Goal: Task Accomplishment & Management: Use online tool/utility

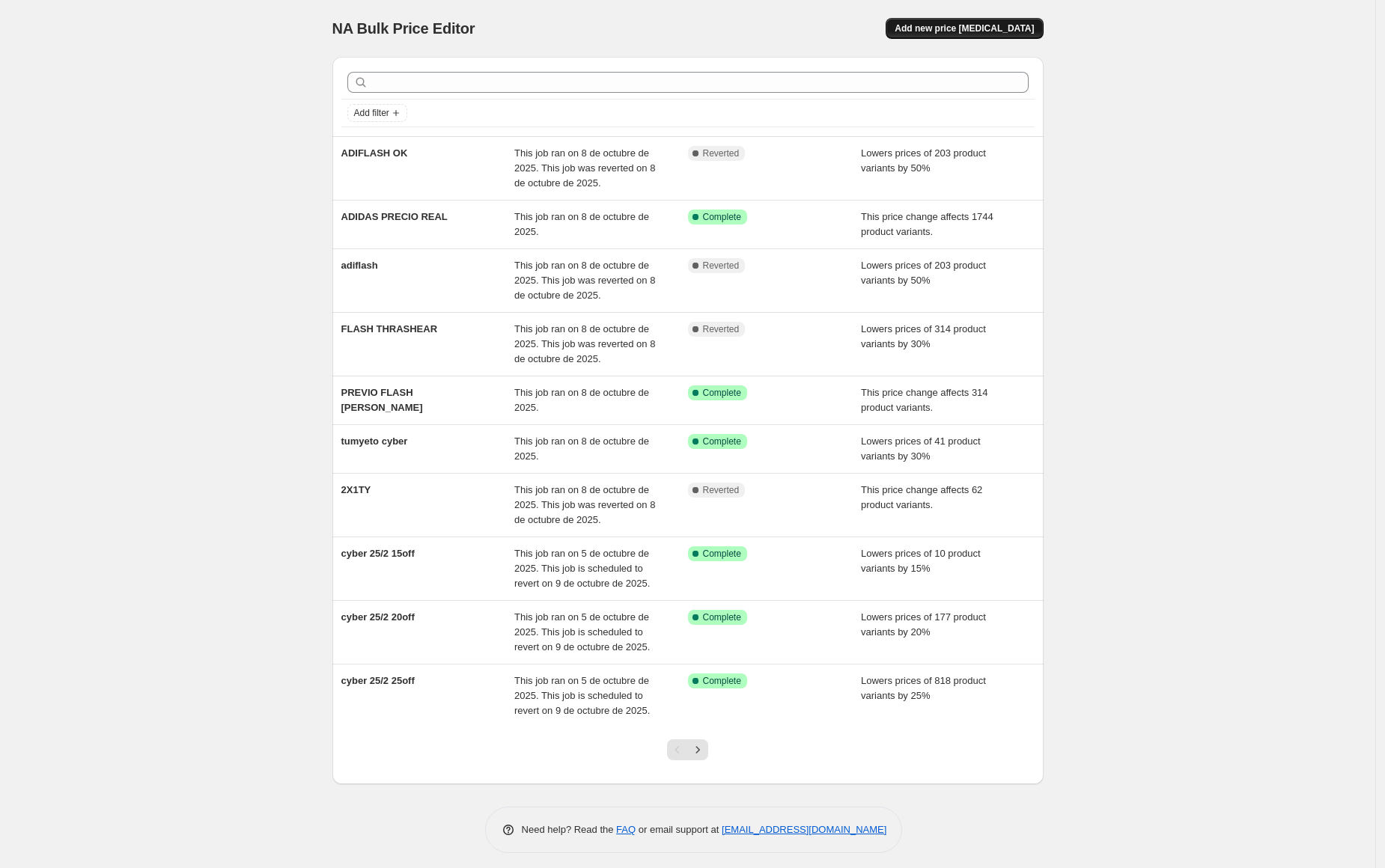
click at [954, 27] on span "Add new price [MEDICAL_DATA]" at bounding box center [964, 28] width 139 height 12
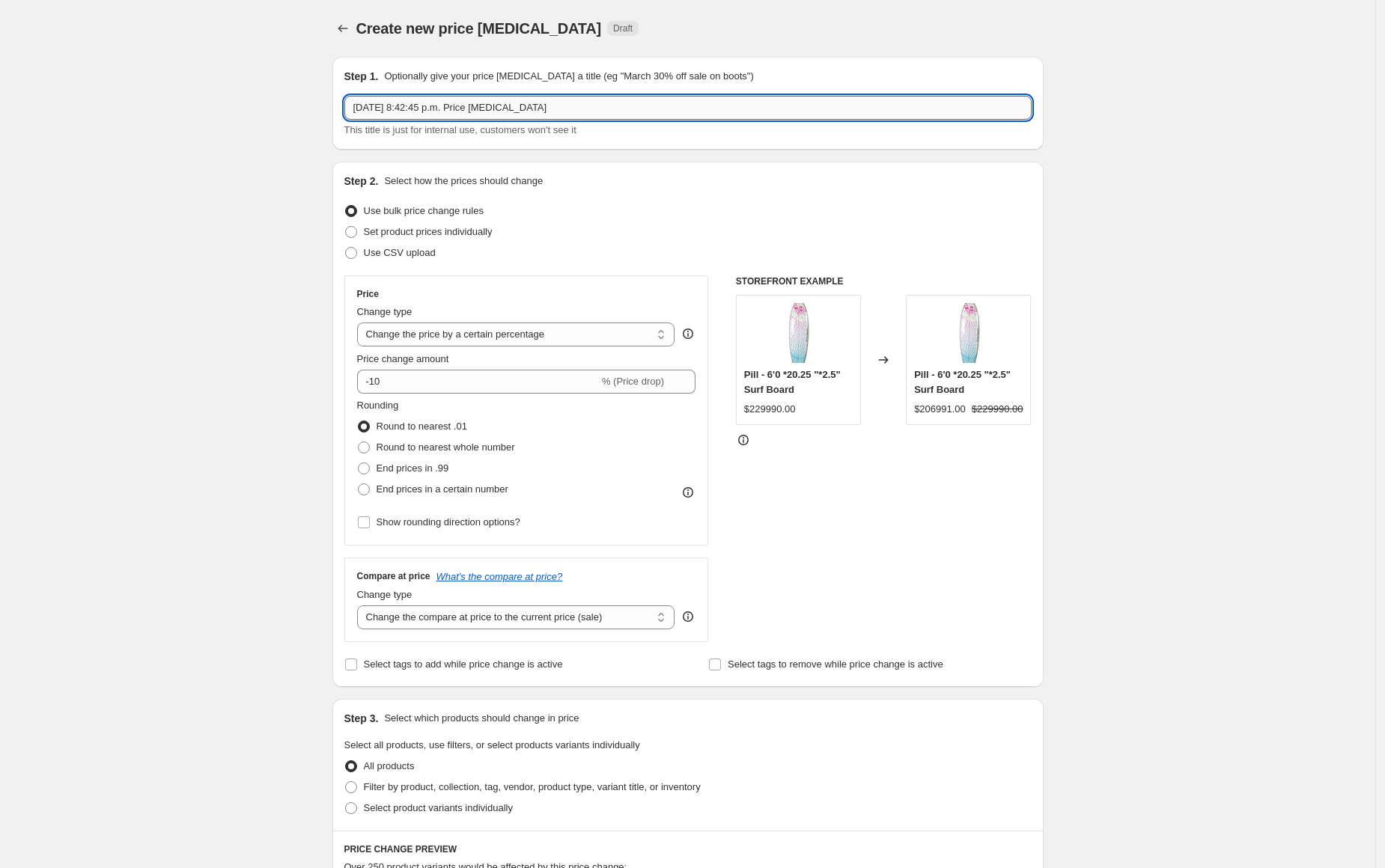
click at [458, 112] on input "[DATE] 8:42:45 p.m. Price [MEDICAL_DATA]" at bounding box center [688, 107] width 687 height 24
click at [565, 348] on div "Price Change type Change the price to a certain amount Change the price by a ce…" at bounding box center [526, 410] width 339 height 244
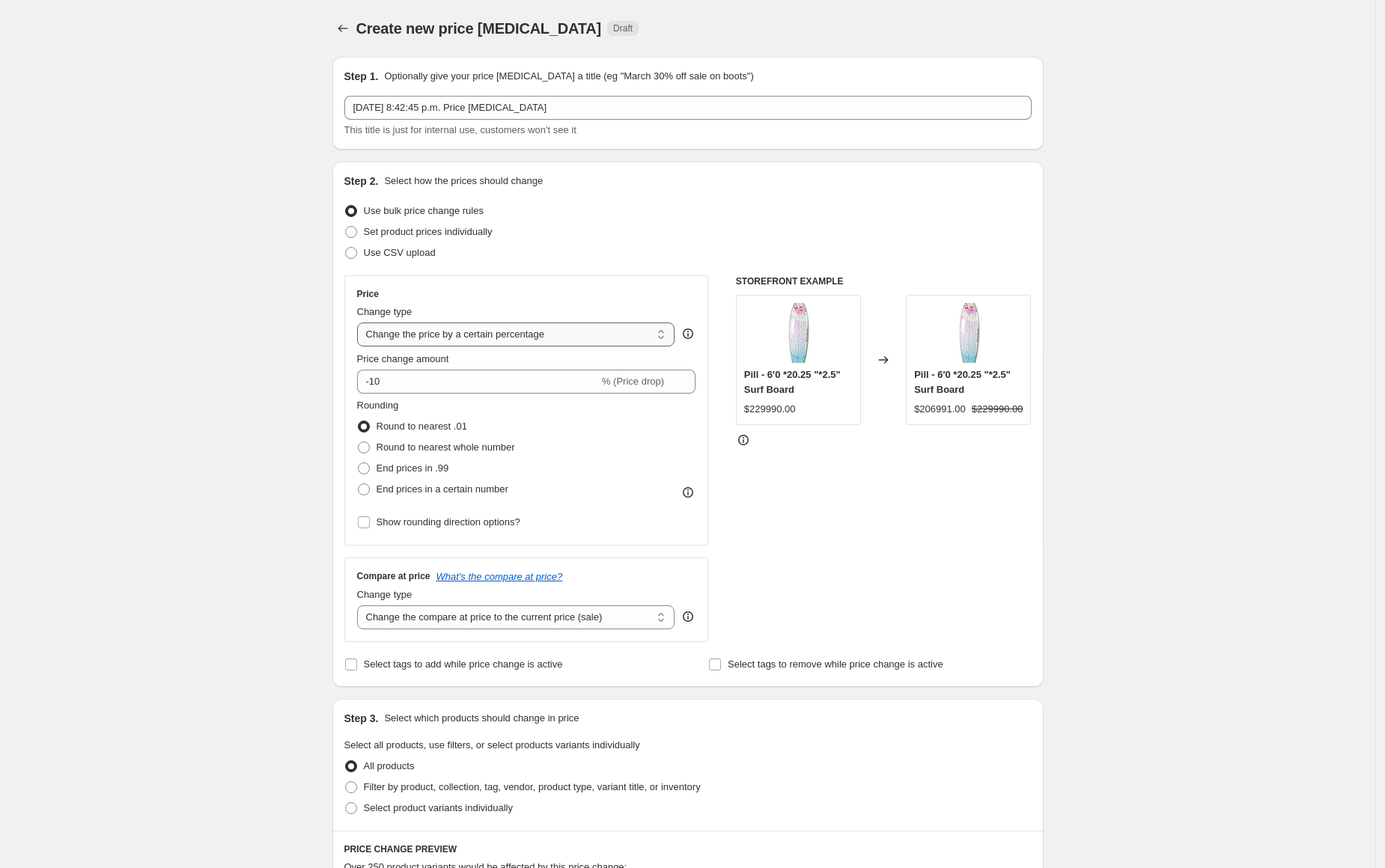
click at [572, 339] on select "Change the price to a certain amount Change the price by a certain amount Chang…" at bounding box center [516, 334] width 318 height 24
select select "ecap"
click at [361, 322] on select "Change the price to a certain amount Change the price by a certain amount Chang…" at bounding box center [516, 334] width 318 height 24
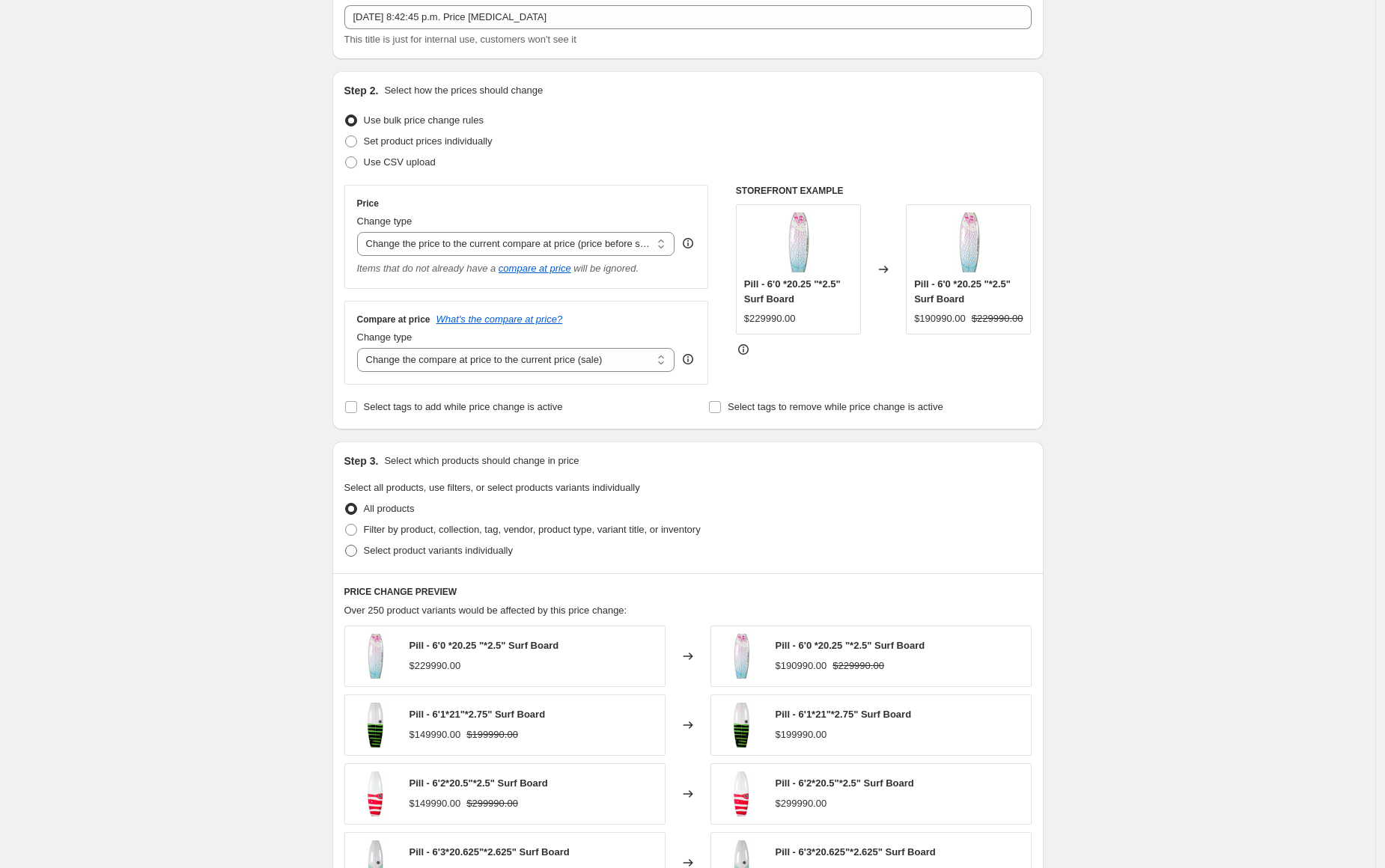
scroll to position [96, 0]
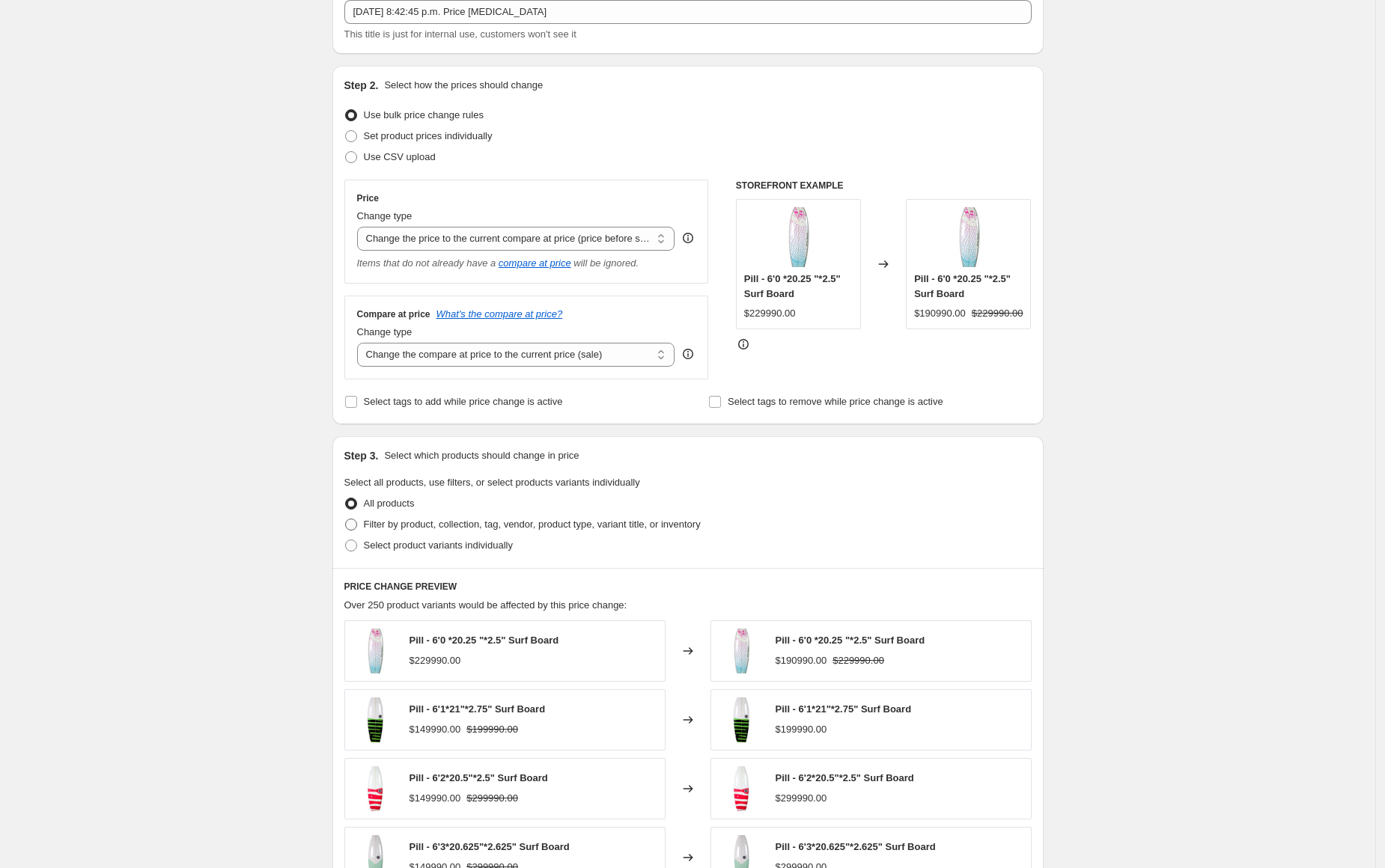
click at [412, 529] on span "Filter by product, collection, tag, vendor, product type, variant title, or inv…" at bounding box center [532, 525] width 337 height 15
click at [346, 519] on input "Filter by product, collection, tag, vendor, product type, variant title, or inv…" at bounding box center [345, 519] width 1 height 1
radio input "true"
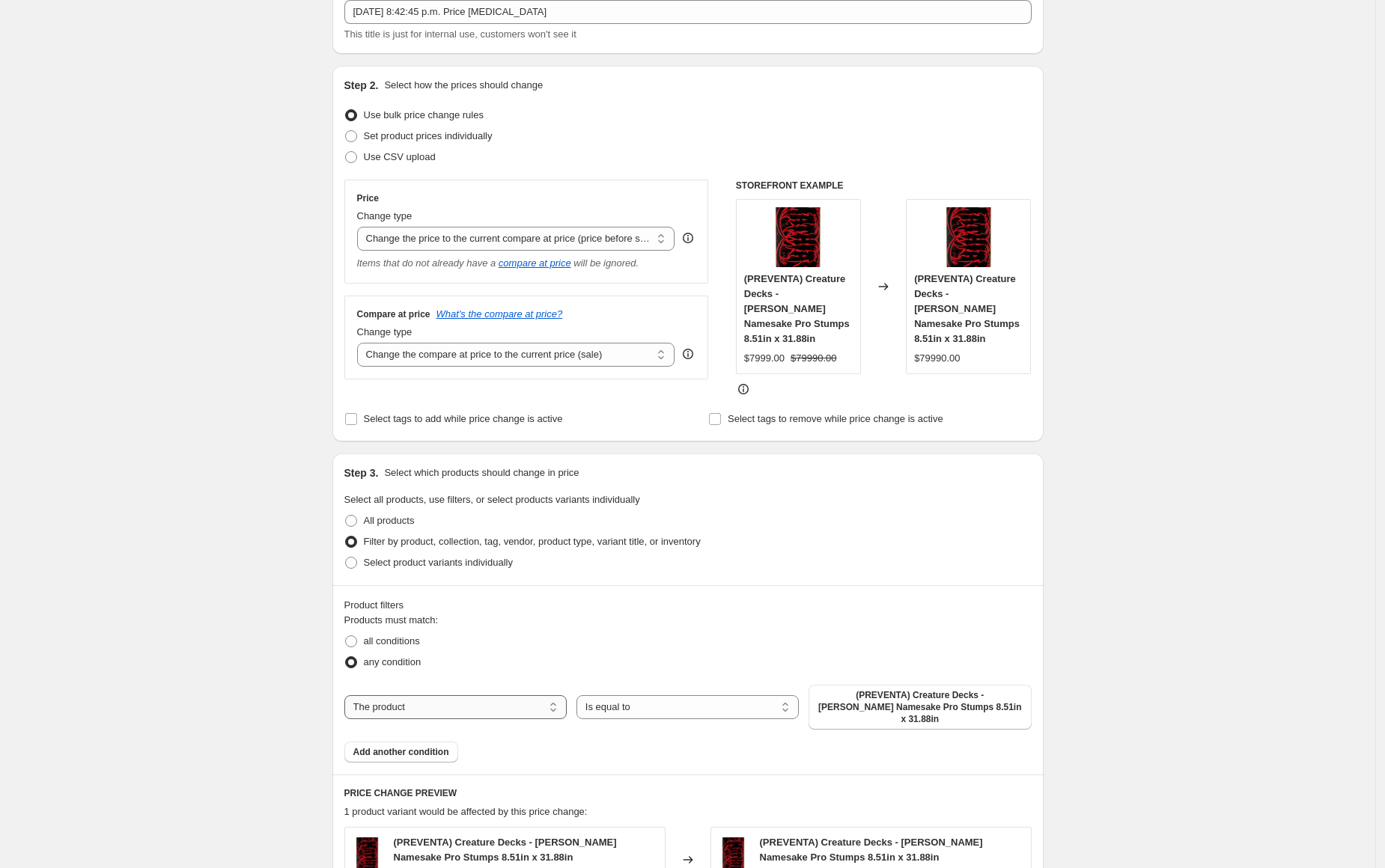
click at [387, 695] on select "The product The product's collection The product's tag The product's vendor The…" at bounding box center [455, 707] width 222 height 24
select select "collection"
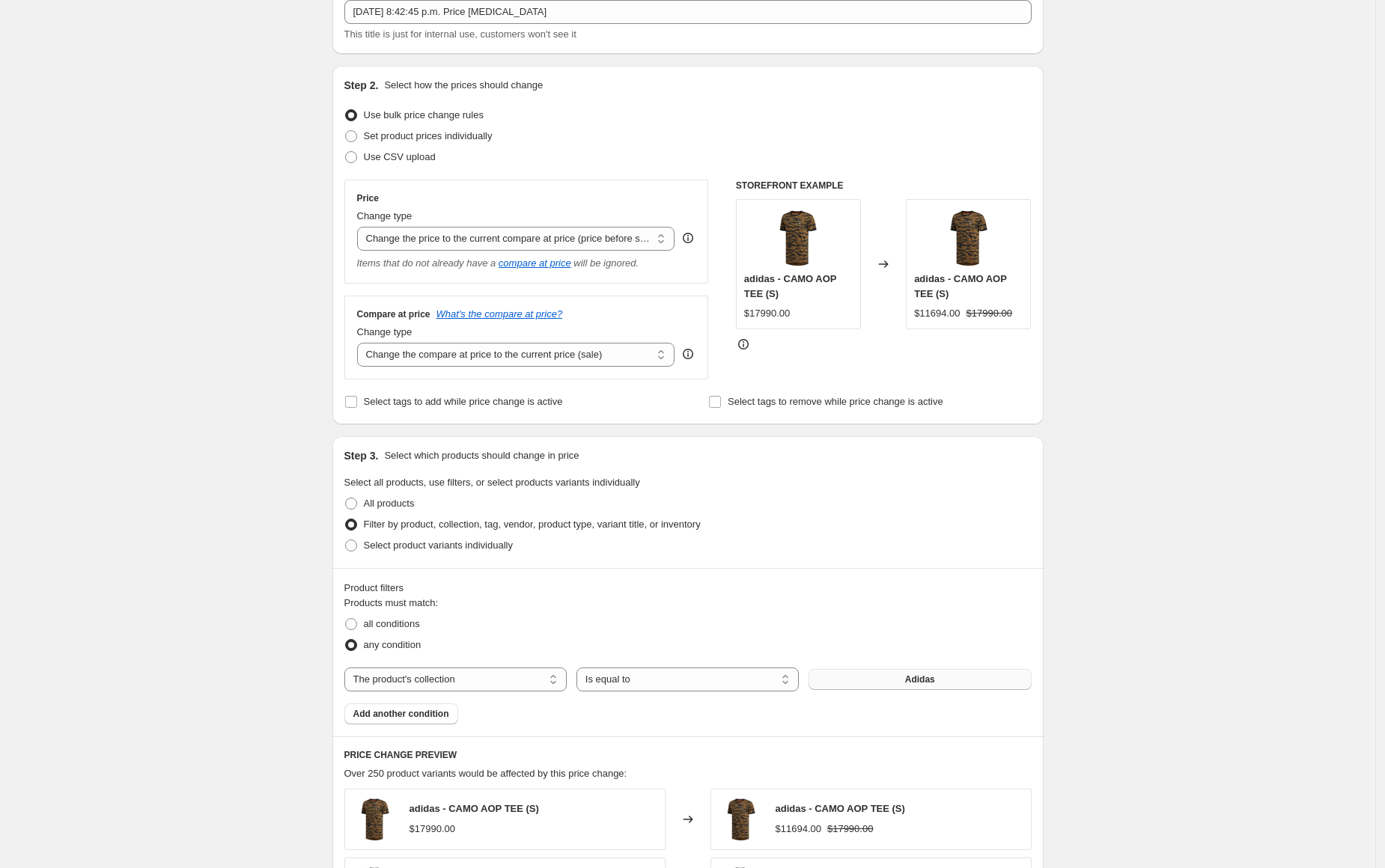
click at [868, 679] on button "Adidas" at bounding box center [919, 679] width 222 height 21
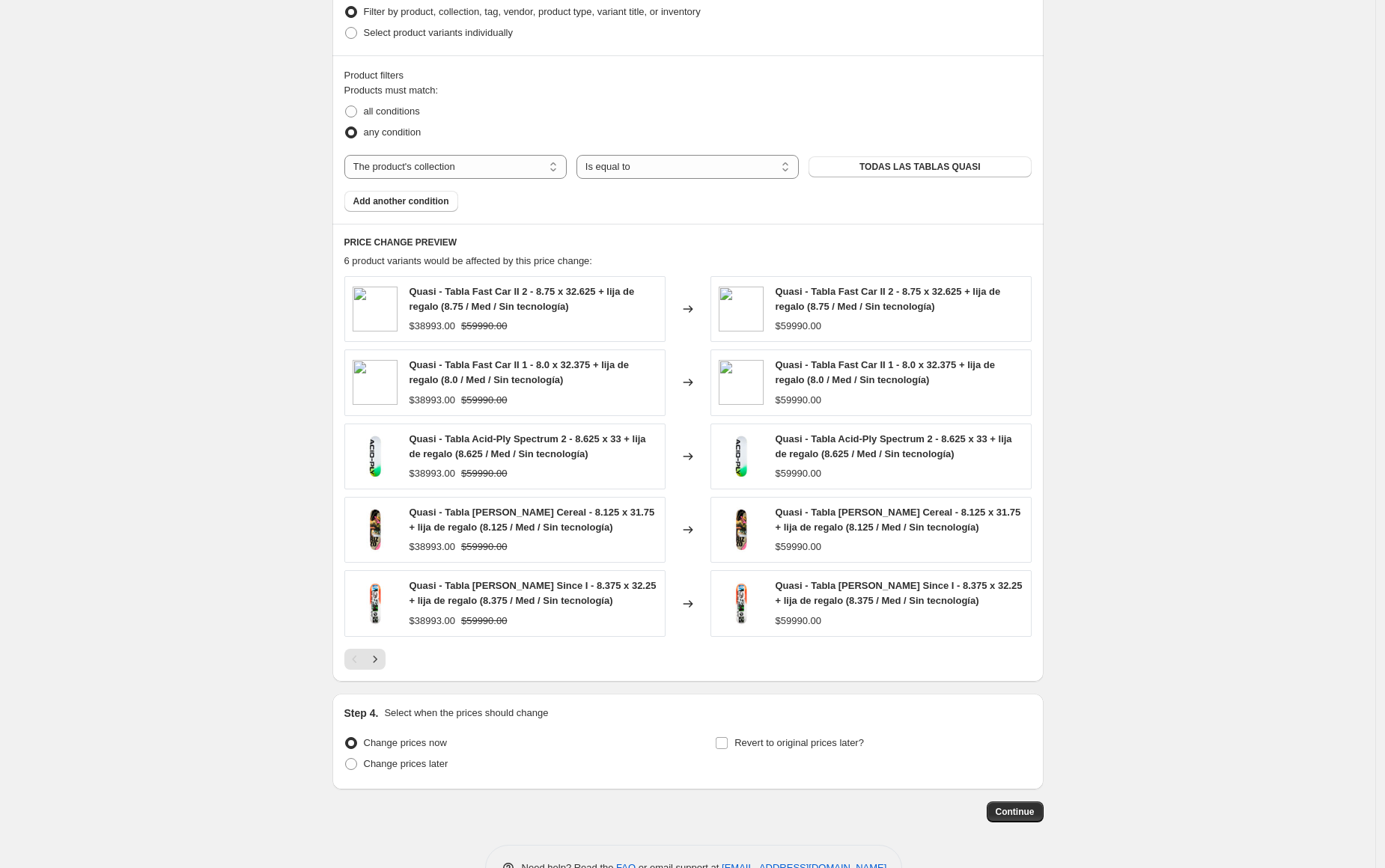
scroll to position [671, 0]
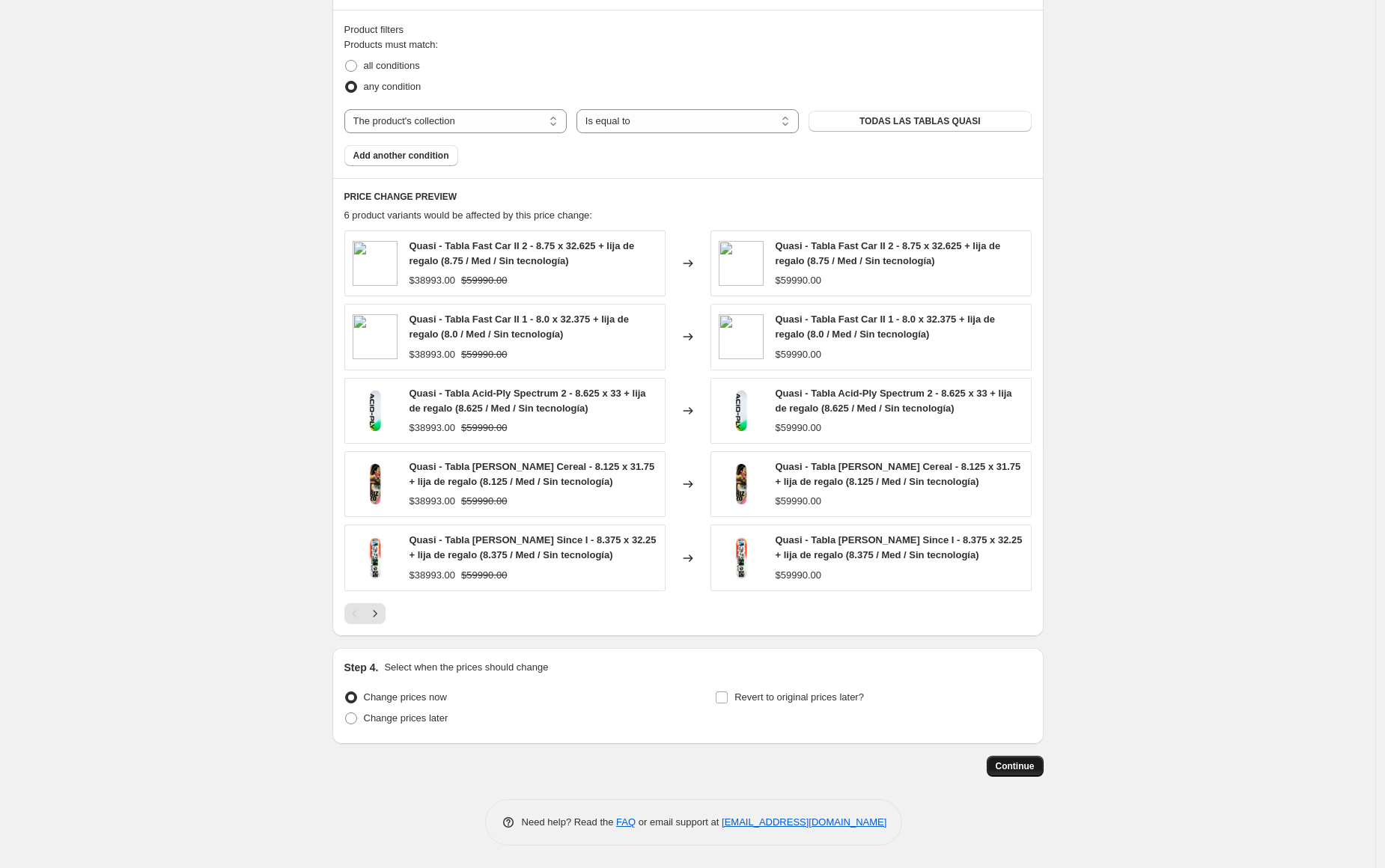
click at [1031, 768] on span "Continue" at bounding box center [1014, 766] width 39 height 12
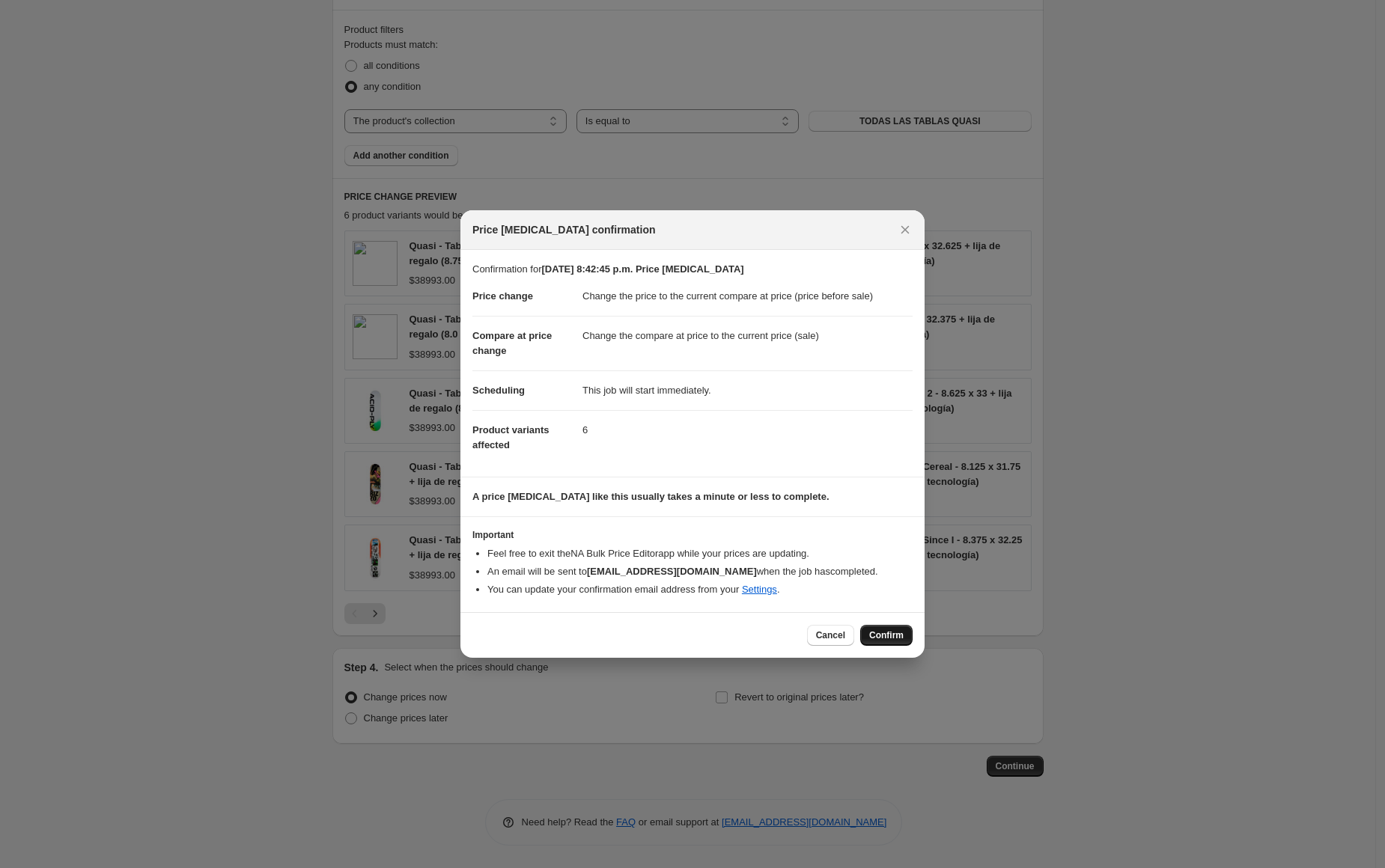
click at [878, 639] on span "Confirm" at bounding box center [886, 635] width 34 height 12
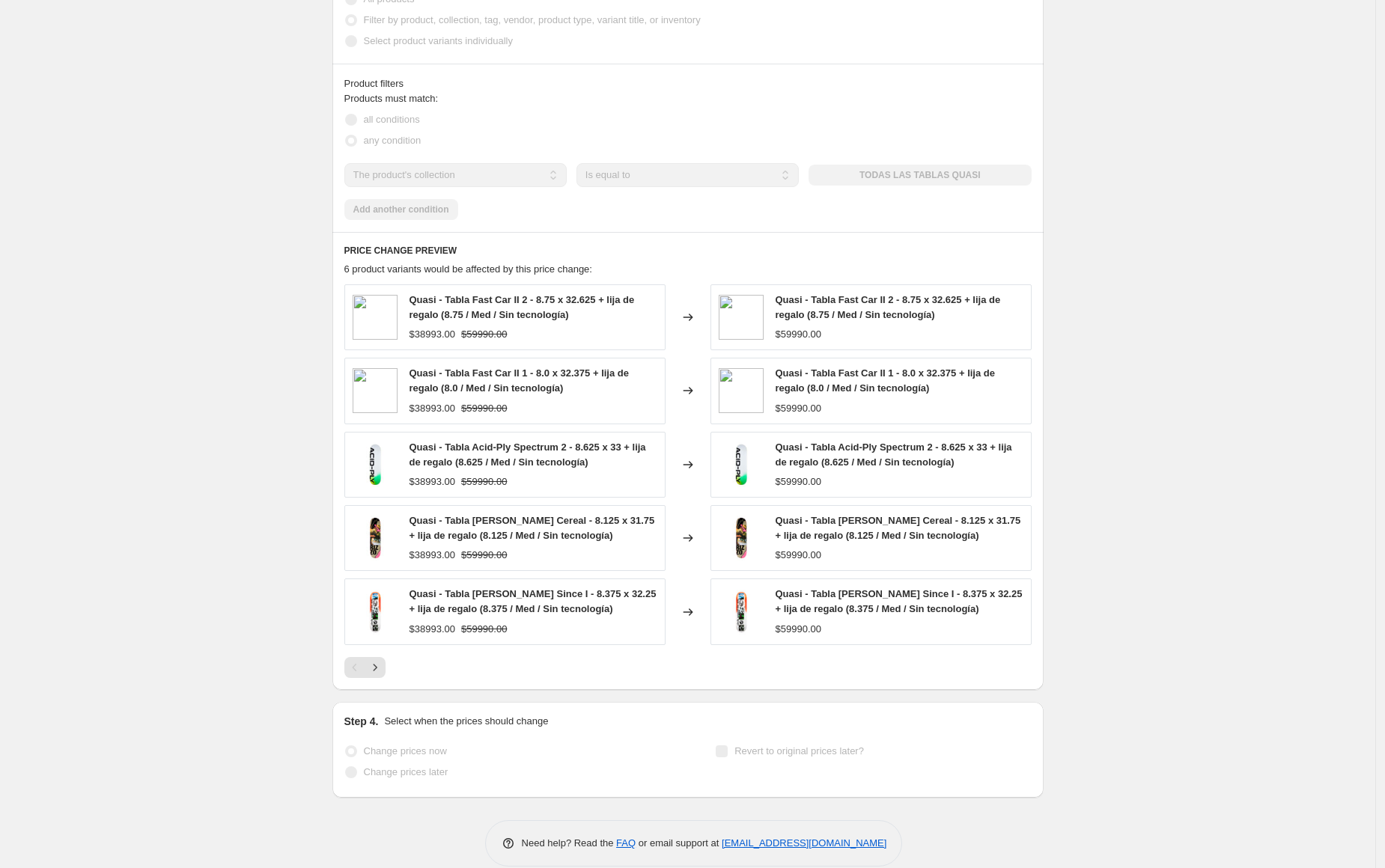
scroll to position [711, 0]
select select "ecap"
select select "collection"
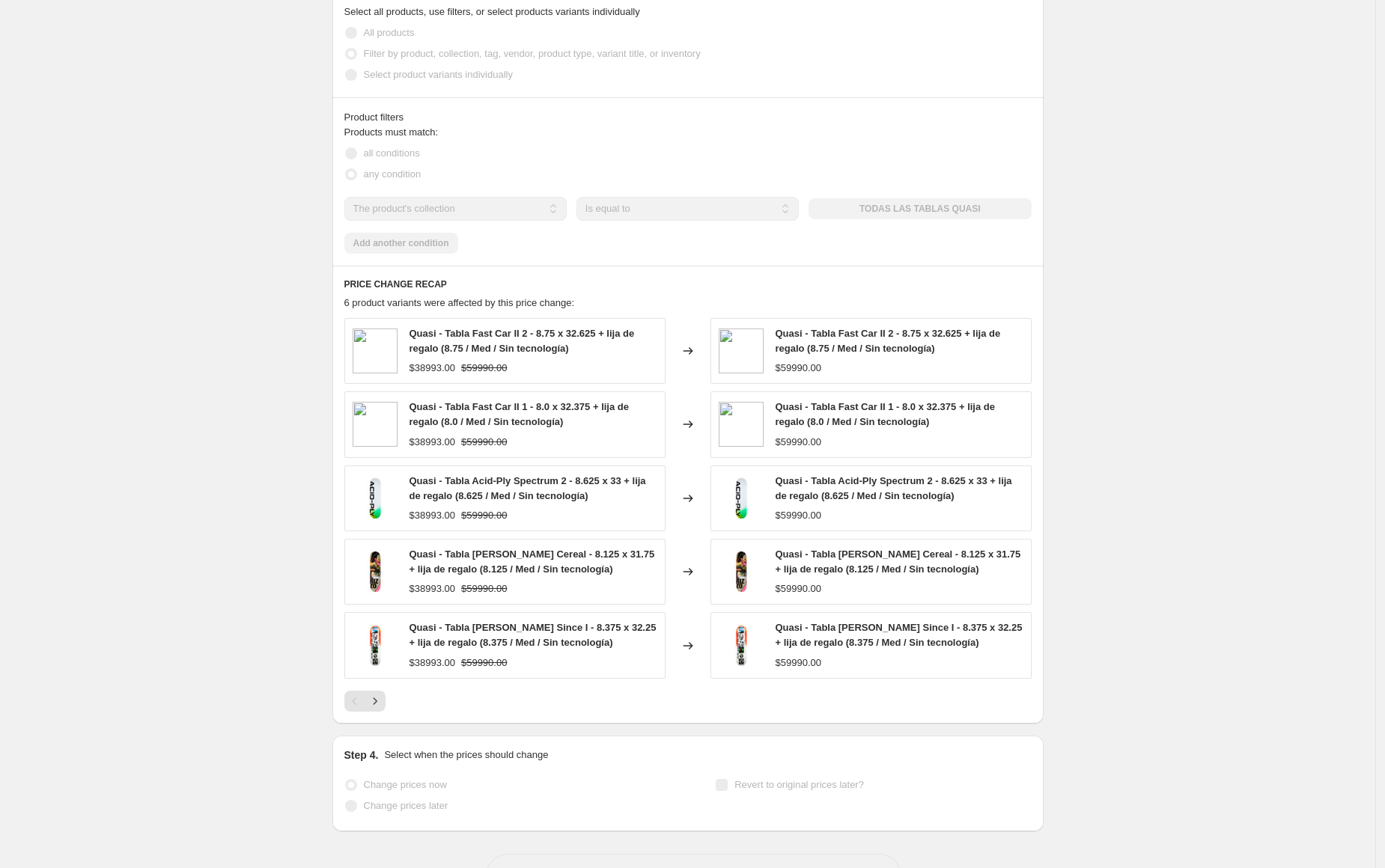
scroll to position [0, 0]
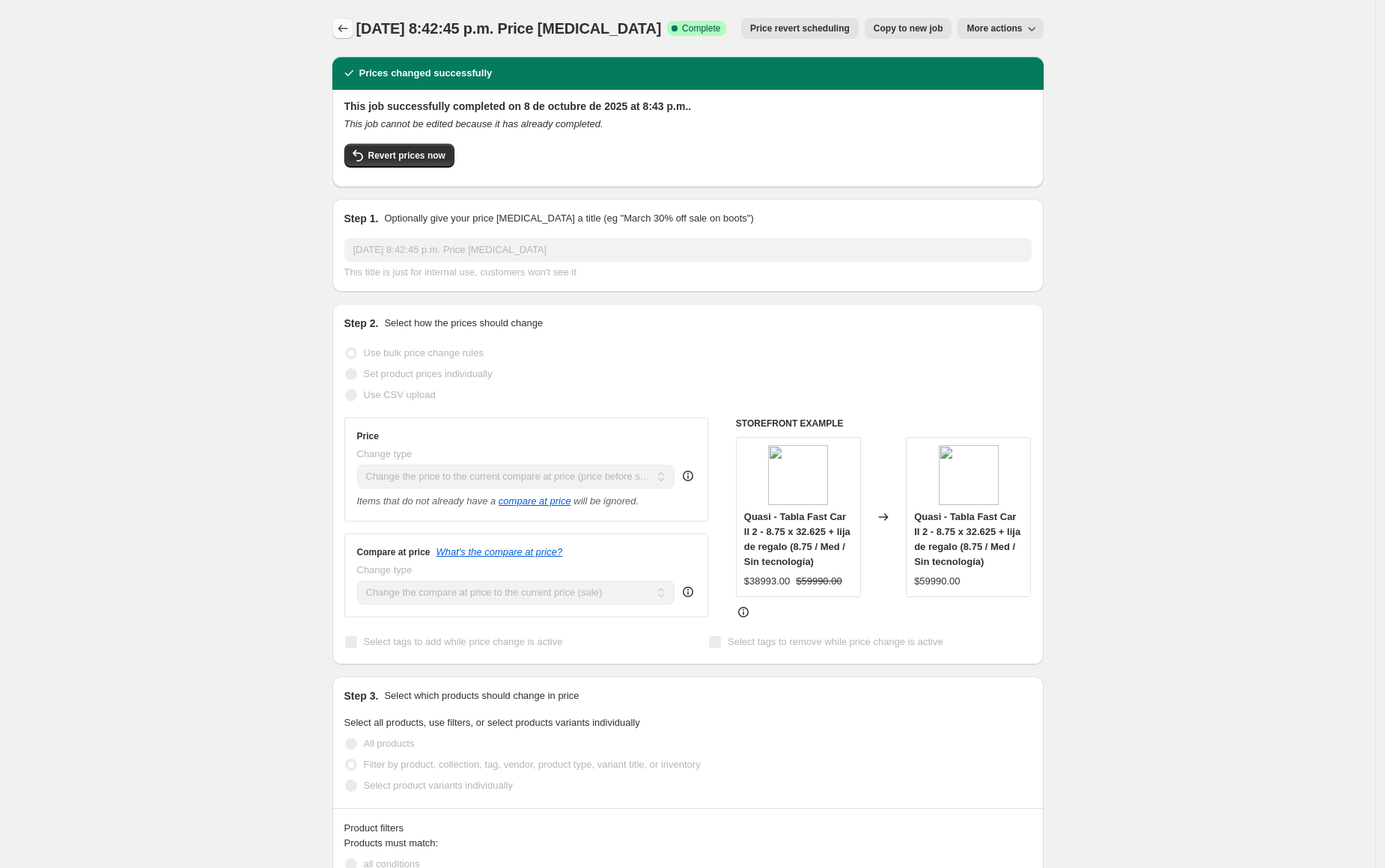
click at [350, 24] on icon "Price change jobs" at bounding box center [343, 29] width 15 height 15
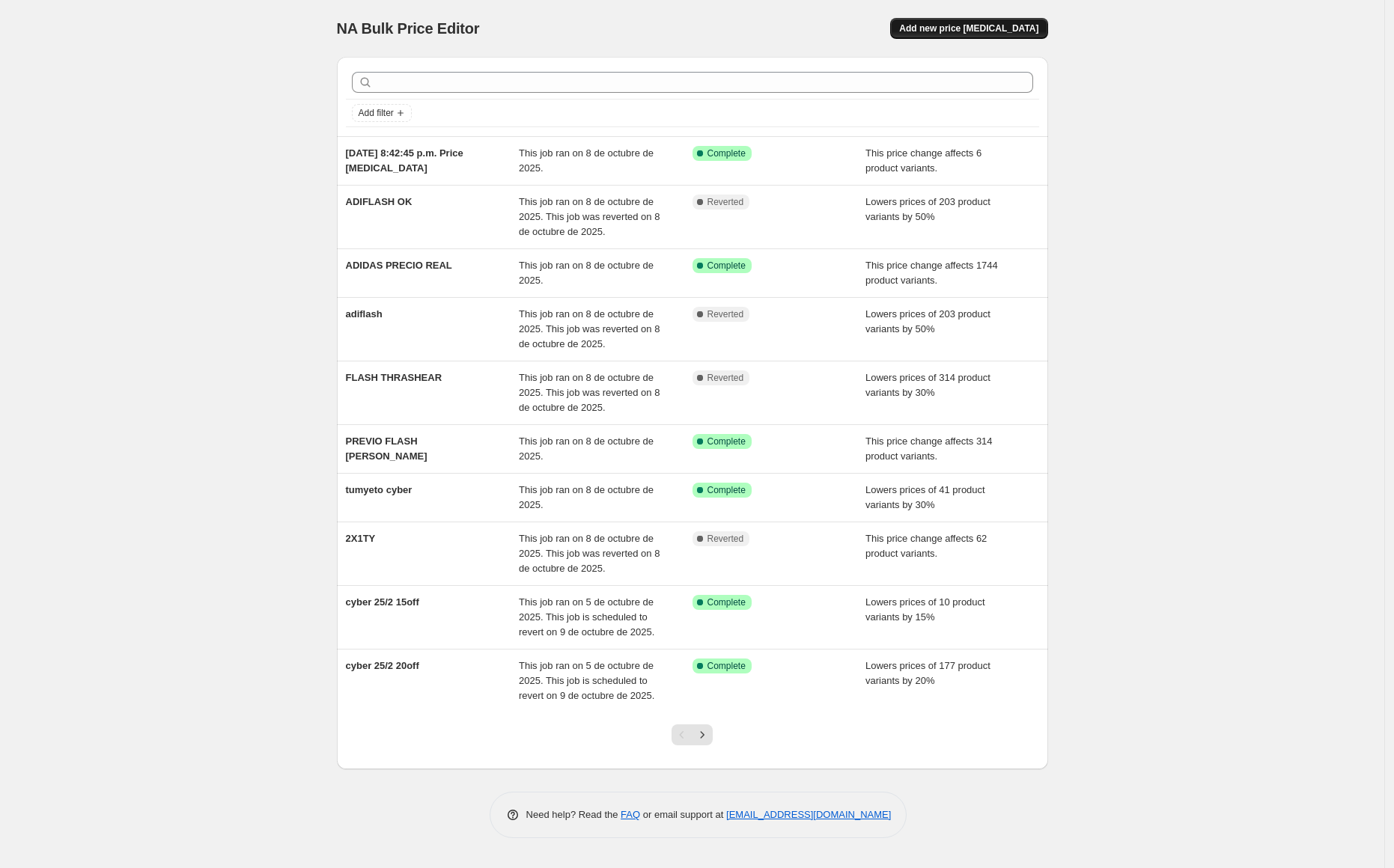
click at [941, 19] on button "Add new price [MEDICAL_DATA]" at bounding box center [968, 29] width 157 height 21
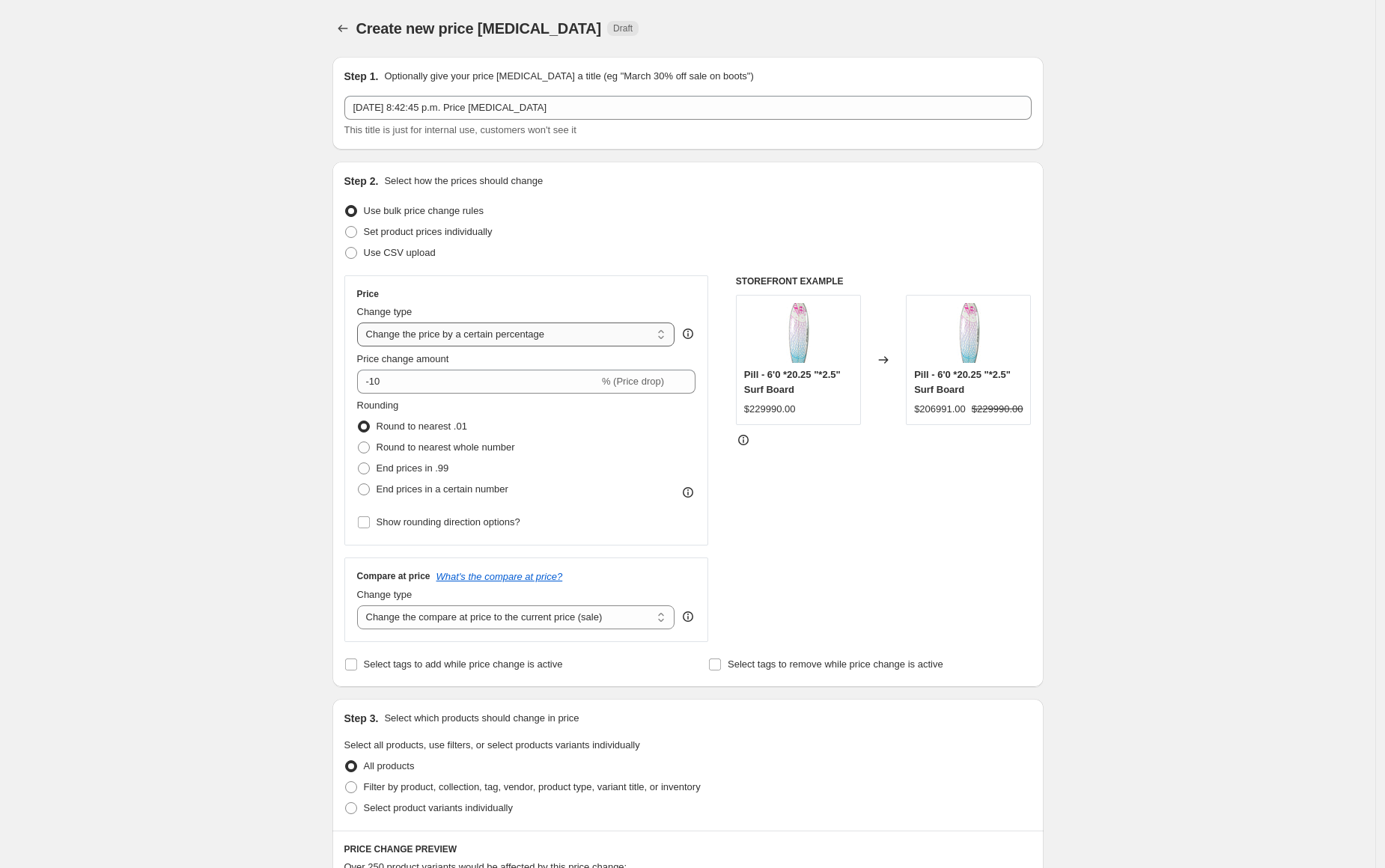
click at [496, 333] on select "Change the price to a certain amount Change the price by a certain amount Chang…" at bounding box center [516, 334] width 318 height 24
select select "ecap"
click at [361, 322] on select "Change the price to a certain amount Change the price by a certain amount Chang…" at bounding box center [516, 334] width 318 height 24
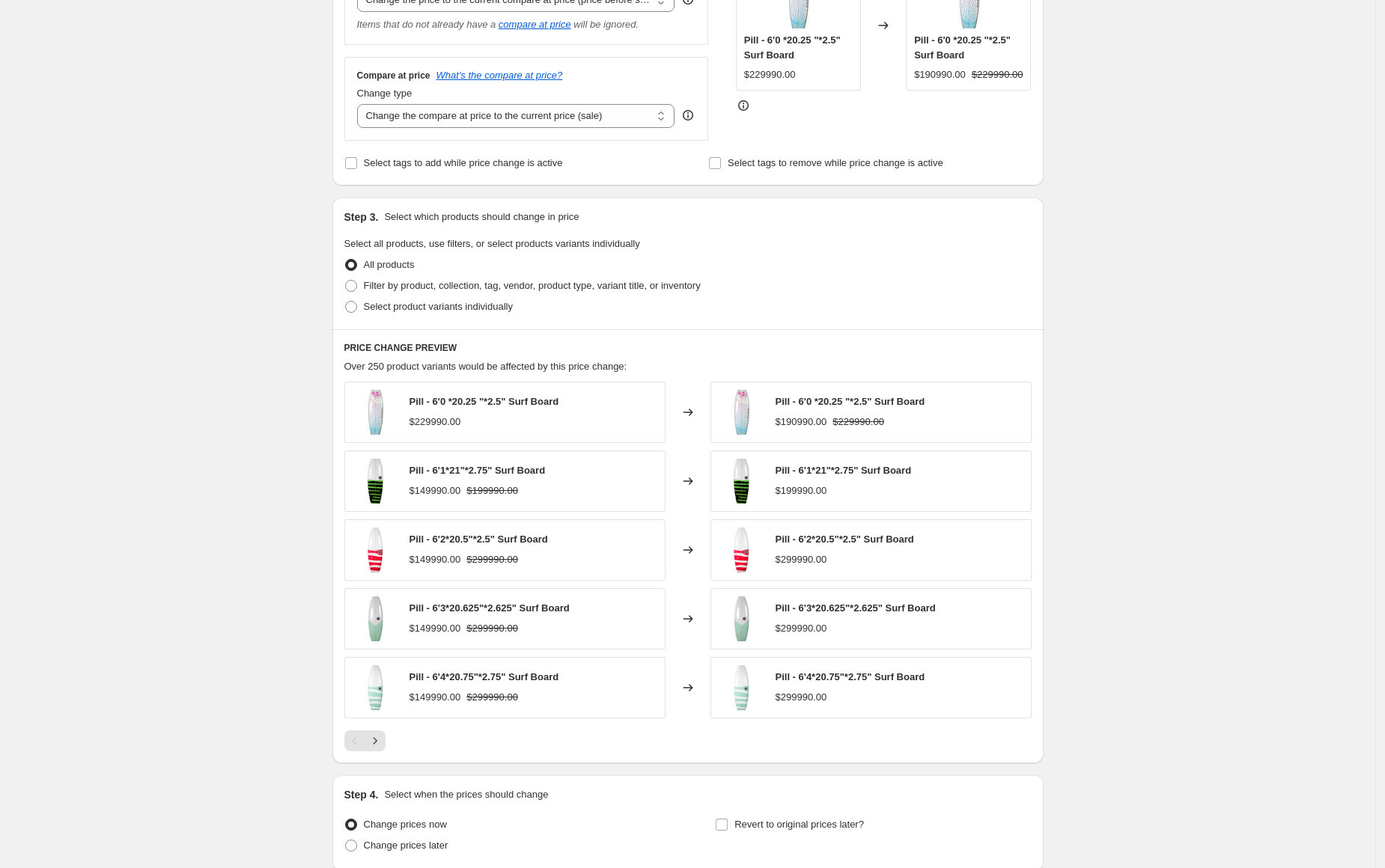
scroll to position [343, 0]
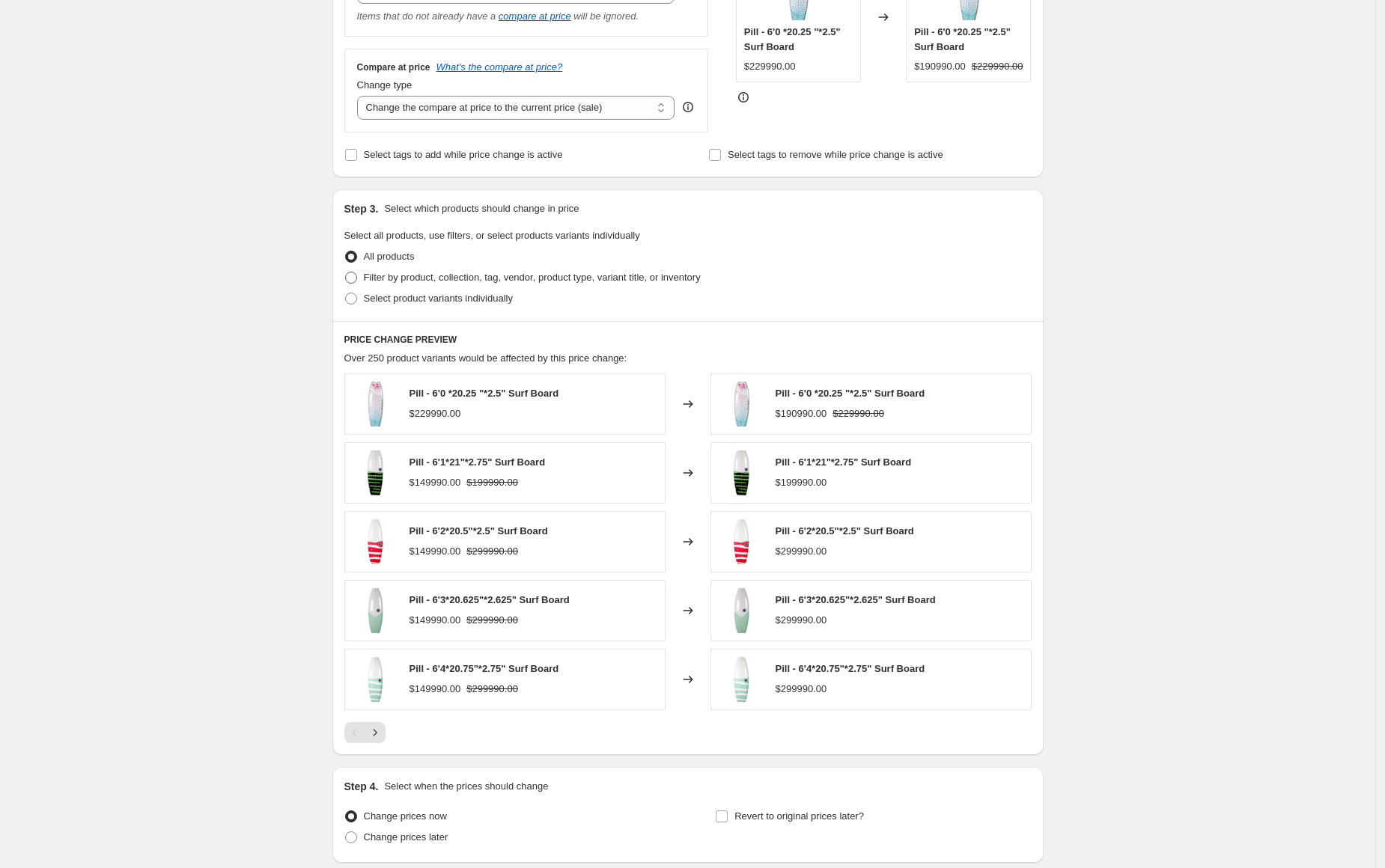
click at [360, 269] on label "Filter by product, collection, tag, vendor, product type, variant title, or inv…" at bounding box center [522, 278] width 356 height 21
click at [346, 271] on input "Filter by product, collection, tag, vendor, product type, variant title, or inv…" at bounding box center [345, 271] width 1 height 1
radio input "true"
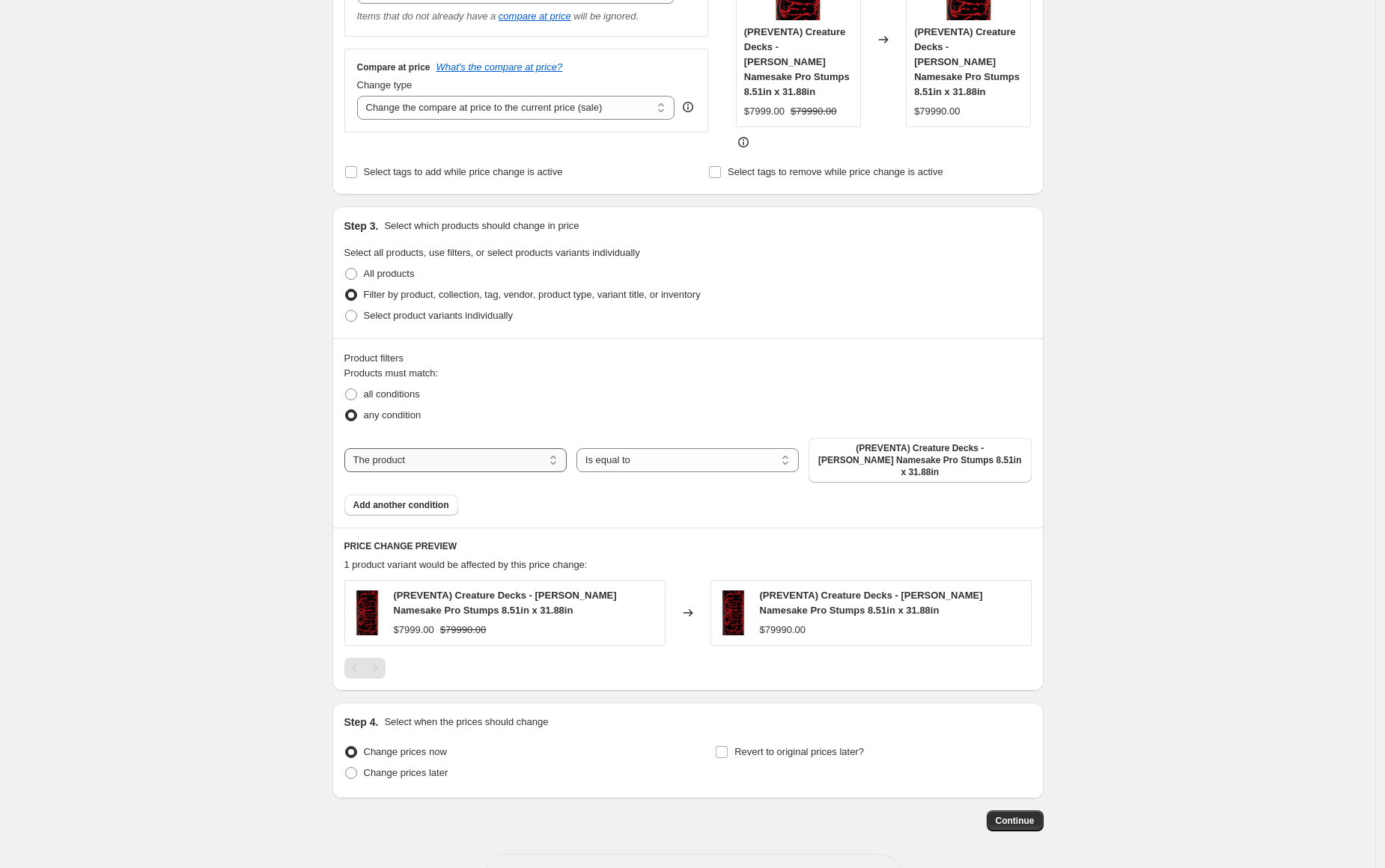
click at [467, 448] on select "The product The product's collection The product's tag The product's vendor The…" at bounding box center [455, 460] width 222 height 24
select select "collection"
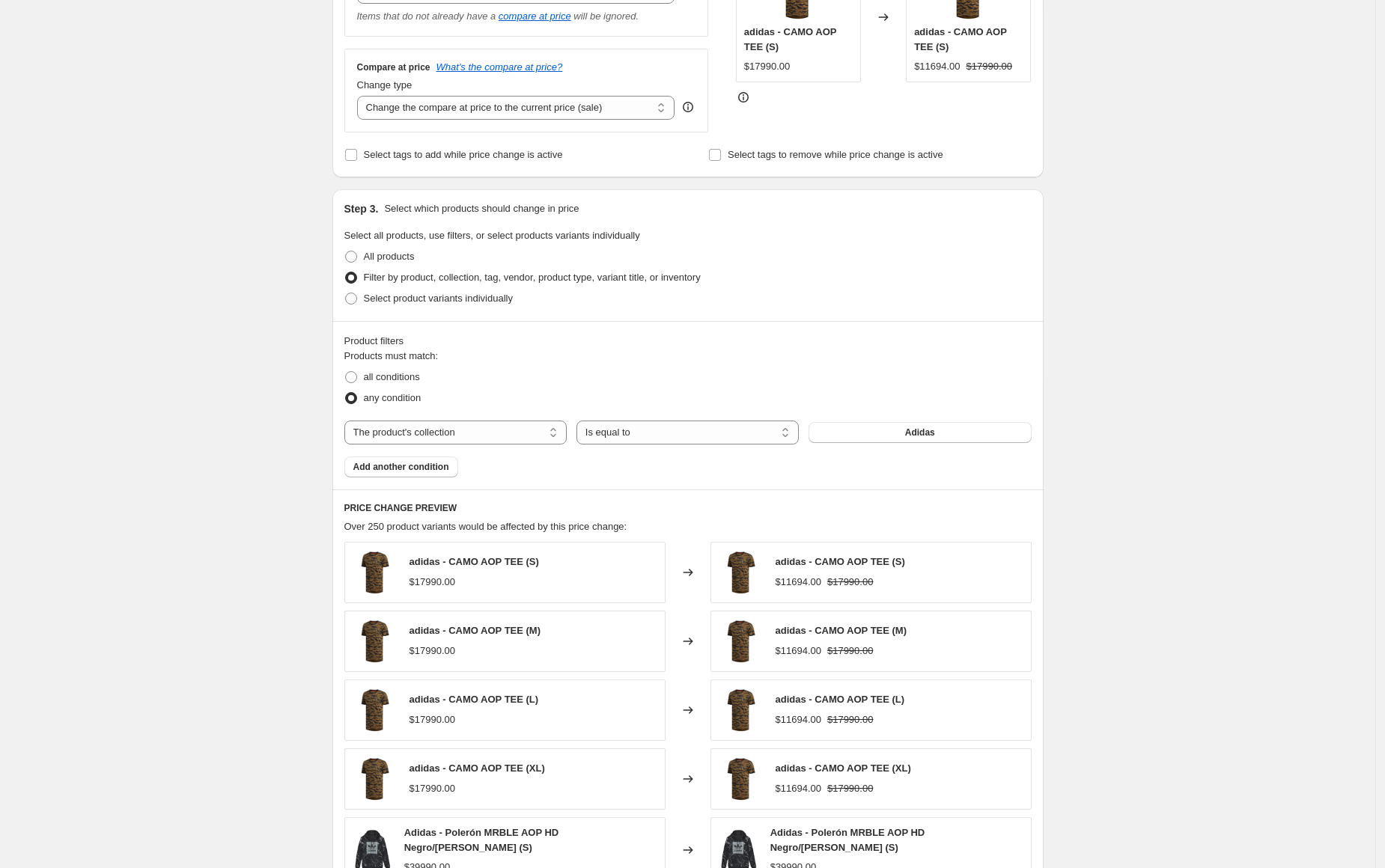
click at [888, 434] on button "Adidas" at bounding box center [919, 433] width 222 height 21
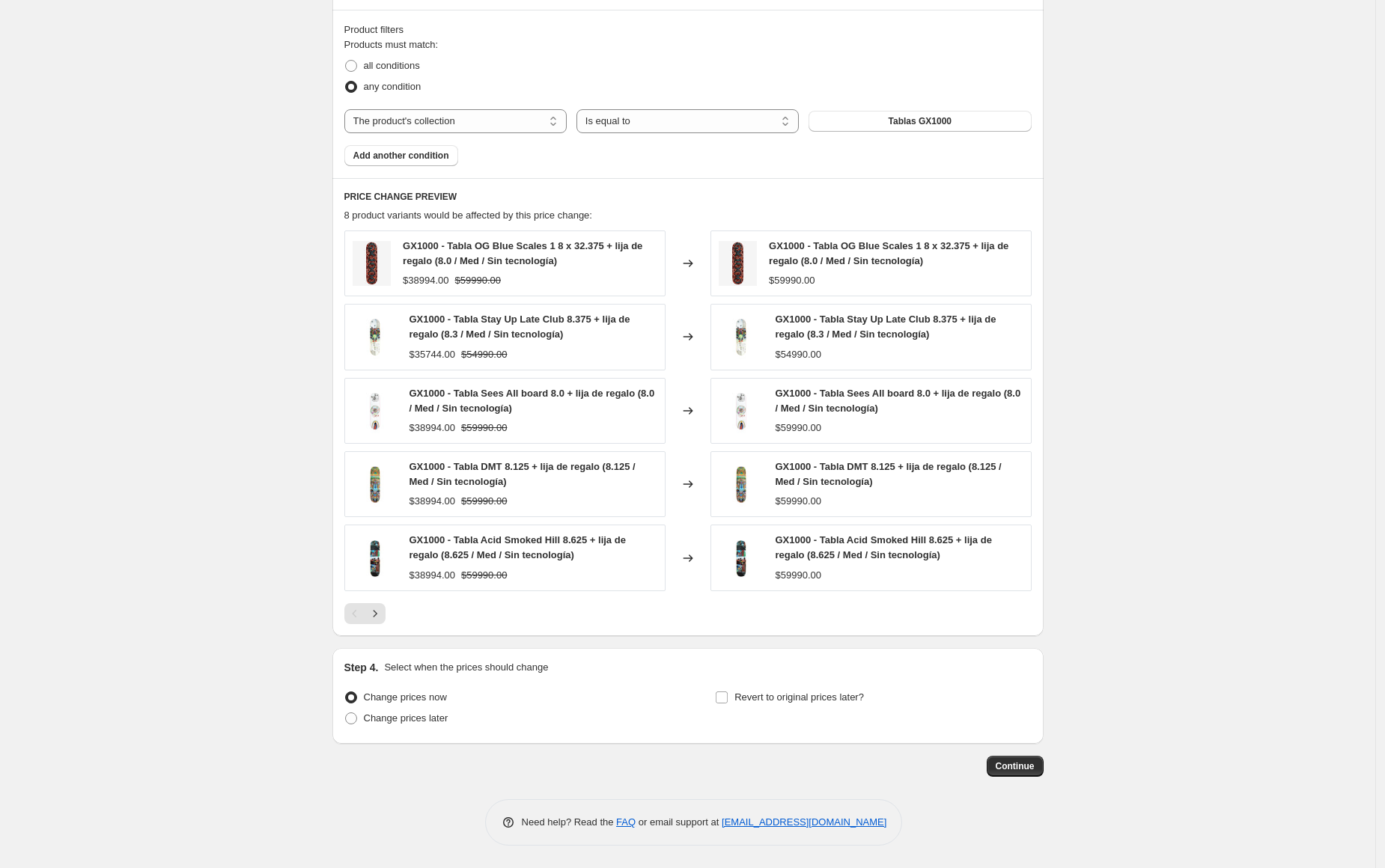
scroll to position [686, 0]
click at [1020, 766] on span "Continue" at bounding box center [1014, 766] width 39 height 12
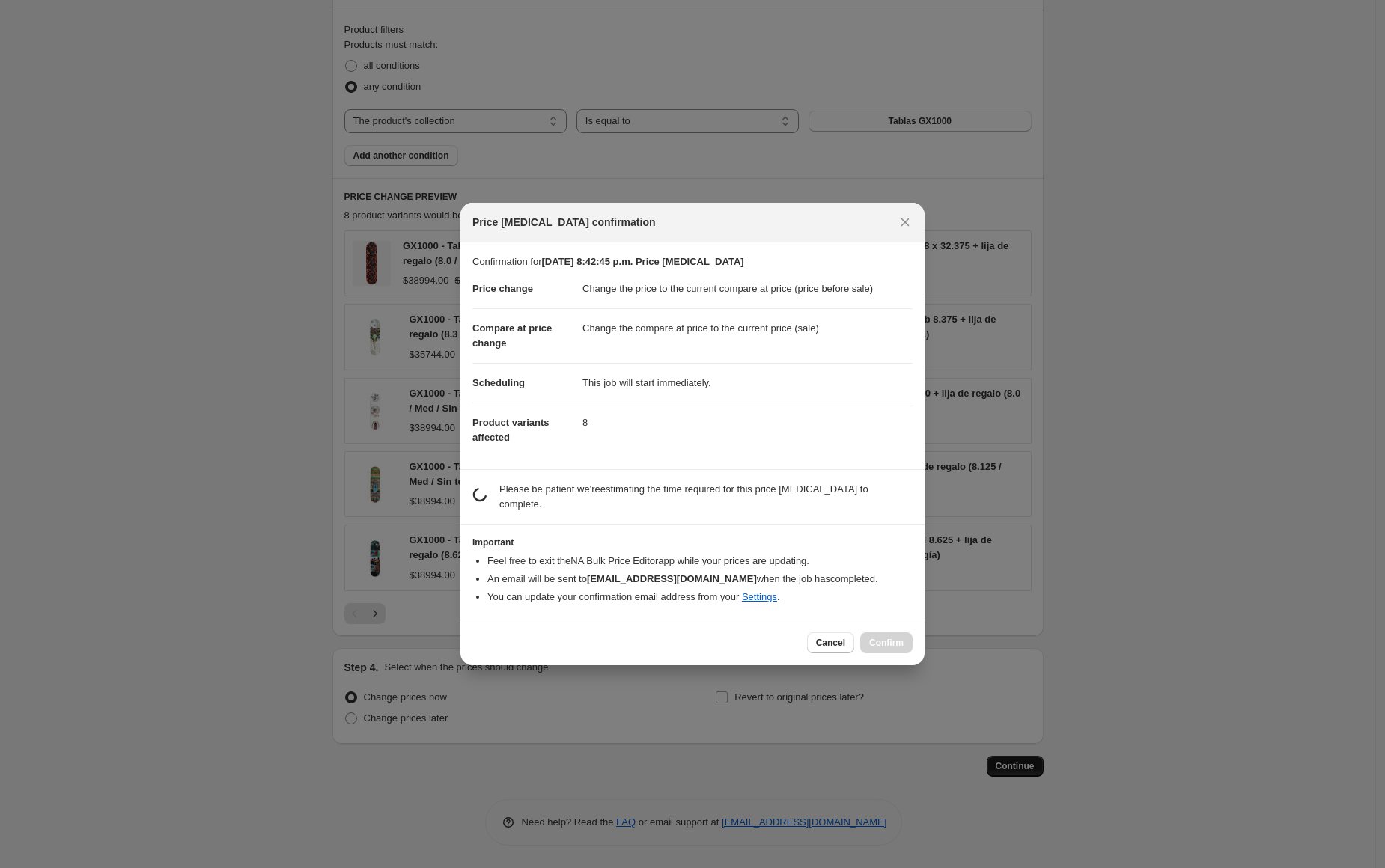
scroll to position [0, 0]
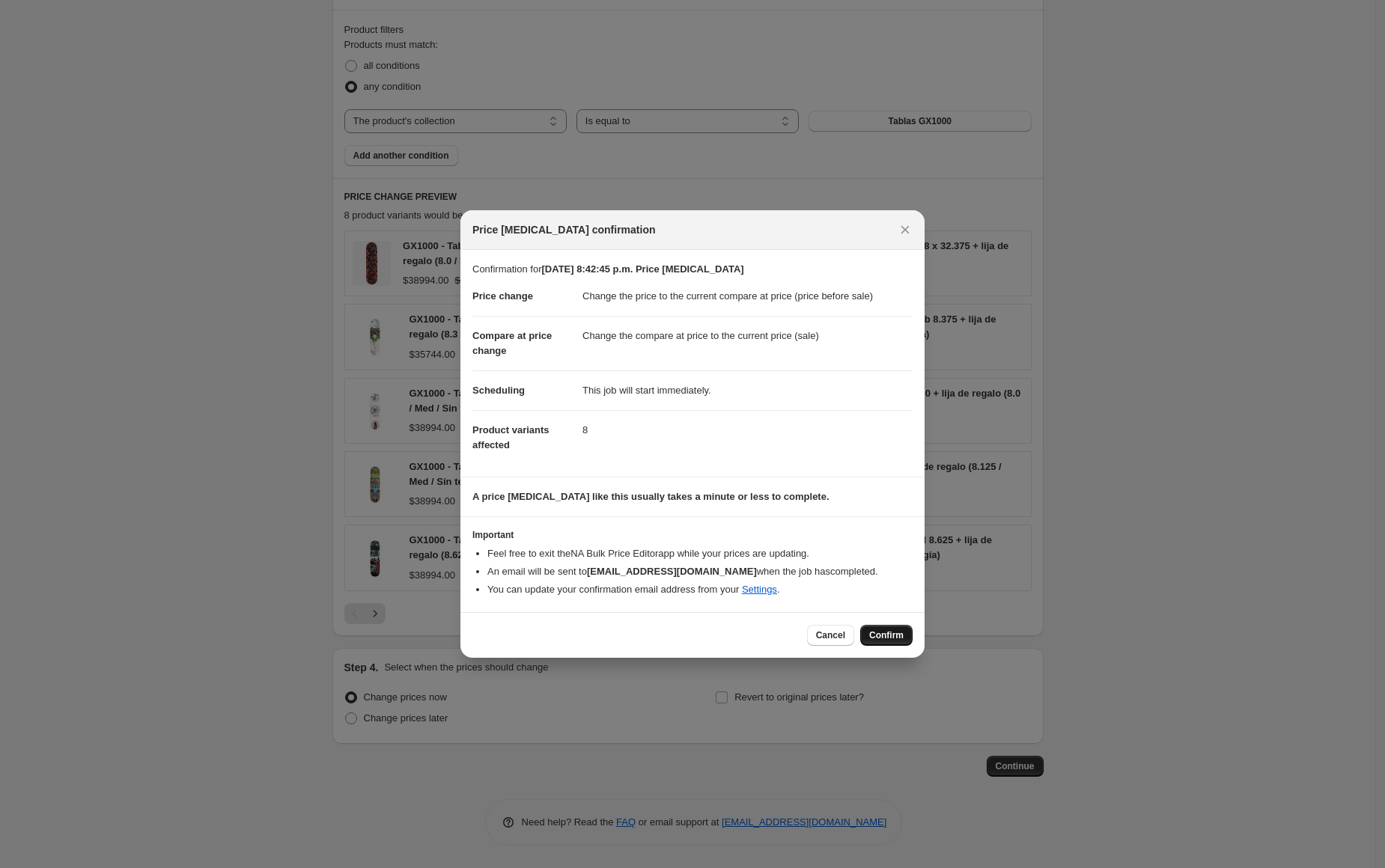
click at [881, 639] on span "Confirm" at bounding box center [886, 635] width 34 height 12
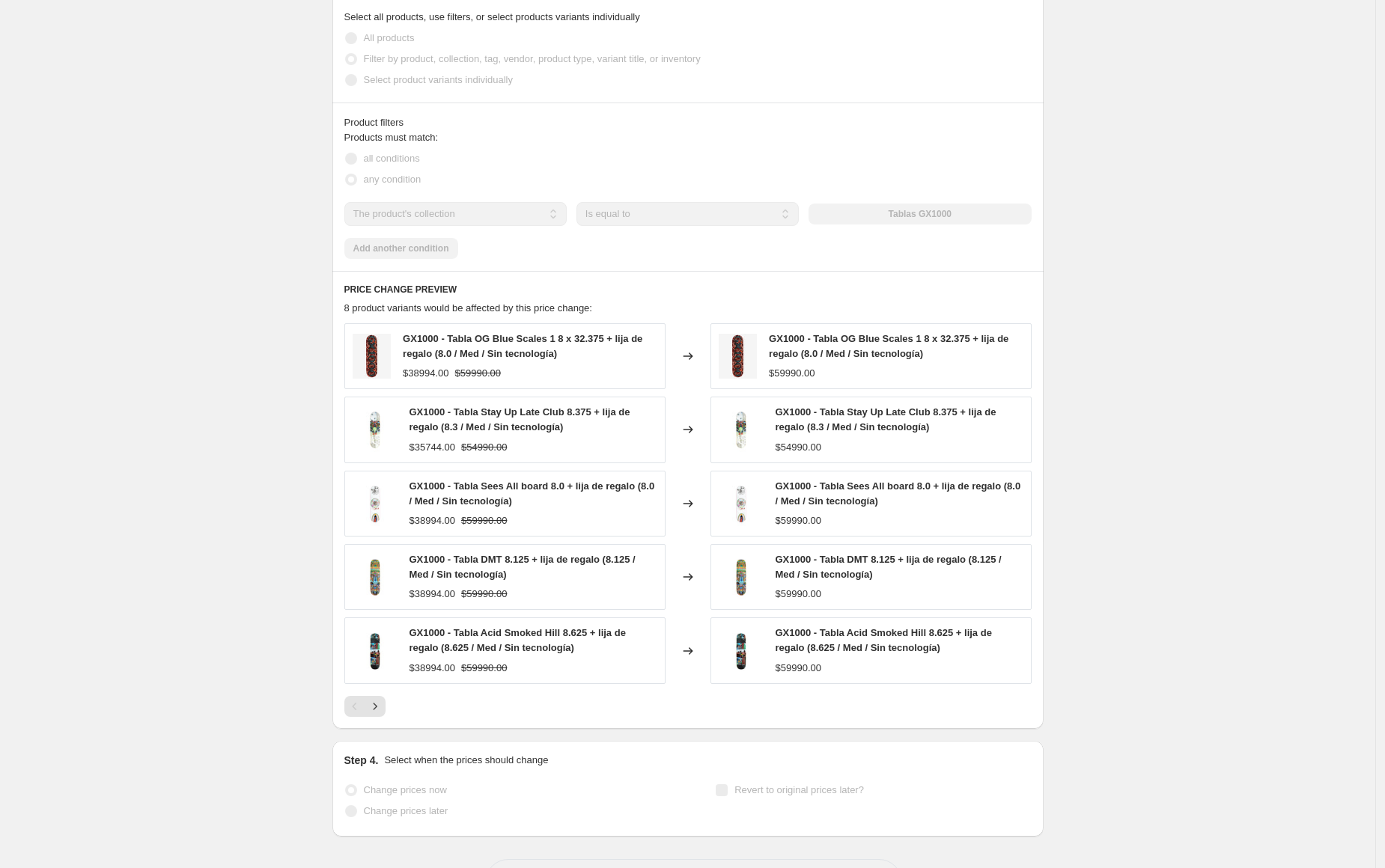
select select "ecap"
select select "collection"
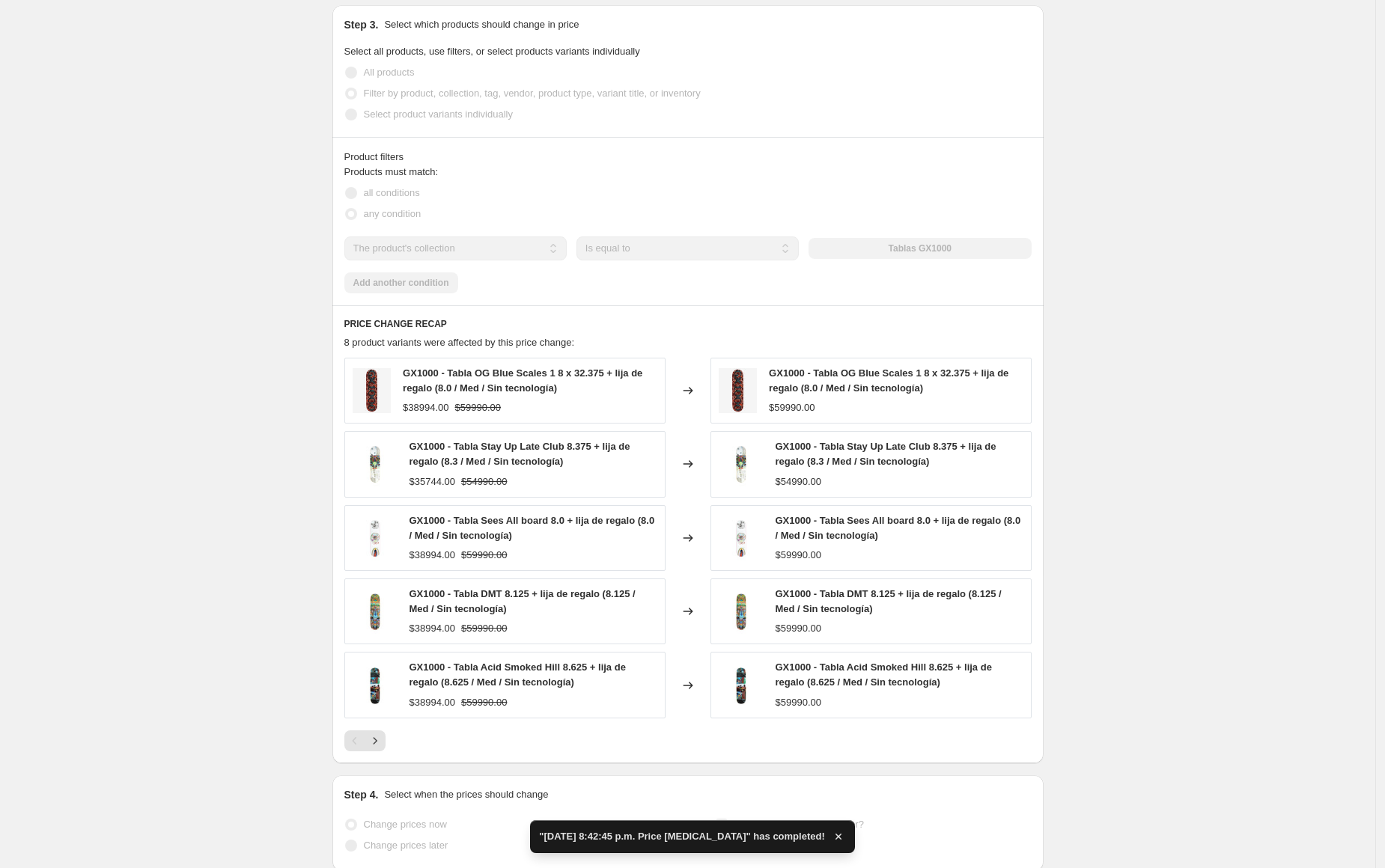
scroll to position [0, 0]
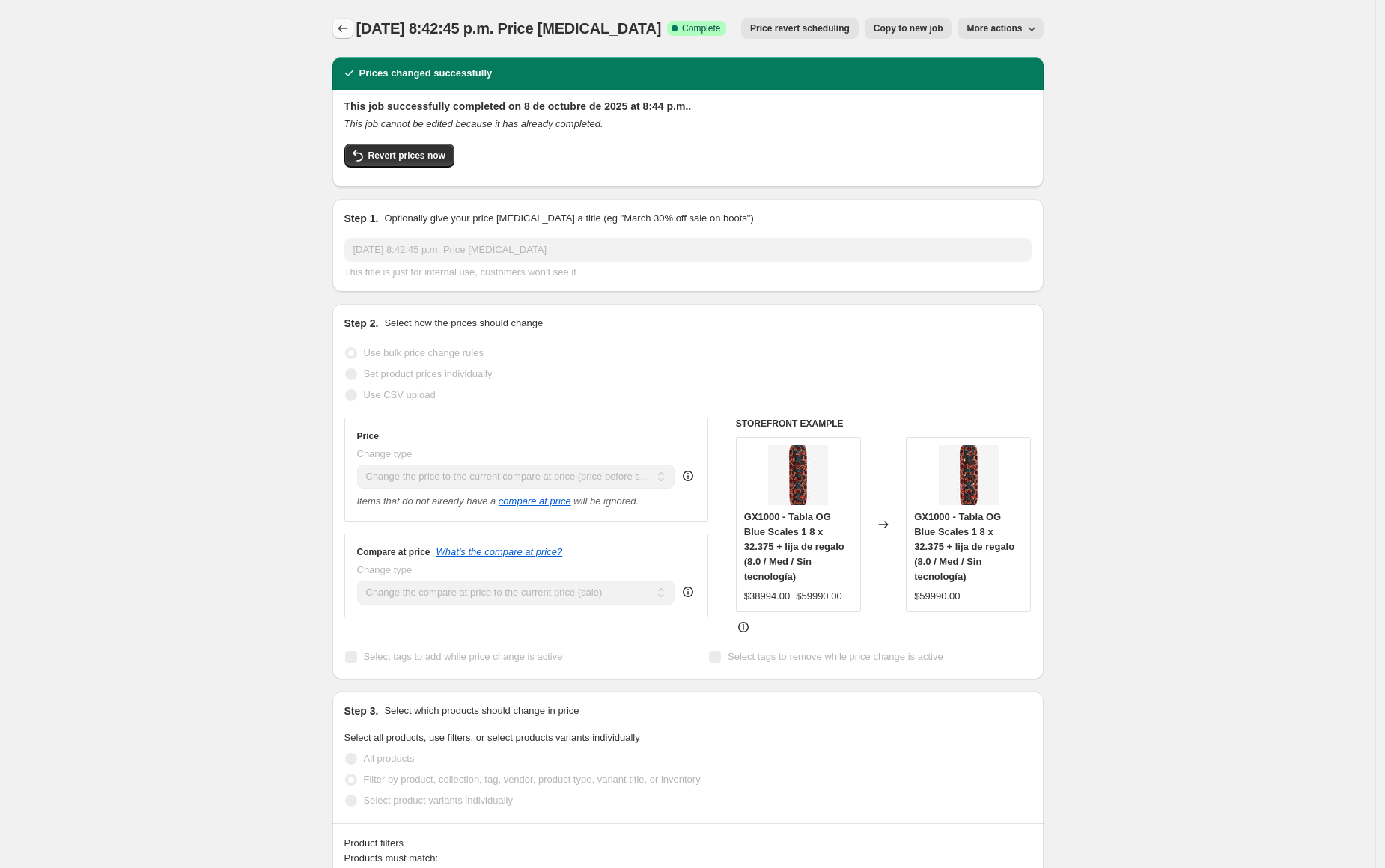
click at [341, 32] on icon "Price change jobs" at bounding box center [343, 29] width 15 height 15
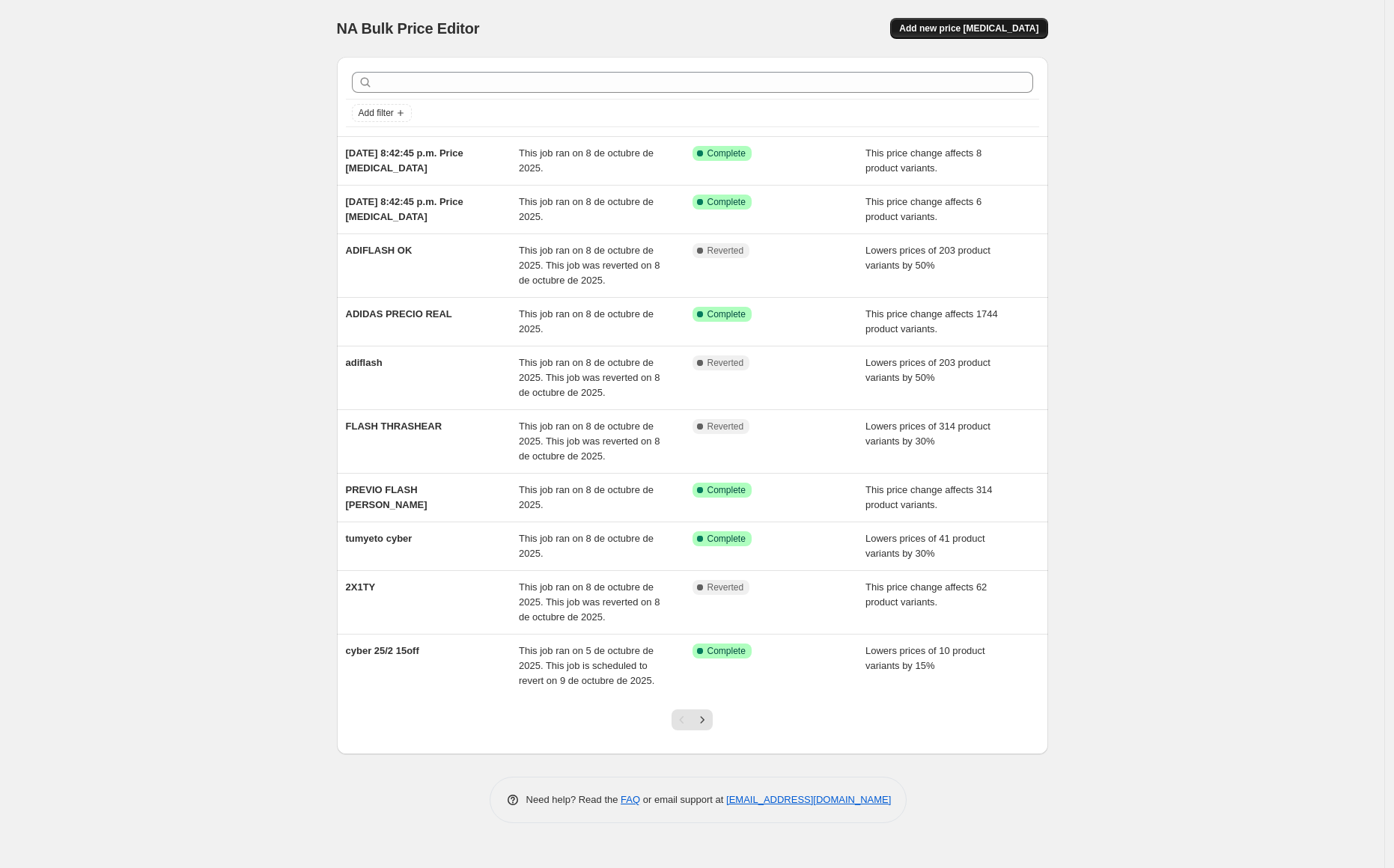
click at [956, 30] on span "Add new price [MEDICAL_DATA]" at bounding box center [968, 28] width 139 height 12
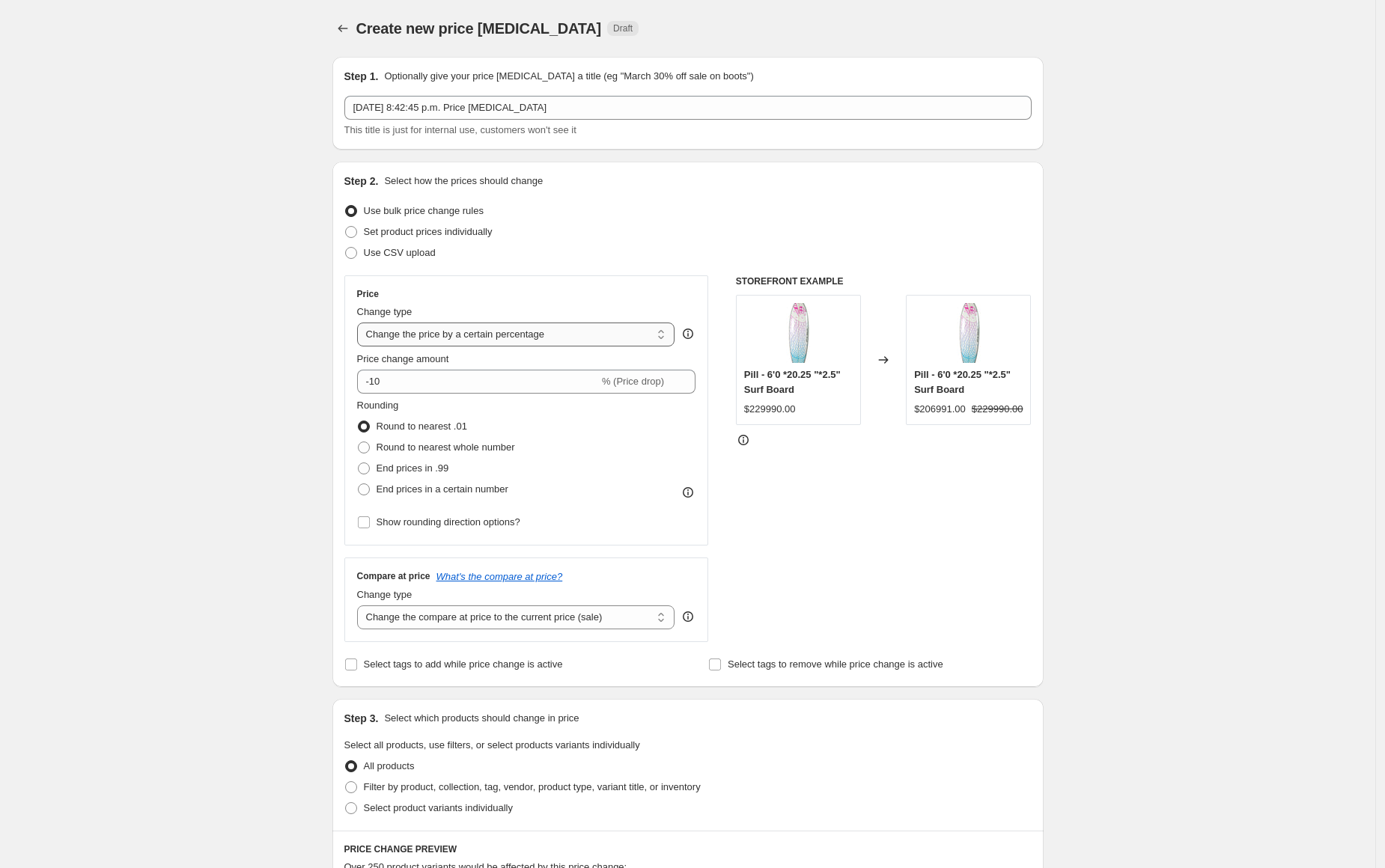
click at [580, 341] on select "Change the price to a certain amount Change the price by a certain amount Chang…" at bounding box center [516, 334] width 318 height 24
select select "ecap"
click at [361, 322] on select "Change the price to a certain amount Change the price by a certain amount Chang…" at bounding box center [516, 334] width 318 height 24
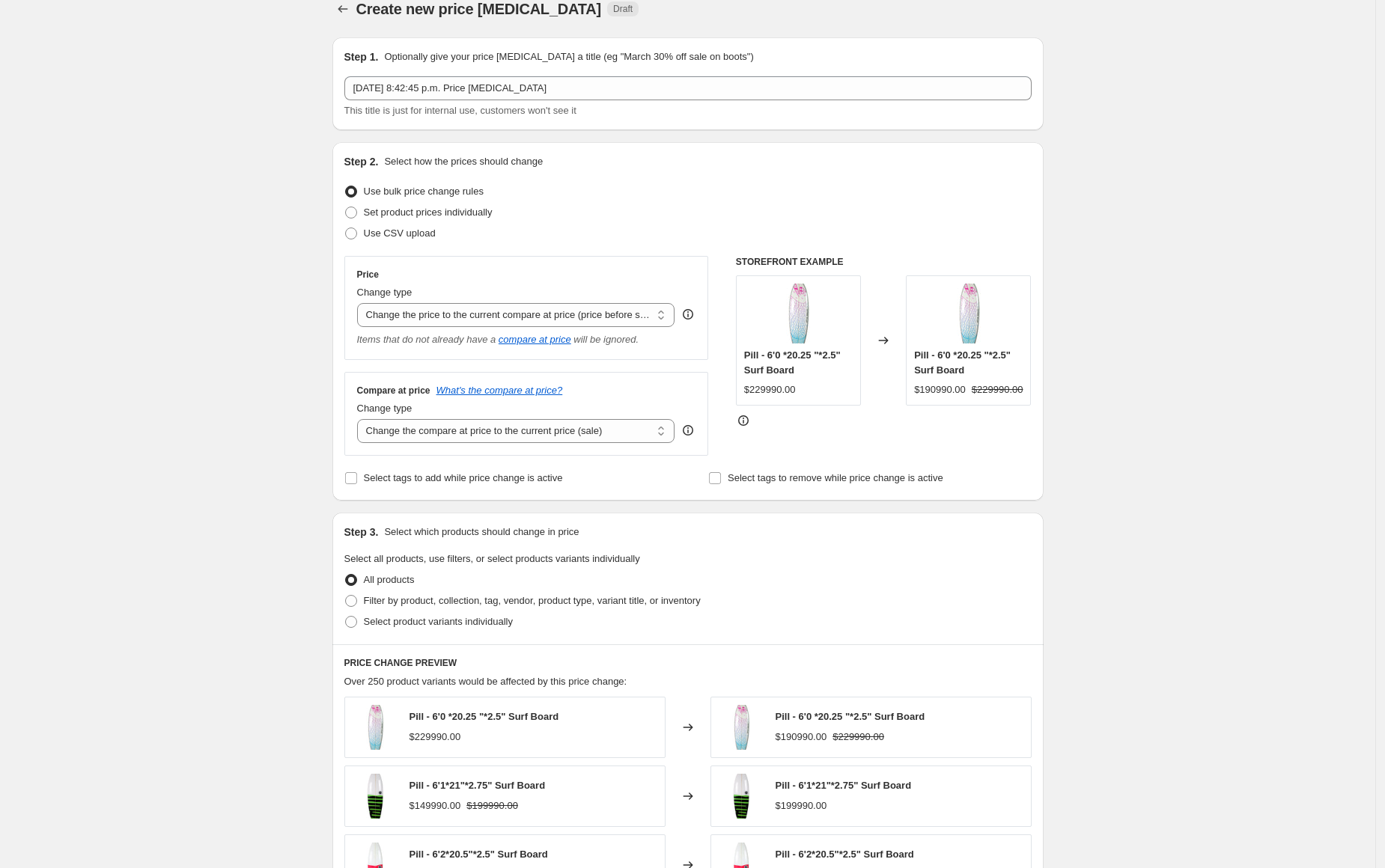
scroll to position [461, 0]
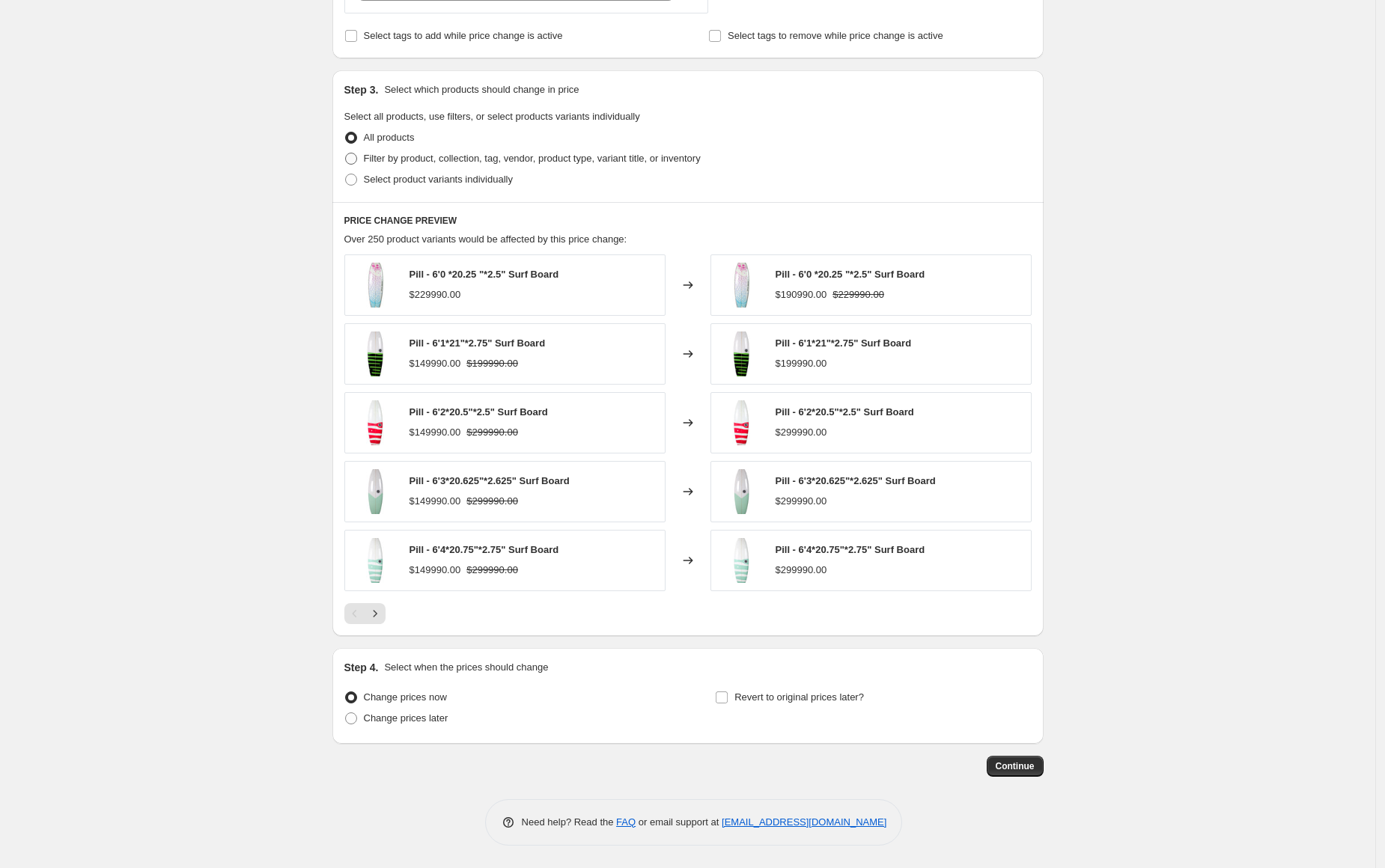
click at [434, 156] on span "Filter by product, collection, tag, vendor, product type, variant title, or inv…" at bounding box center [532, 158] width 337 height 11
click at [346, 153] on input "Filter by product, collection, tag, vendor, product type, variant title, or inv…" at bounding box center [345, 152] width 1 height 1
radio input "true"
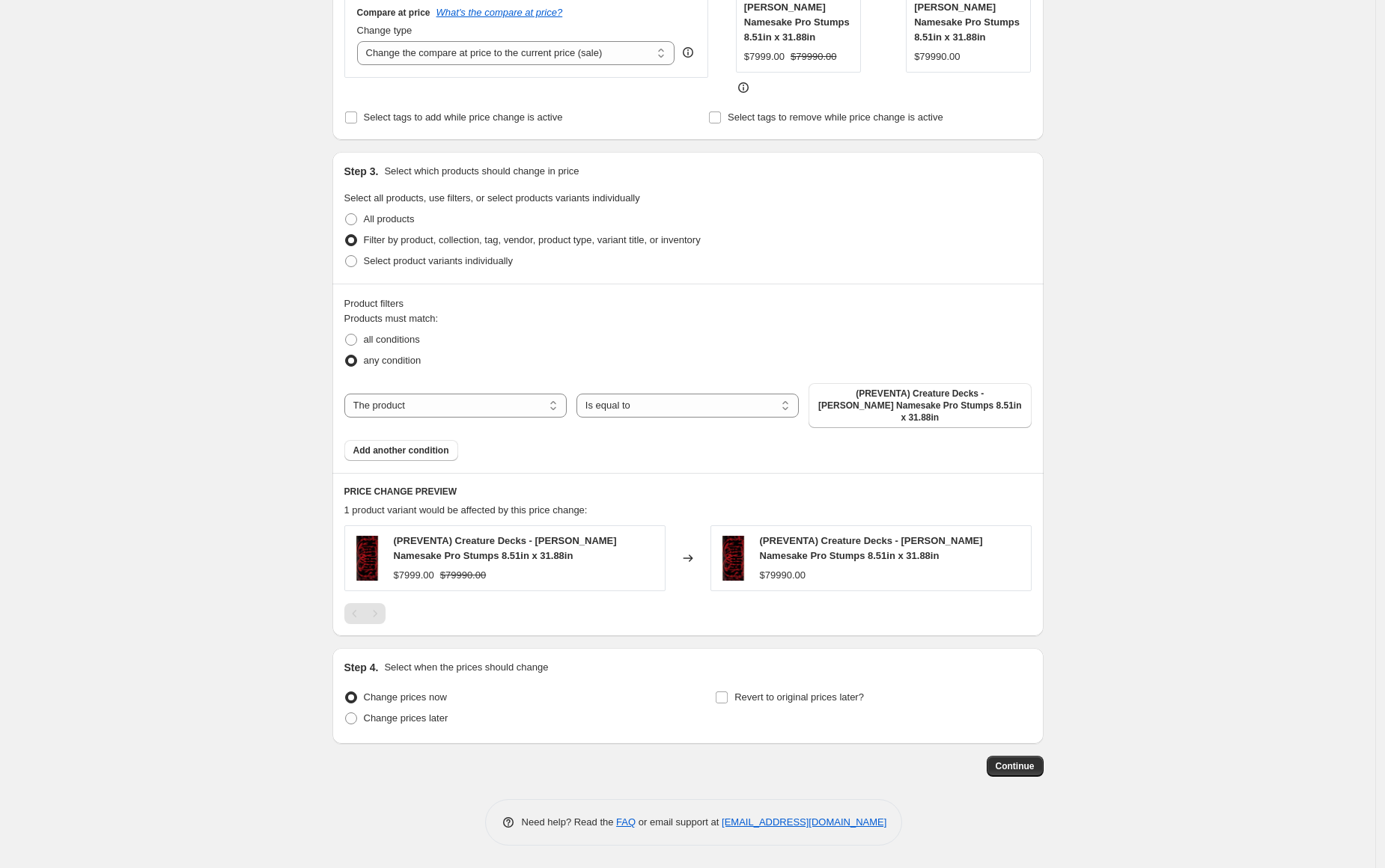
scroll to position [370, 0]
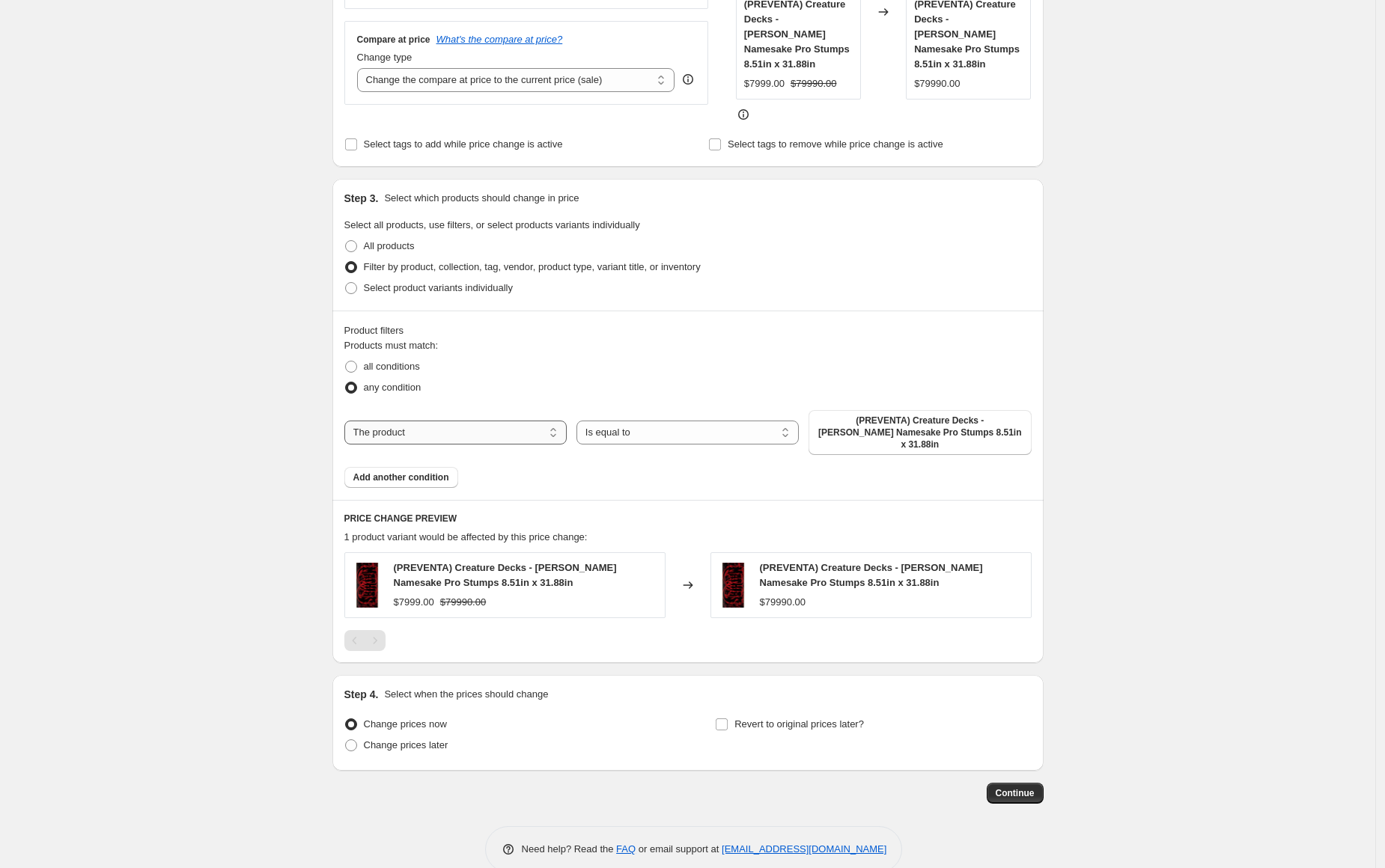
click at [483, 420] on select "The product The product's collection The product's tag The product's vendor The…" at bounding box center [455, 432] width 222 height 24
select select "collection"
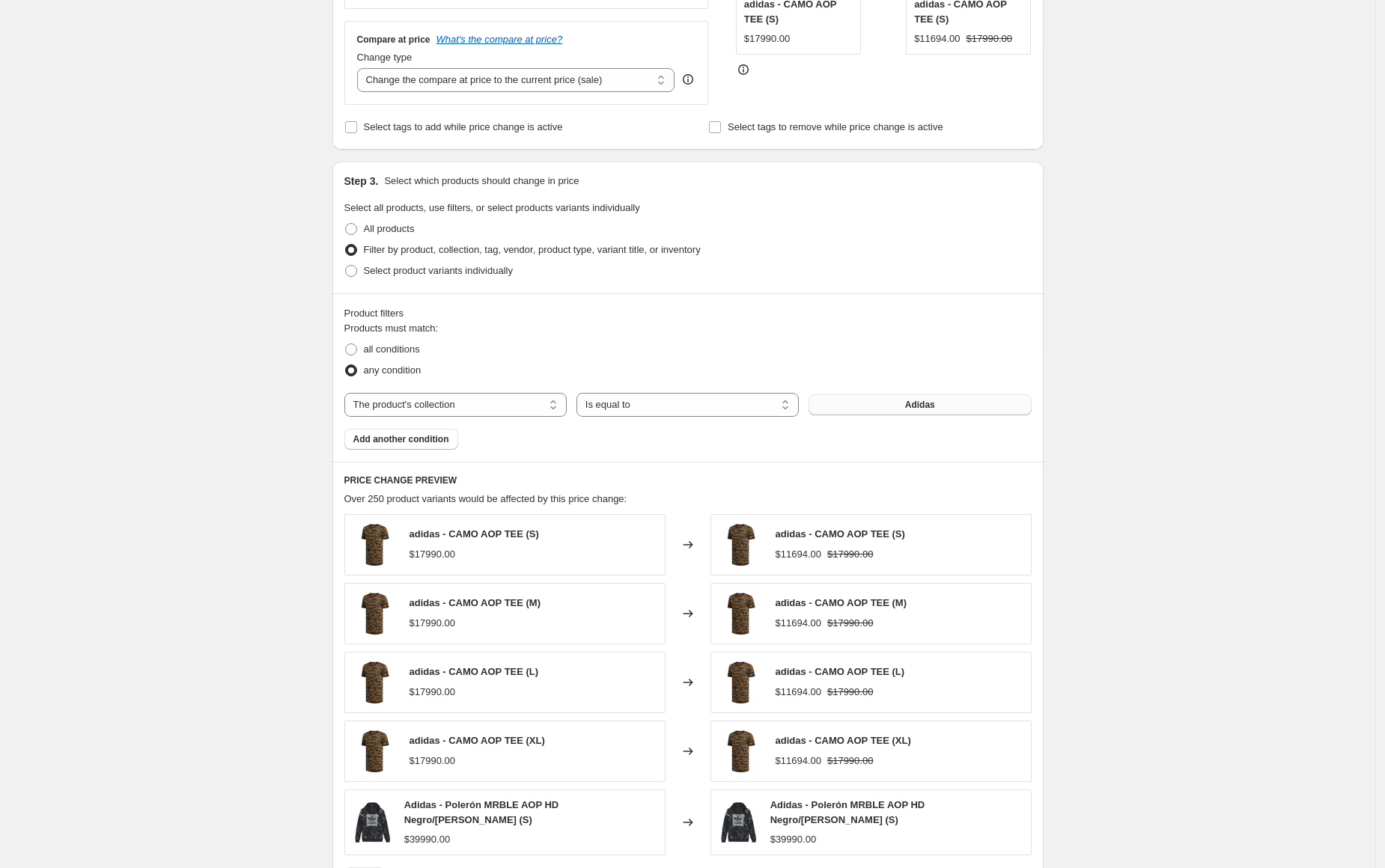
click at [895, 405] on button "Adidas" at bounding box center [919, 405] width 222 height 21
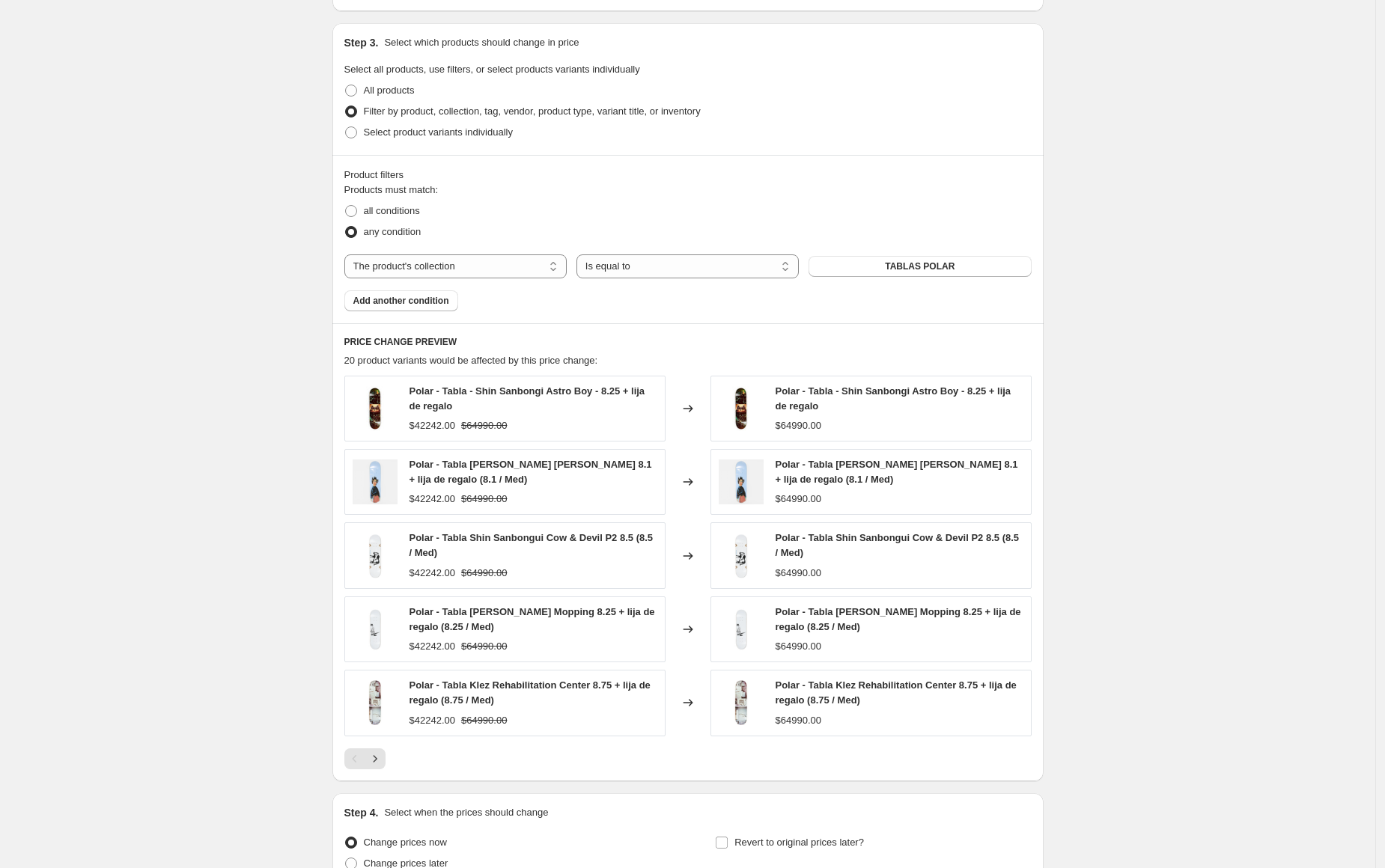
scroll to position [654, 0]
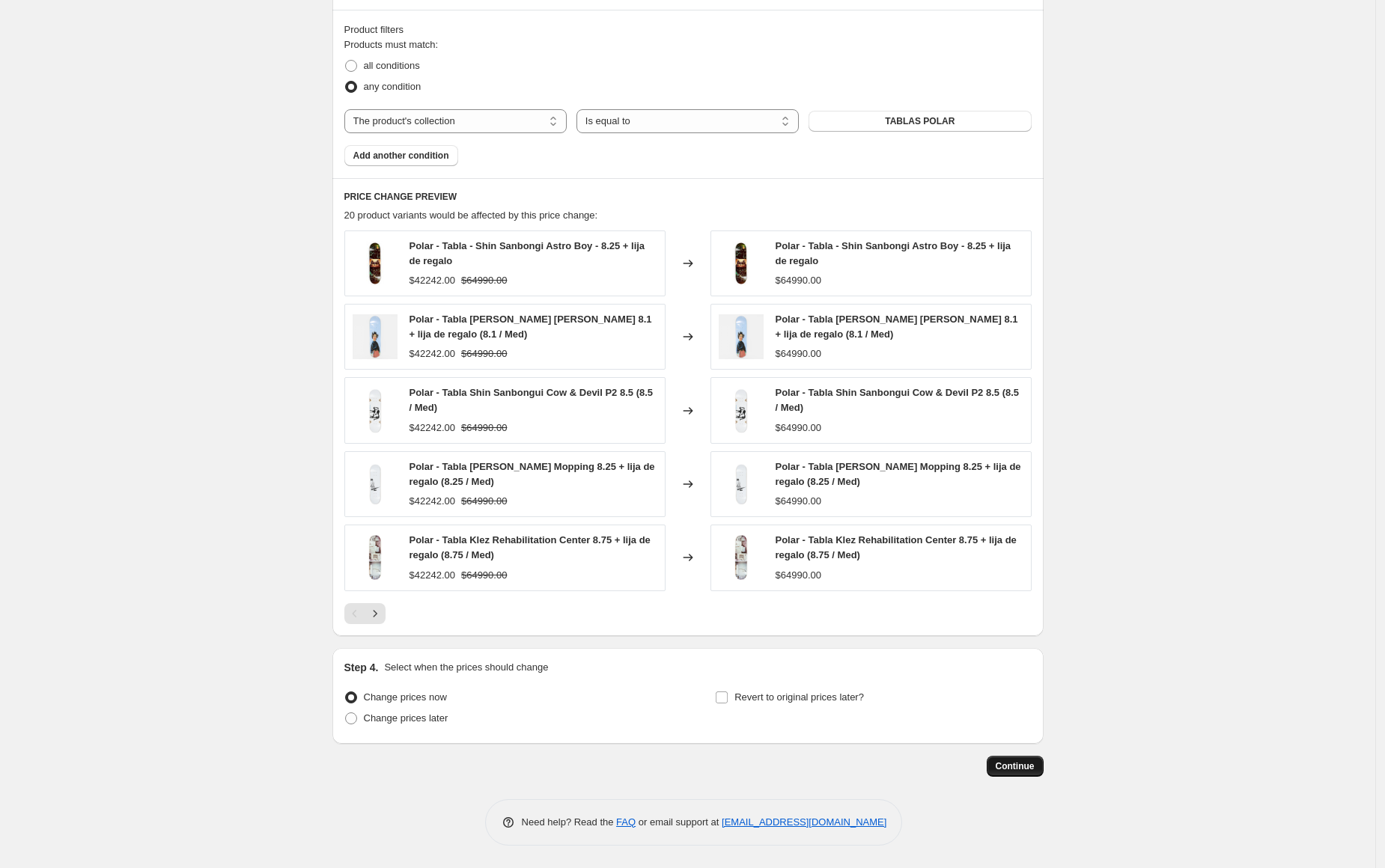
click at [1011, 766] on span "Continue" at bounding box center [1014, 766] width 39 height 12
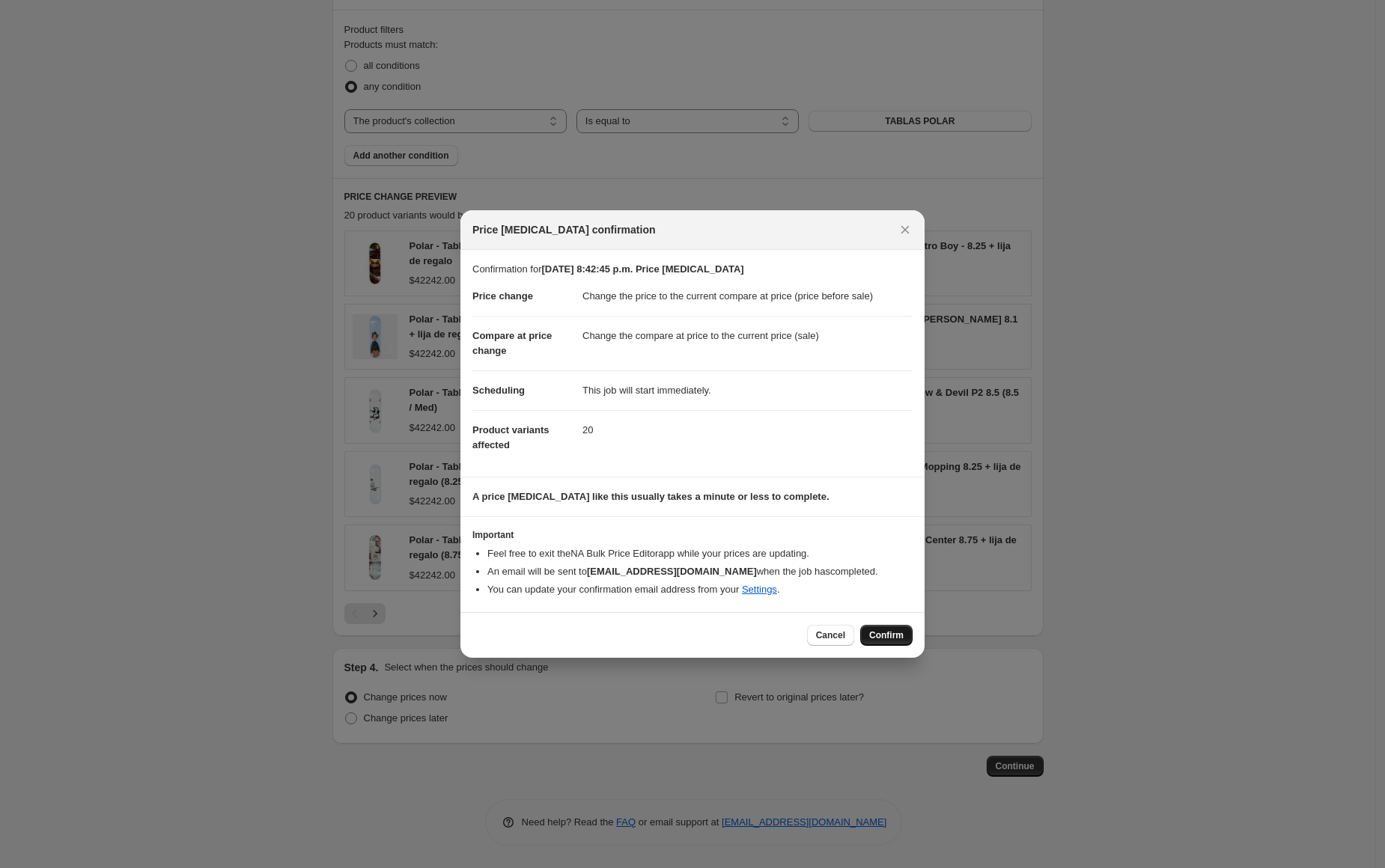
click at [891, 633] on span "Confirm" at bounding box center [886, 635] width 34 height 12
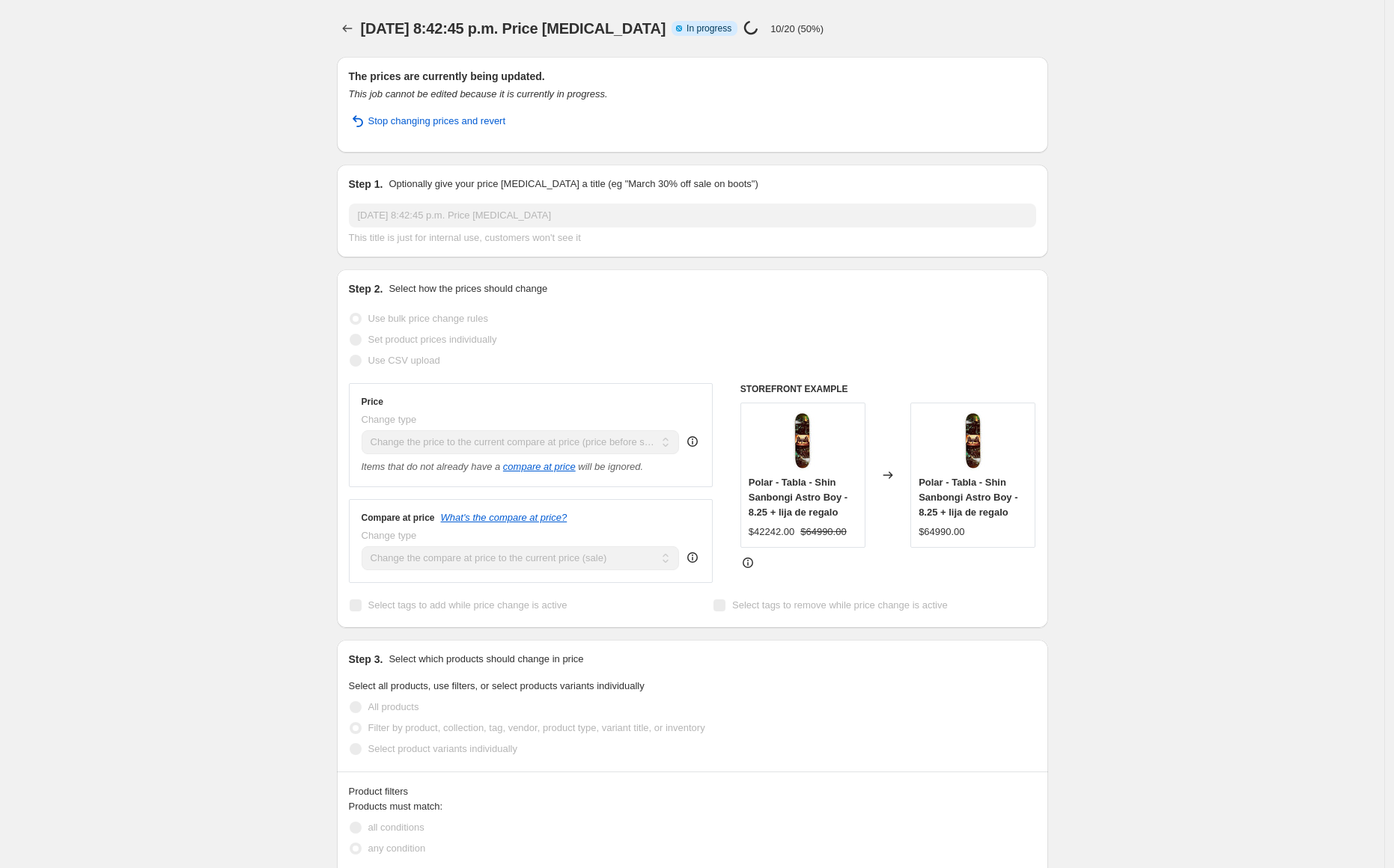
select select "ecap"
select select "collection"
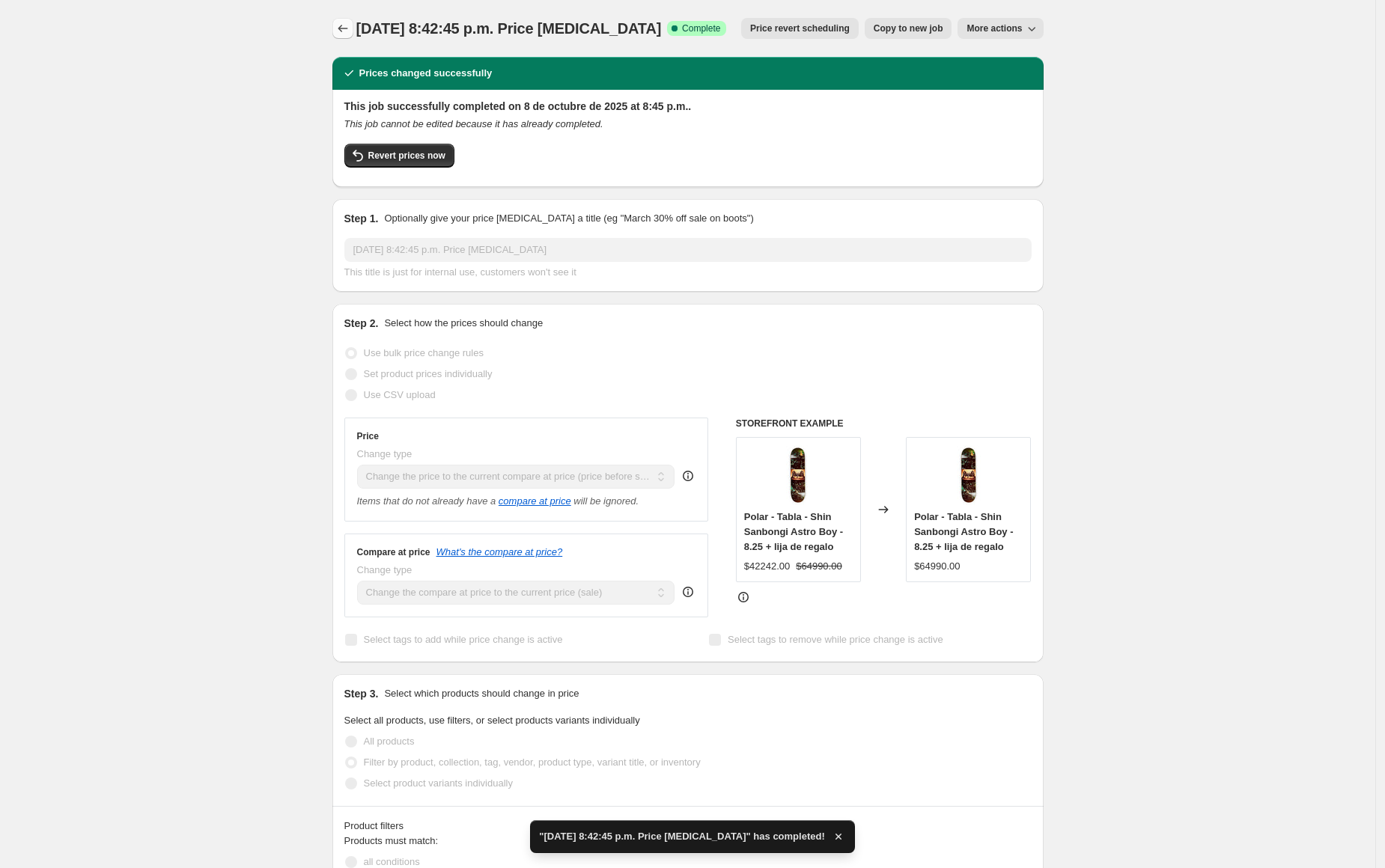
click at [350, 25] on icon "Price change jobs" at bounding box center [343, 29] width 15 height 15
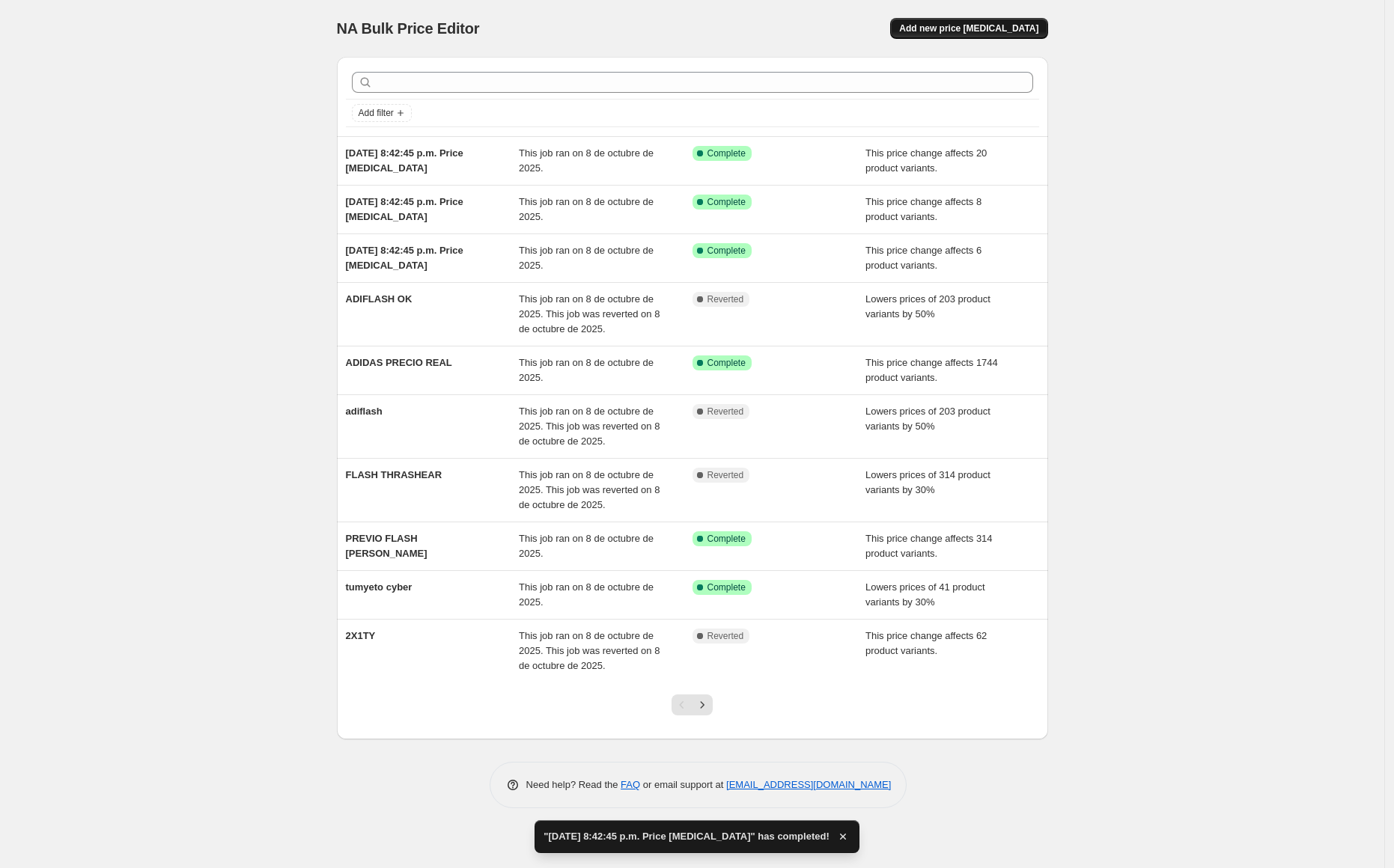
click at [945, 30] on span "Add new price [MEDICAL_DATA]" at bounding box center [968, 28] width 139 height 12
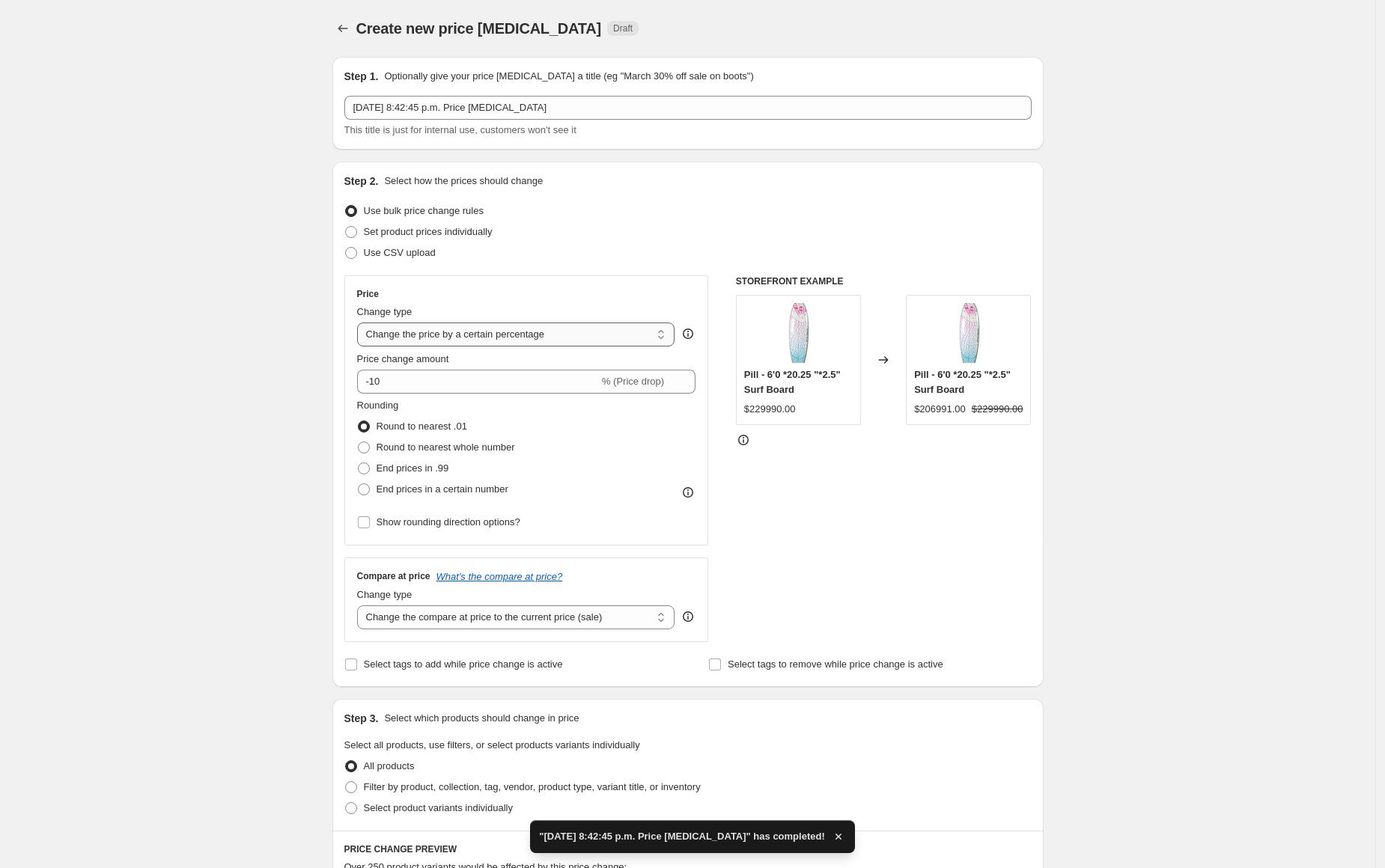
click at [502, 337] on select "Change the price to a certain amount Change the price by a certain amount Chang…" at bounding box center [516, 334] width 318 height 24
select select "ecap"
click at [361, 322] on select "Change the price to a certain amount Change the price by a certain amount Chang…" at bounding box center [516, 334] width 318 height 24
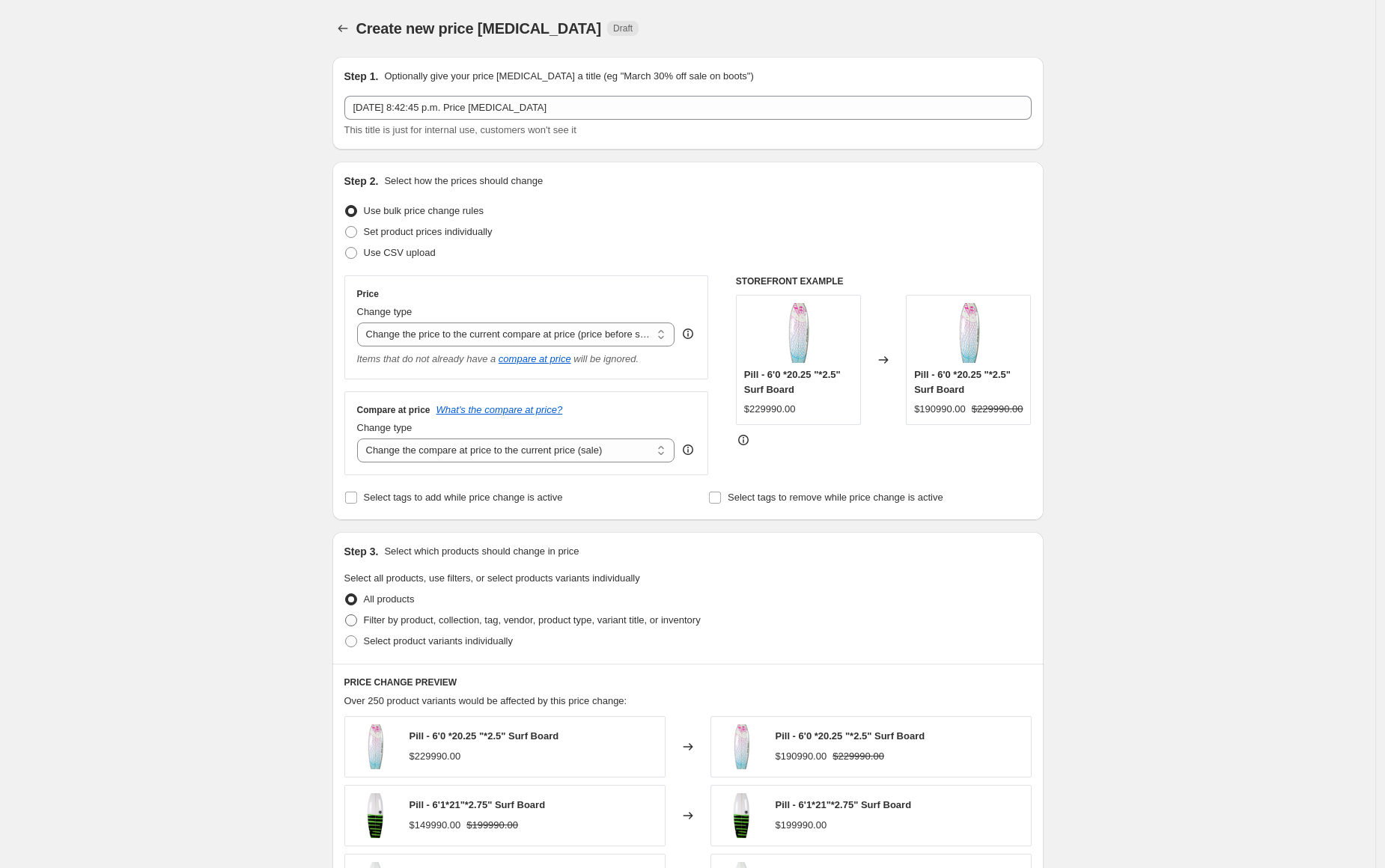
click at [440, 619] on span "Filter by product, collection, tag, vendor, product type, variant title, or inv…" at bounding box center [532, 620] width 337 height 11
click at [346, 615] on input "Filter by product, collection, tag, vendor, product type, variant title, or inv…" at bounding box center [345, 614] width 1 height 1
radio input "true"
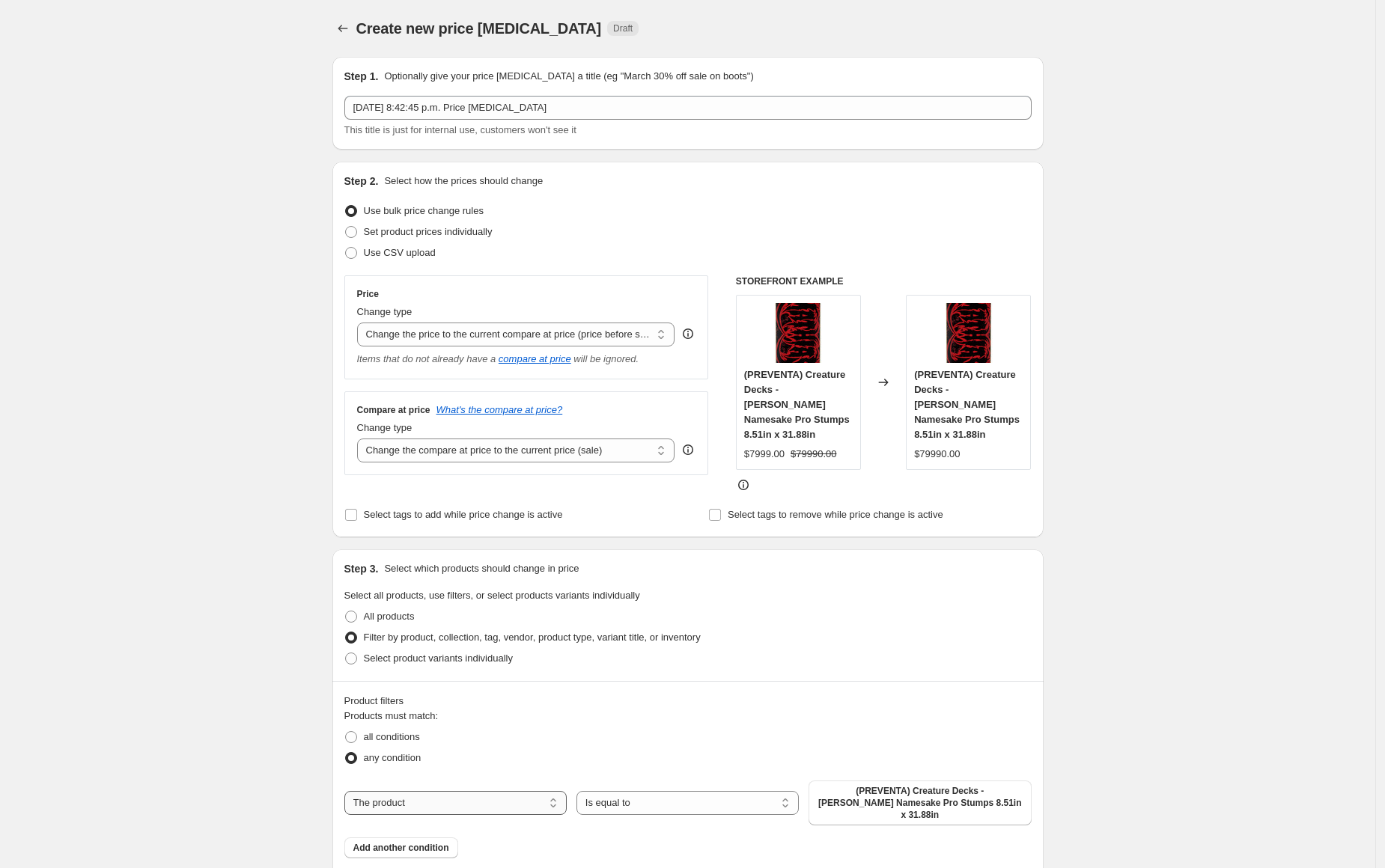
click at [486, 791] on select "The product The product's collection The product's tag The product's vendor The…" at bounding box center [455, 802] width 222 height 24
select select "collection"
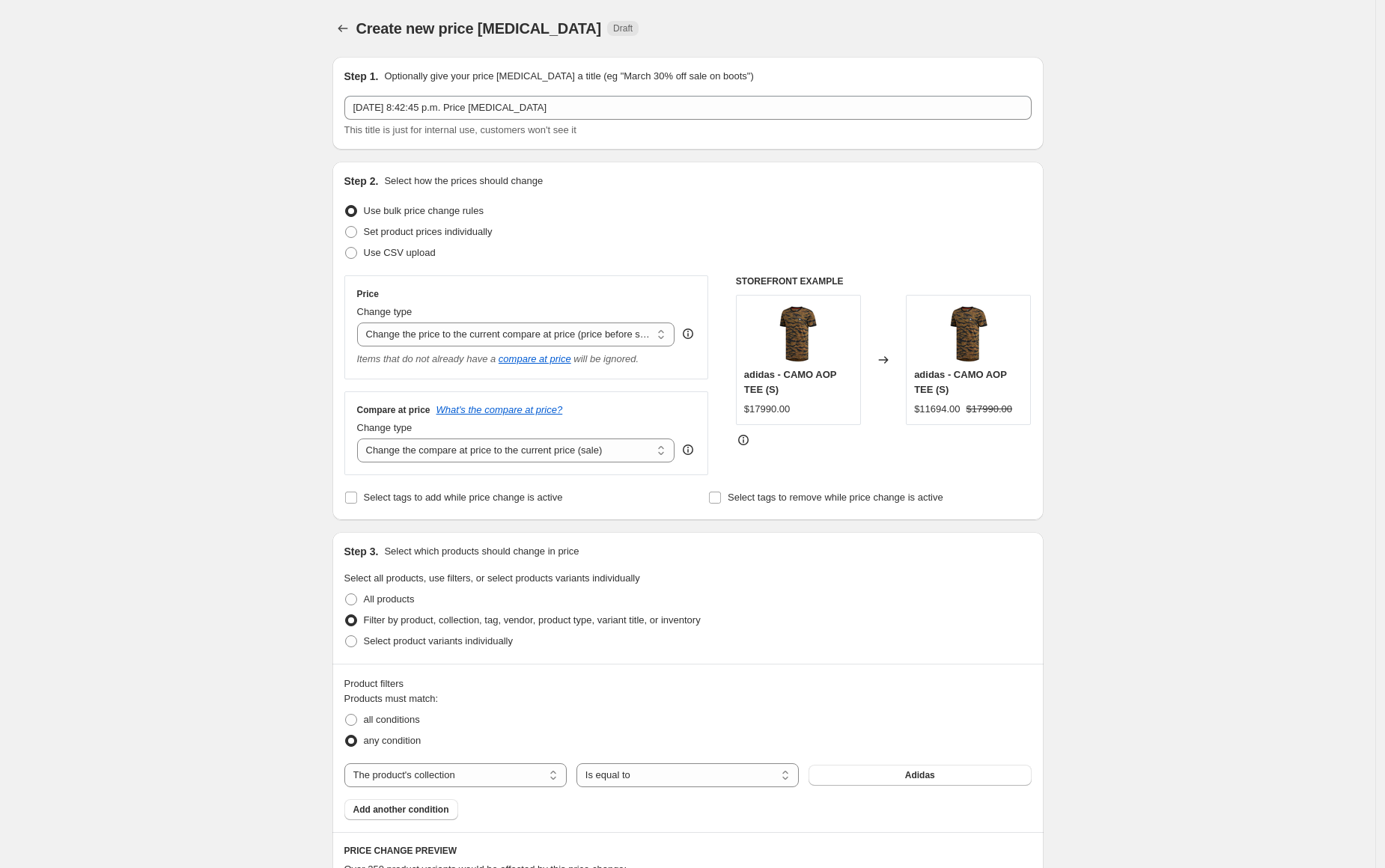
click at [914, 777] on span "Adidas" at bounding box center [920, 775] width 30 height 12
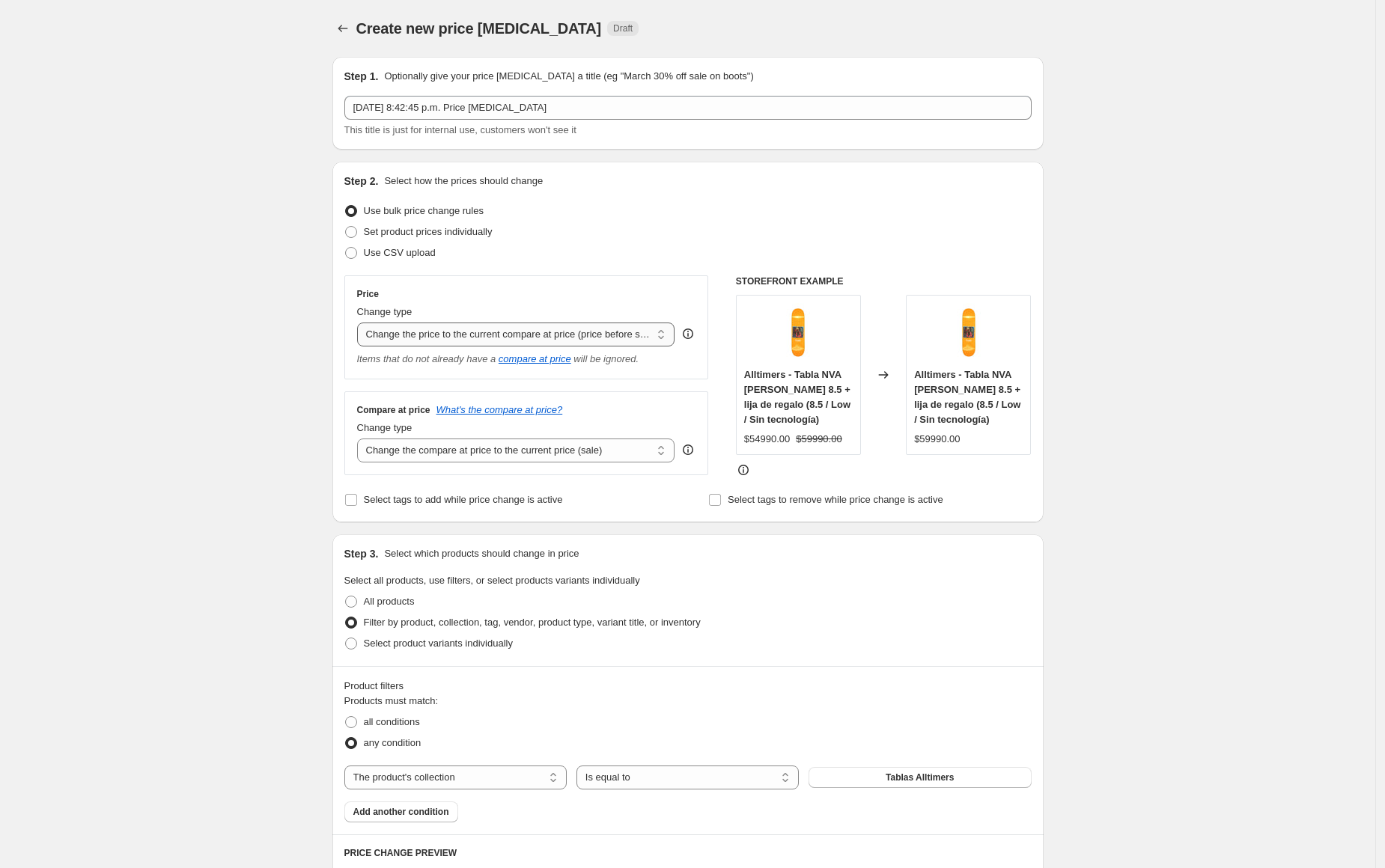
click at [472, 331] on select "Change the price to a certain amount Change the price by a certain amount Chang…" at bounding box center [516, 334] width 318 height 24
click at [361, 322] on select "Change the price to a certain amount Change the price by a certain amount Chang…" at bounding box center [516, 334] width 318 height 24
click at [217, 442] on div "Create new price change job. This page is ready Create new price change job Dra…" at bounding box center [687, 761] width 1375 height 1524
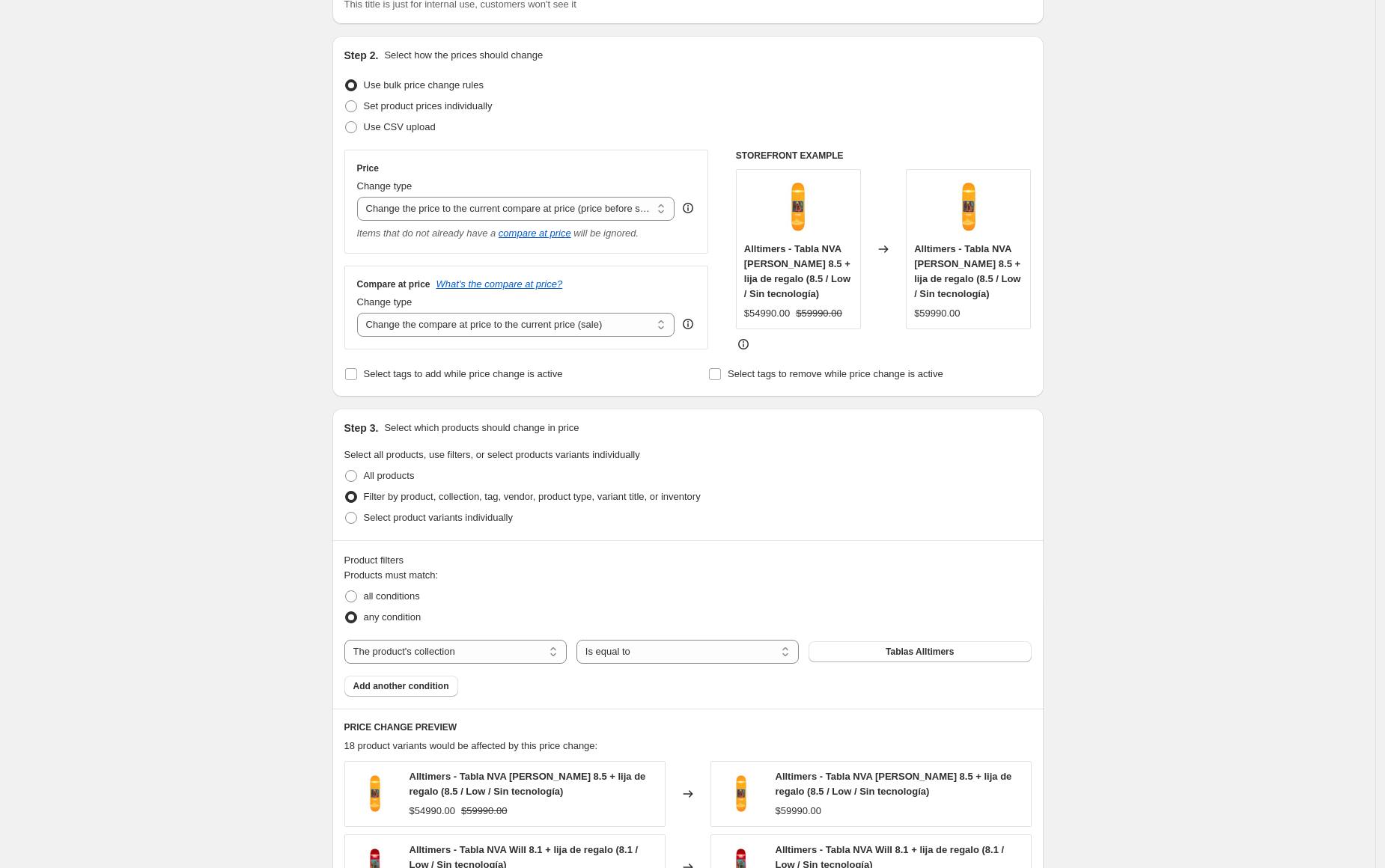
scroll to position [671, 0]
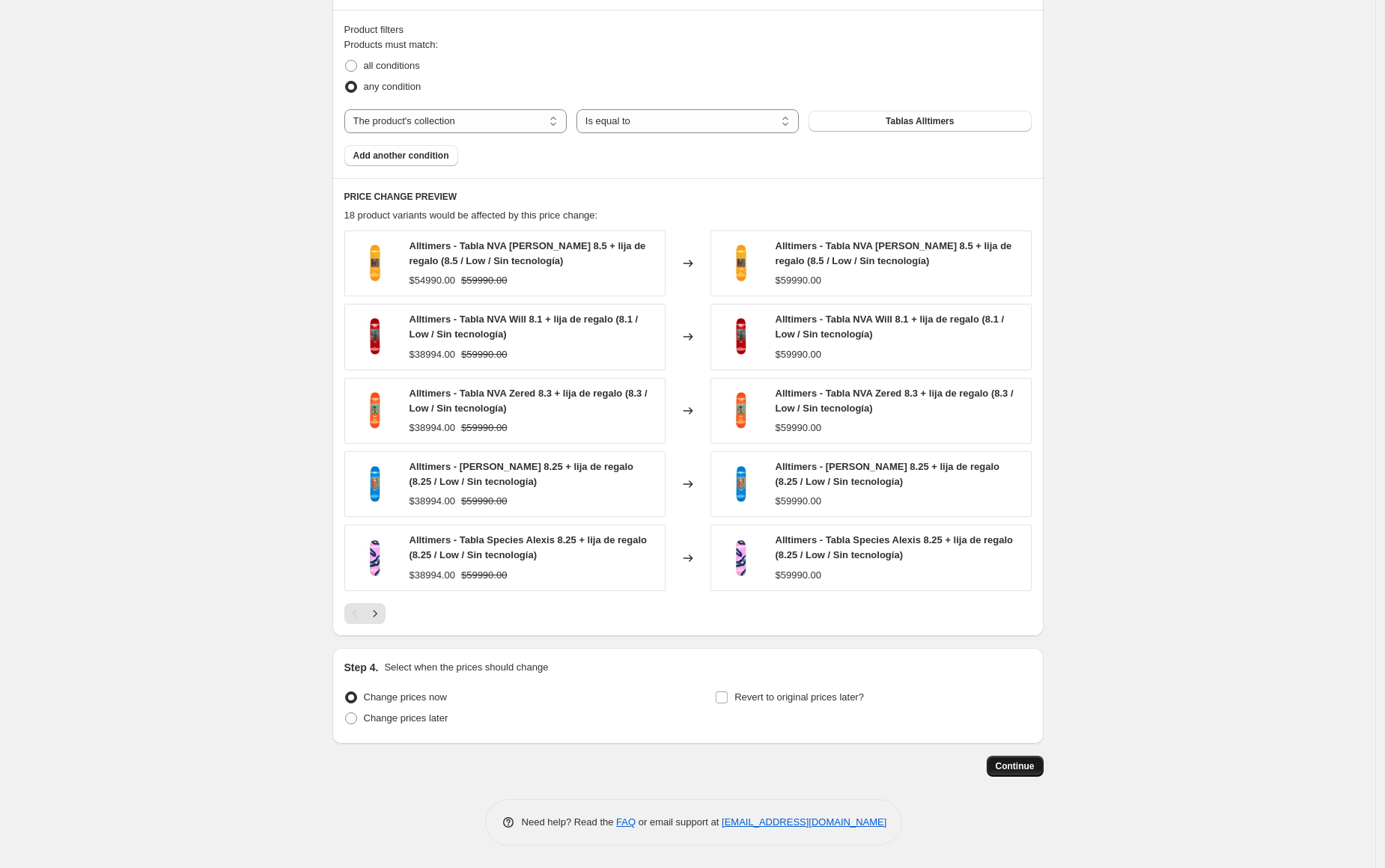
click at [1023, 775] on button "Continue" at bounding box center [1014, 766] width 57 height 21
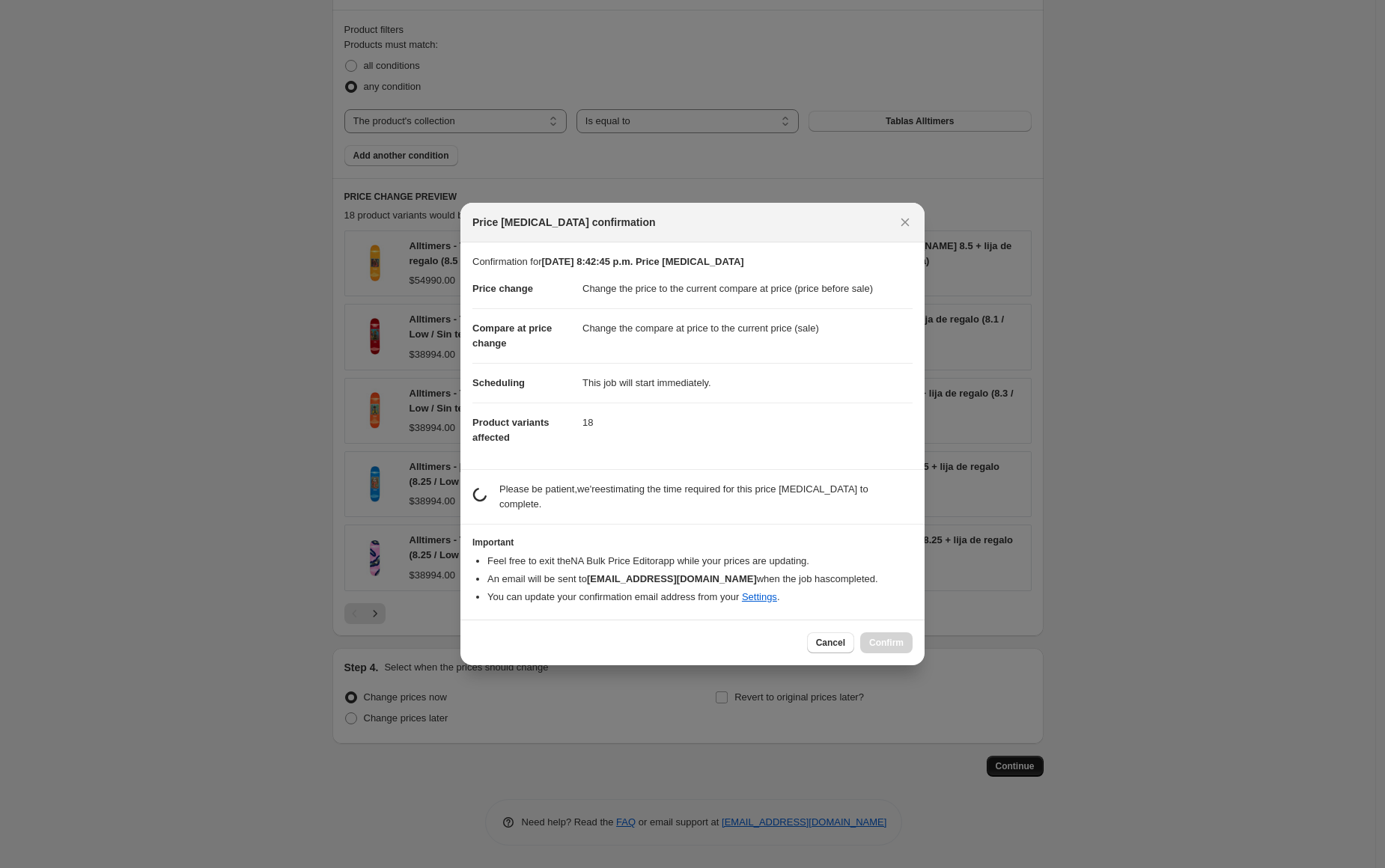
scroll to position [0, 0]
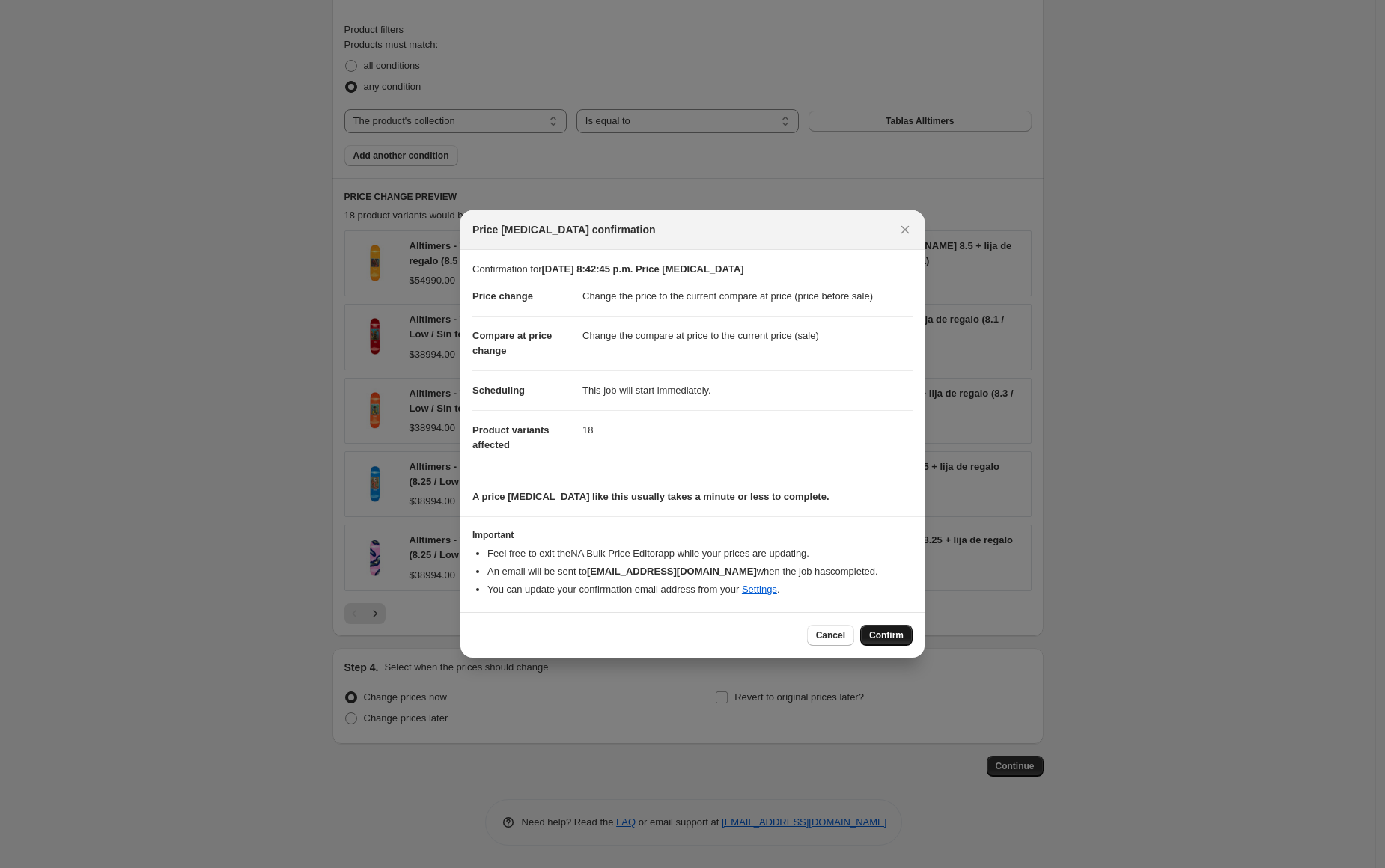
click at [886, 636] on span "Confirm" at bounding box center [886, 635] width 34 height 12
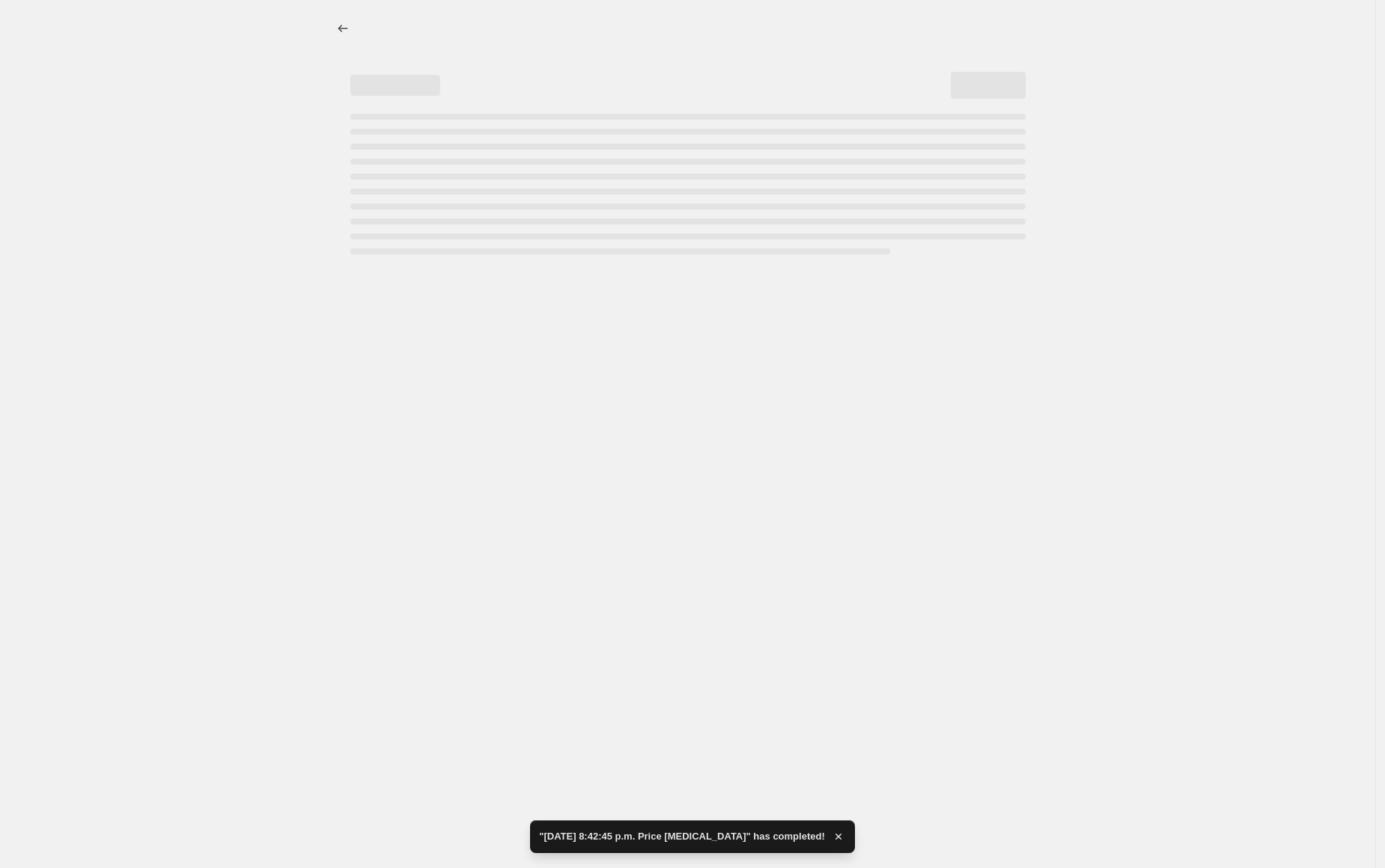
select select "ecap"
select select "collection"
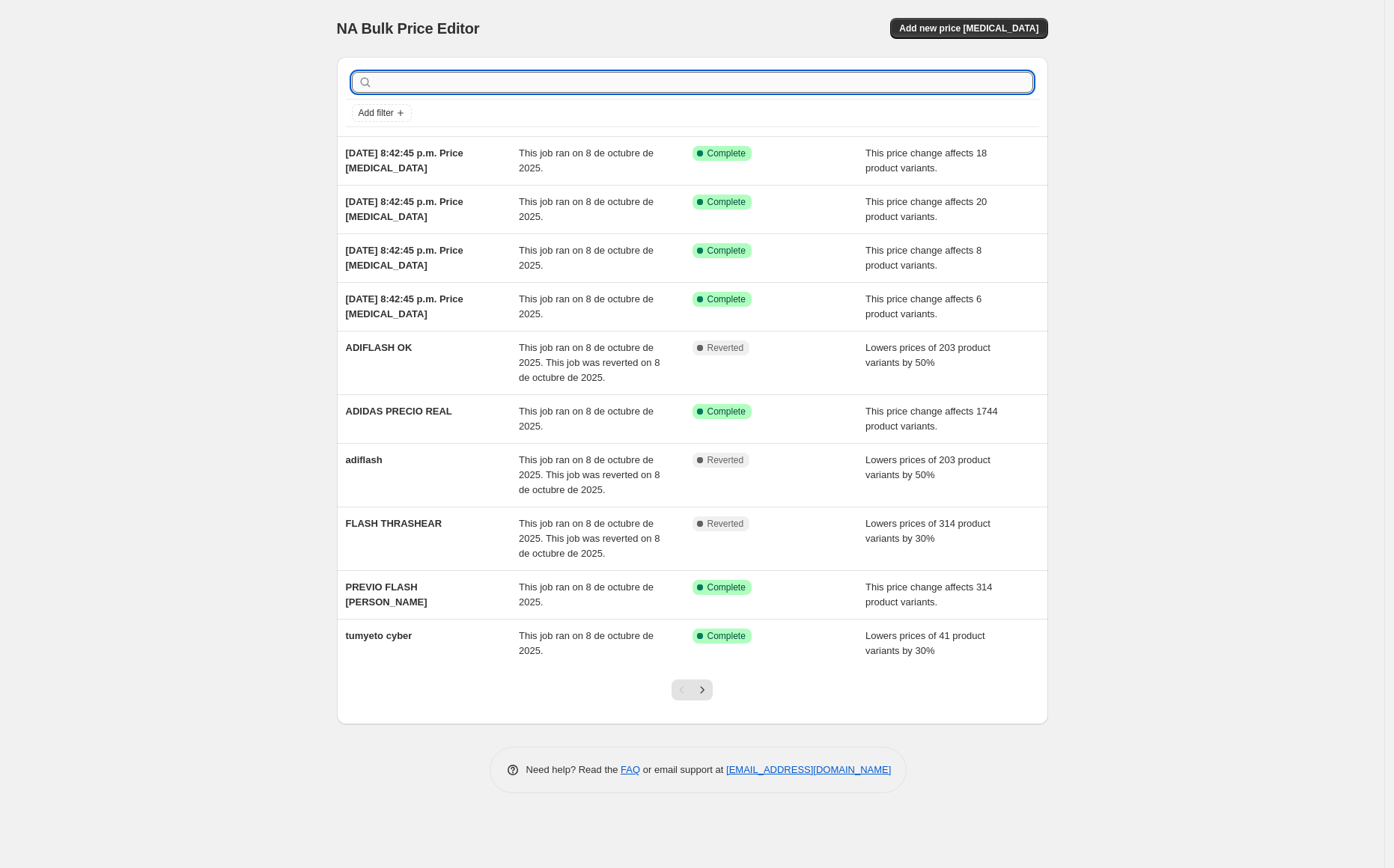
click at [658, 85] on input "text" at bounding box center [704, 83] width 657 height 21
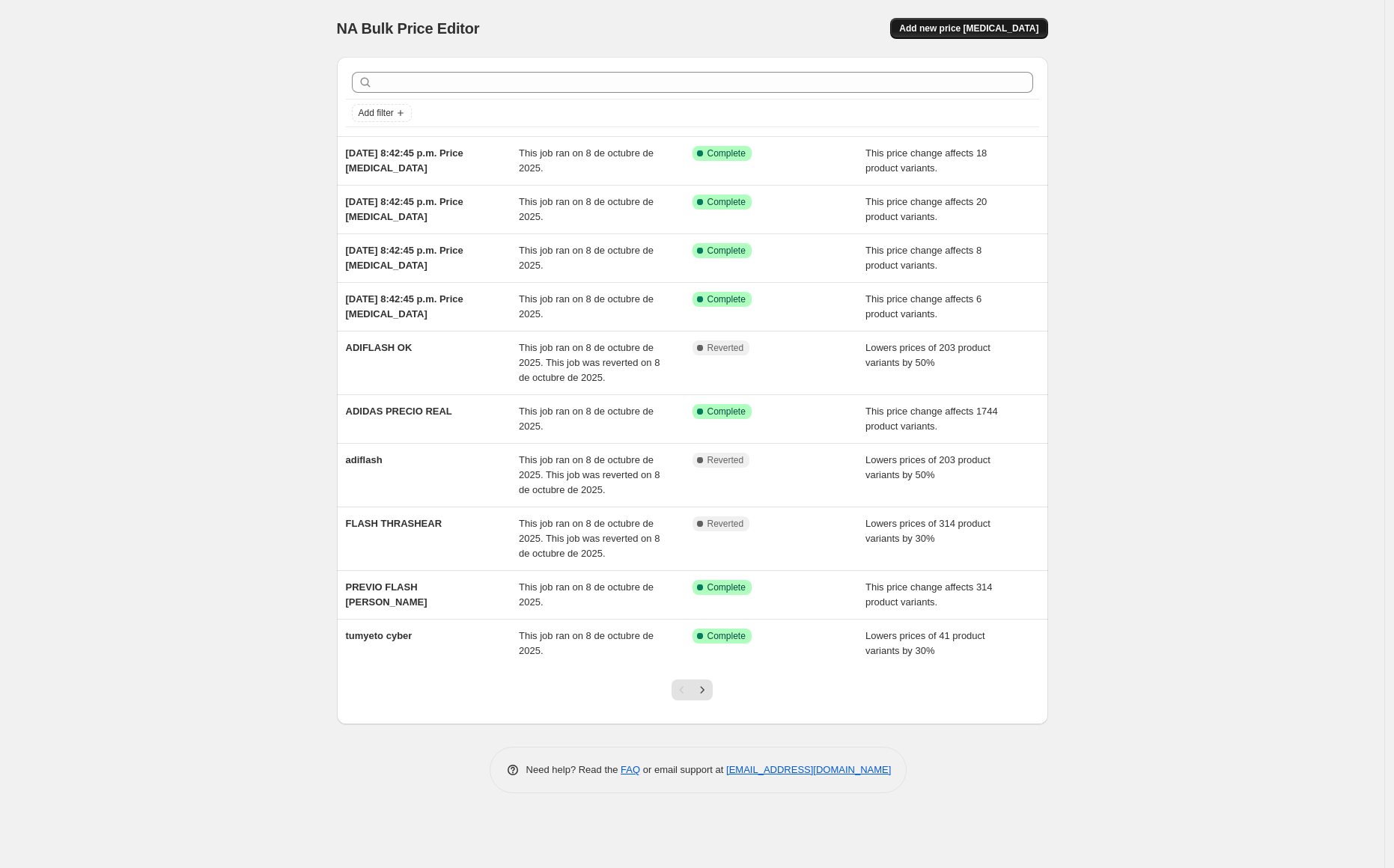
click at [949, 28] on span "Add new price [MEDICAL_DATA]" at bounding box center [968, 28] width 139 height 12
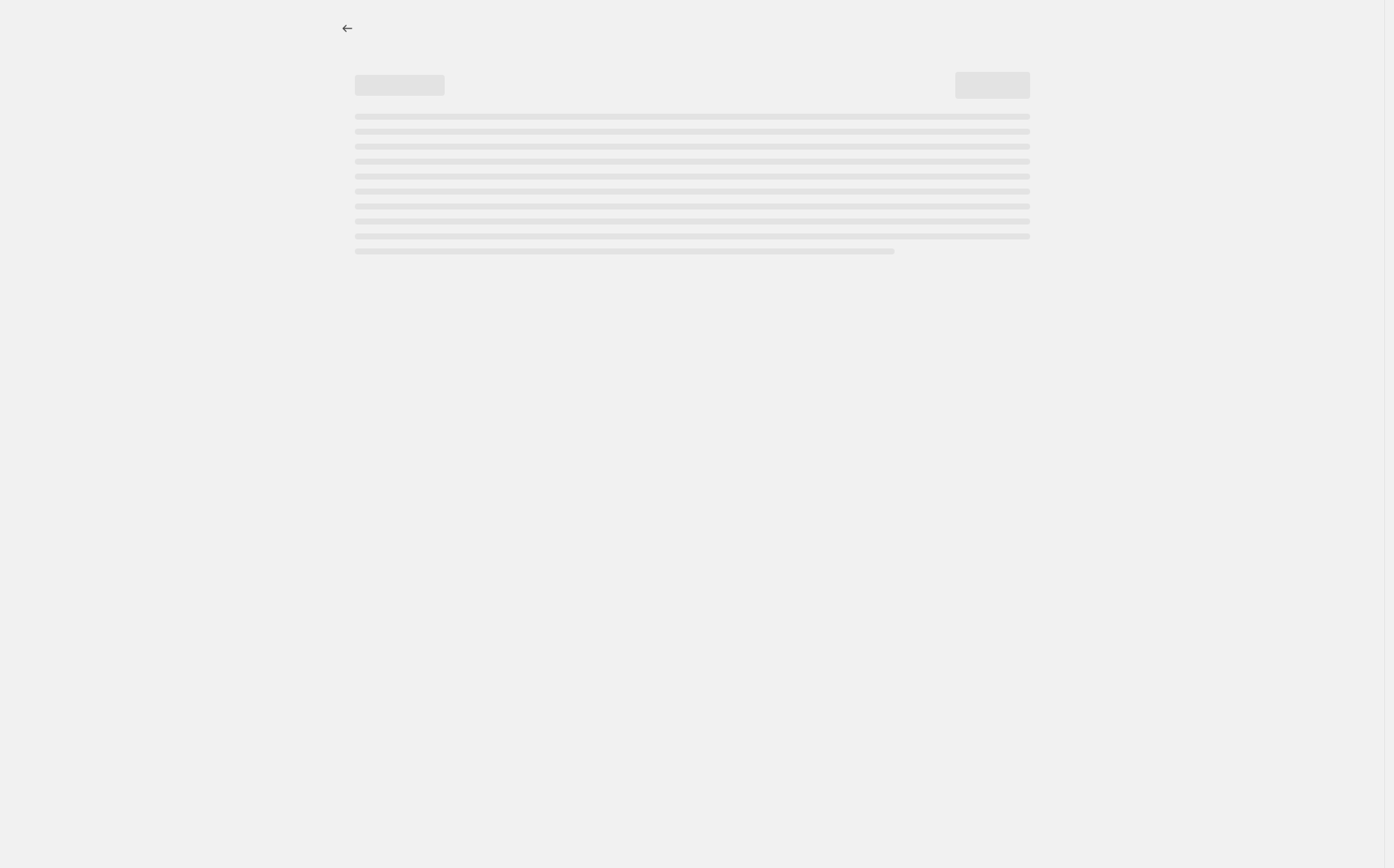
select select "percentage"
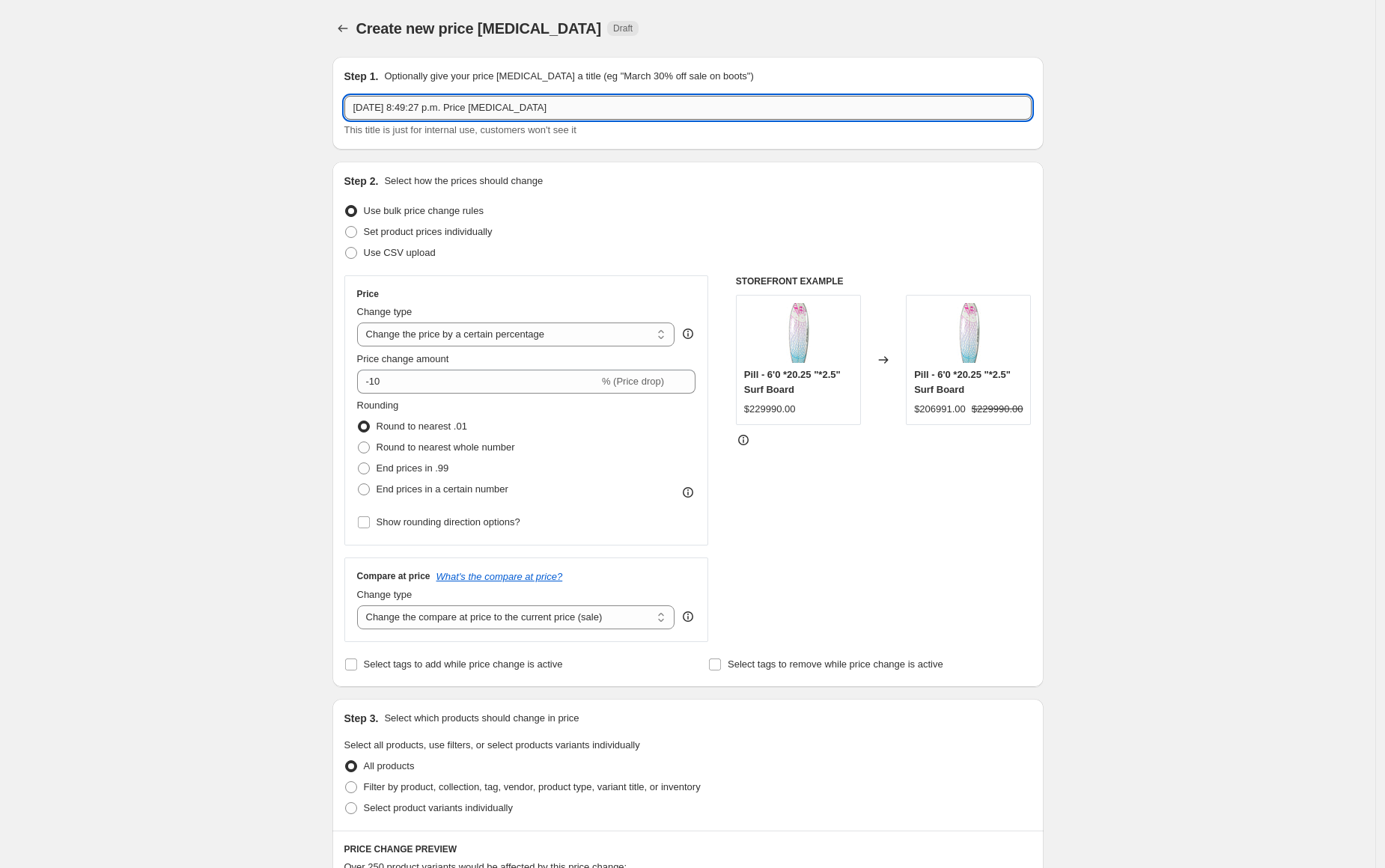
click at [511, 105] on input "[DATE] 8:49:27 p.m. Price [MEDICAL_DATA]" at bounding box center [688, 107] width 687 height 24
type input "FLASH DECK GRINGO"
click at [537, 380] on input "-10" at bounding box center [477, 381] width 242 height 24
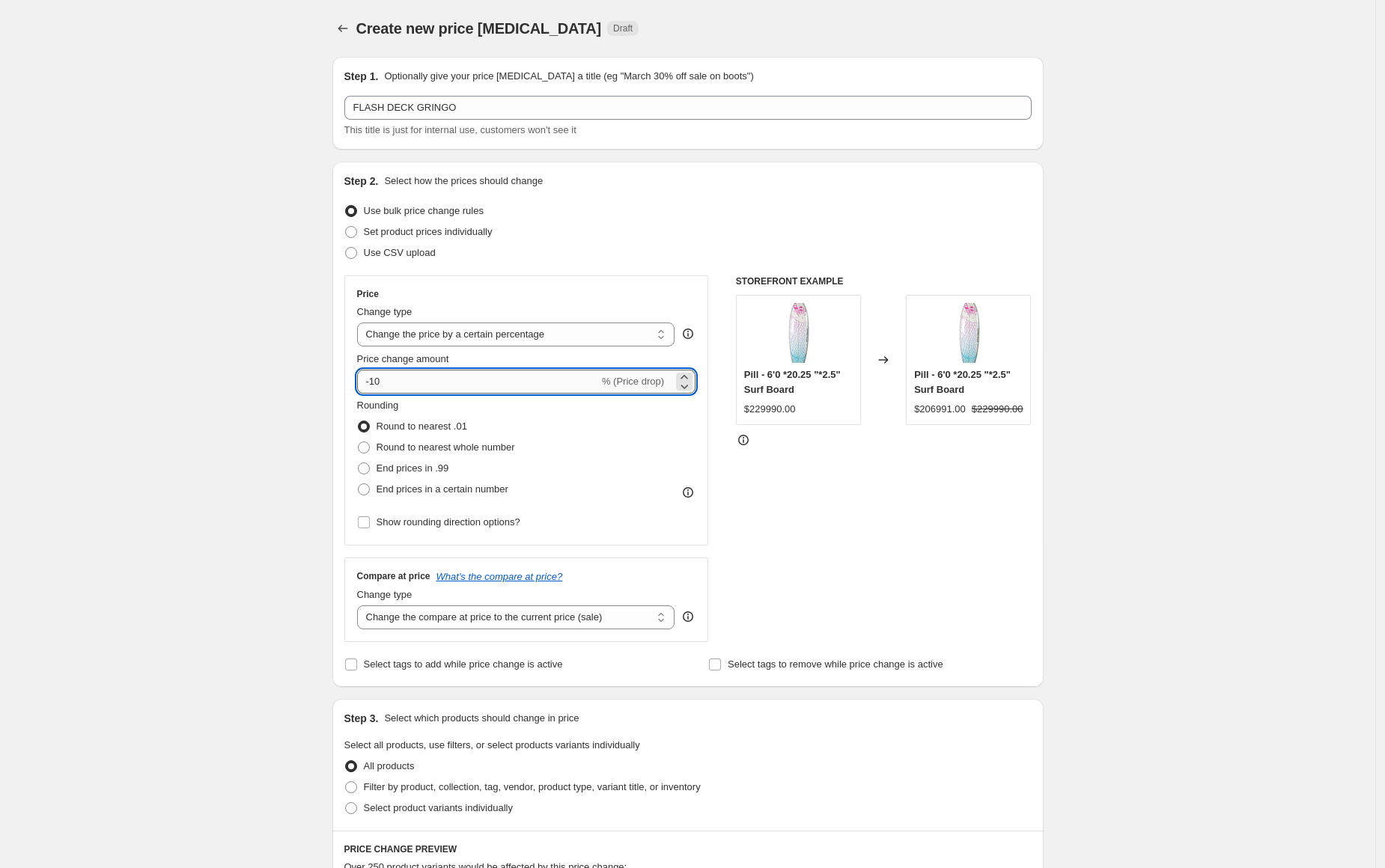
type input "-1"
type input "-40"
click at [503, 449] on span "Round to nearest whole number" at bounding box center [445, 448] width 139 height 11
click at [358, 442] on input "Round to nearest whole number" at bounding box center [358, 442] width 1 height 1
radio input "true"
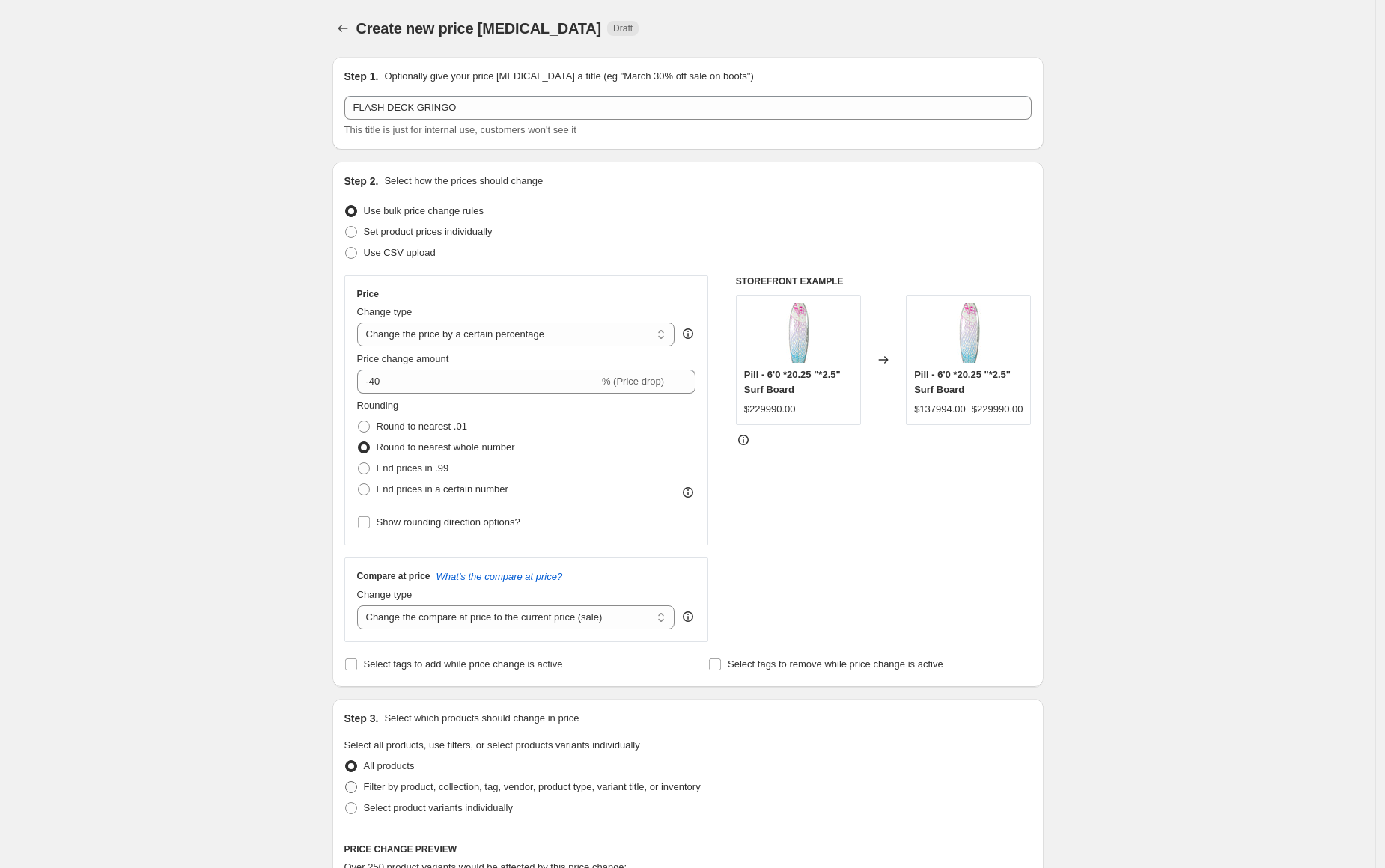
click at [371, 787] on span "Filter by product, collection, tag, vendor, product type, variant title, or inv…" at bounding box center [532, 787] width 337 height 11
click at [346, 782] on input "Filter by product, collection, tag, vendor, product type, variant title, or inv…" at bounding box center [345, 781] width 1 height 1
radio input "true"
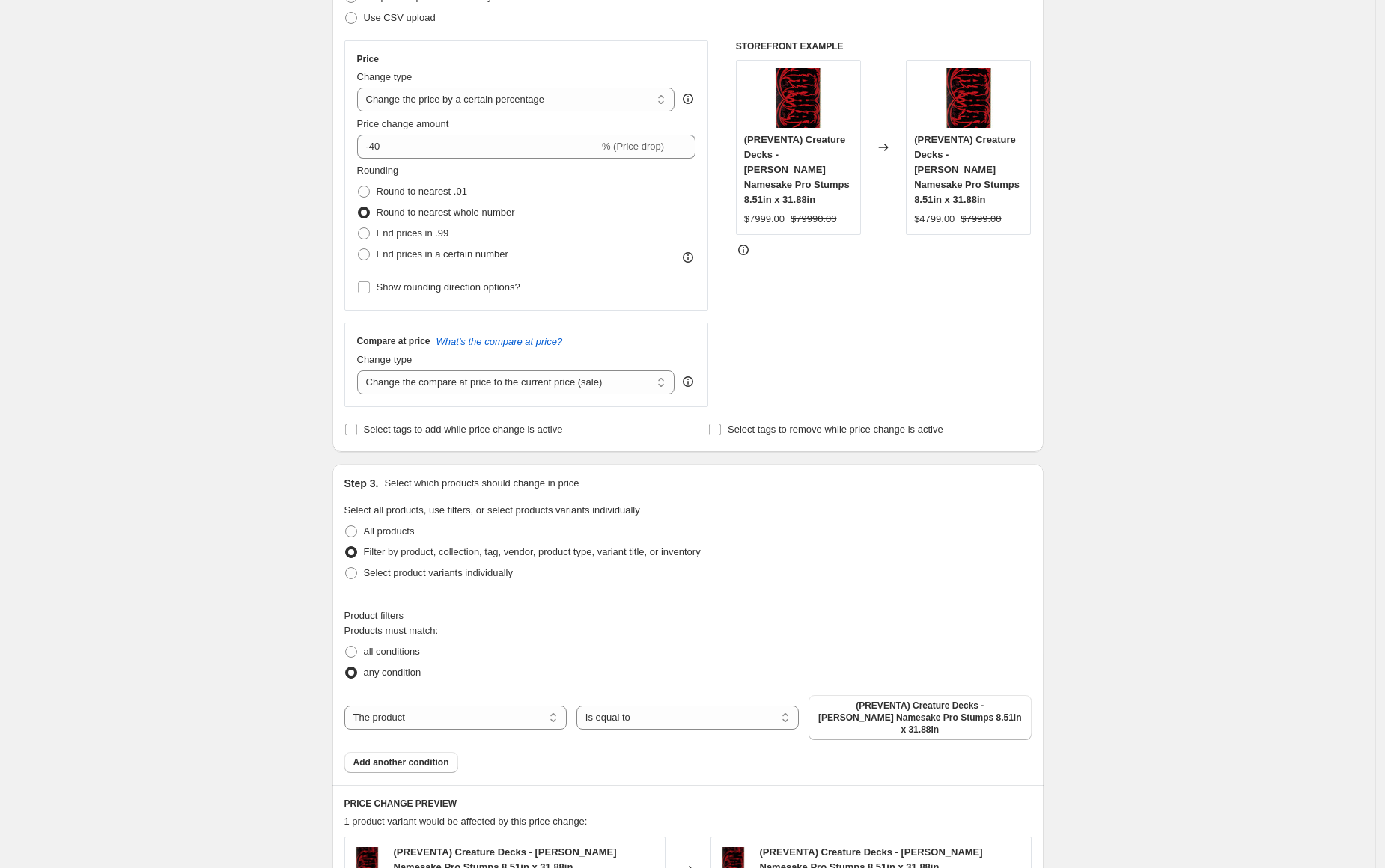
scroll to position [348, 0]
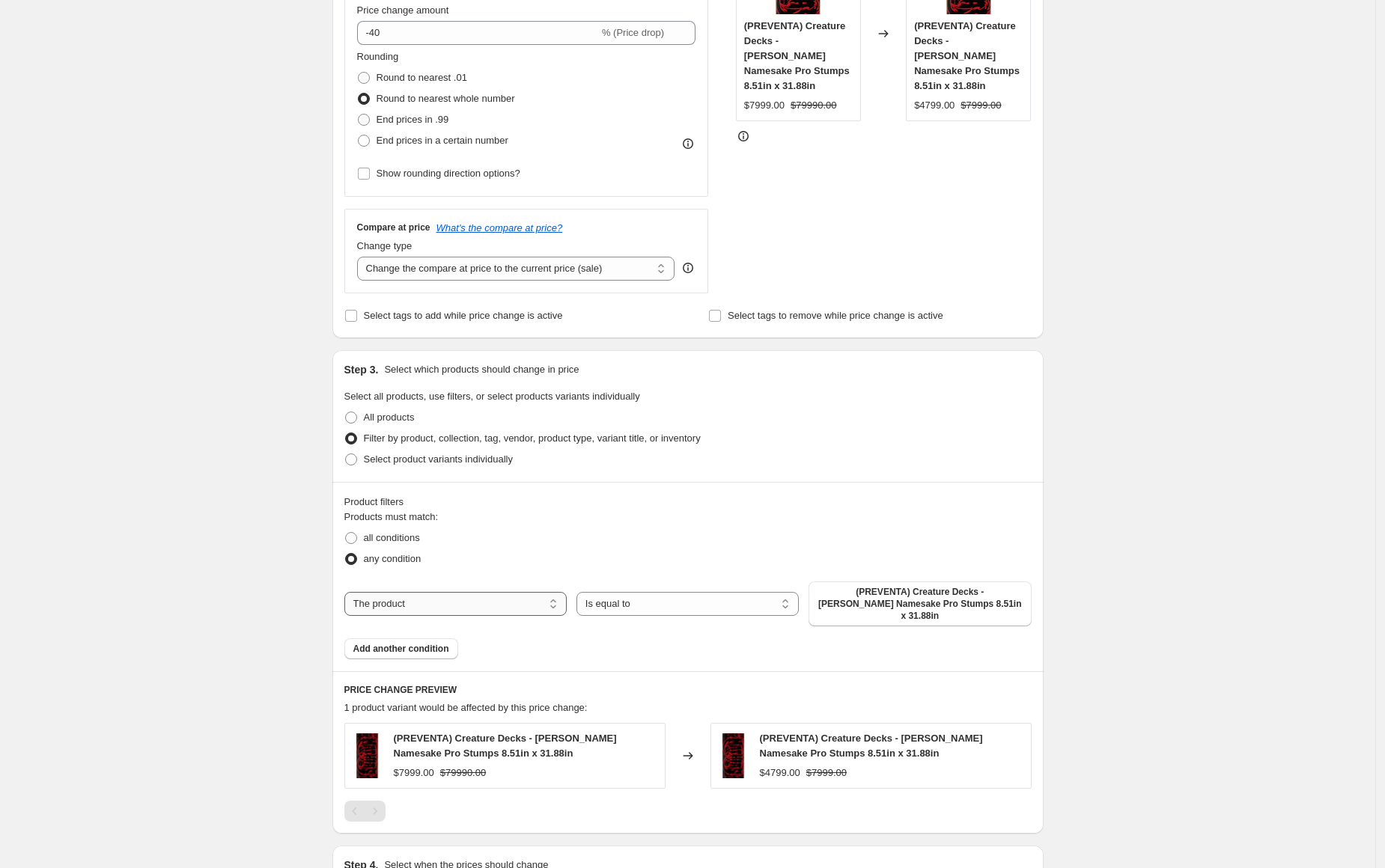
click at [494, 596] on select "The product The product's collection The product's tag The product's vendor The…" at bounding box center [455, 603] width 222 height 24
select select "collection"
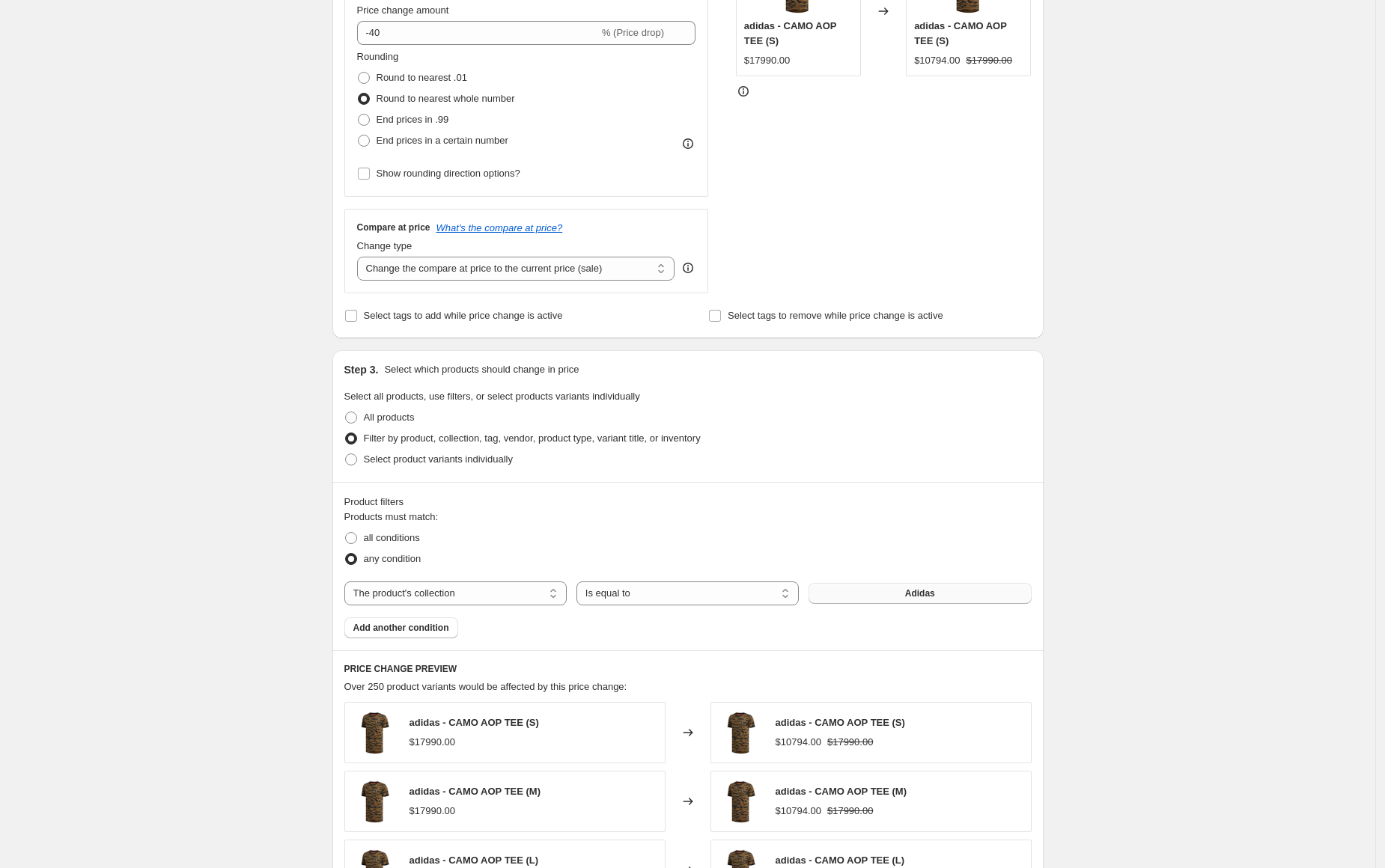
click at [912, 596] on span "Adidas" at bounding box center [920, 593] width 30 height 12
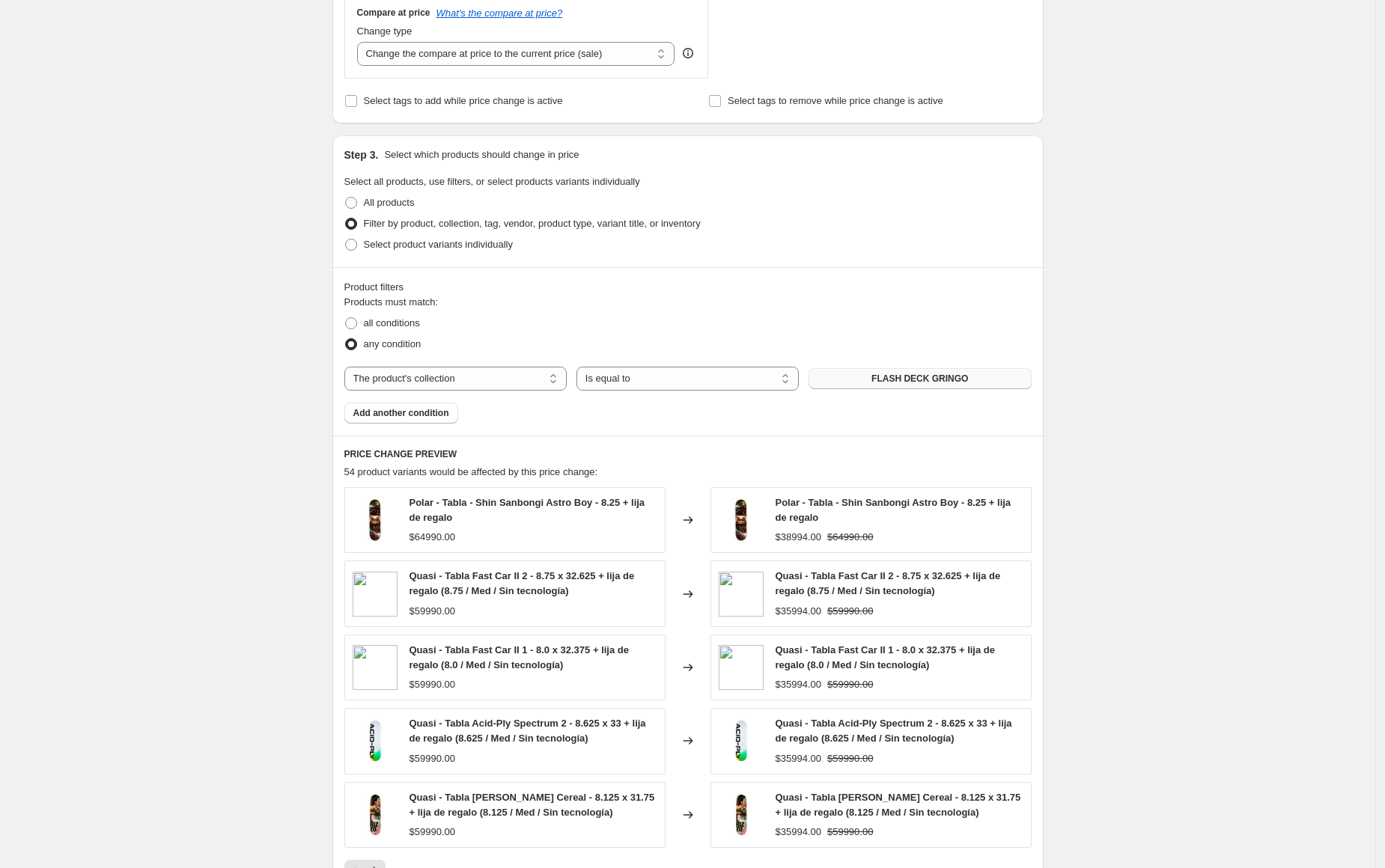
scroll to position [820, 0]
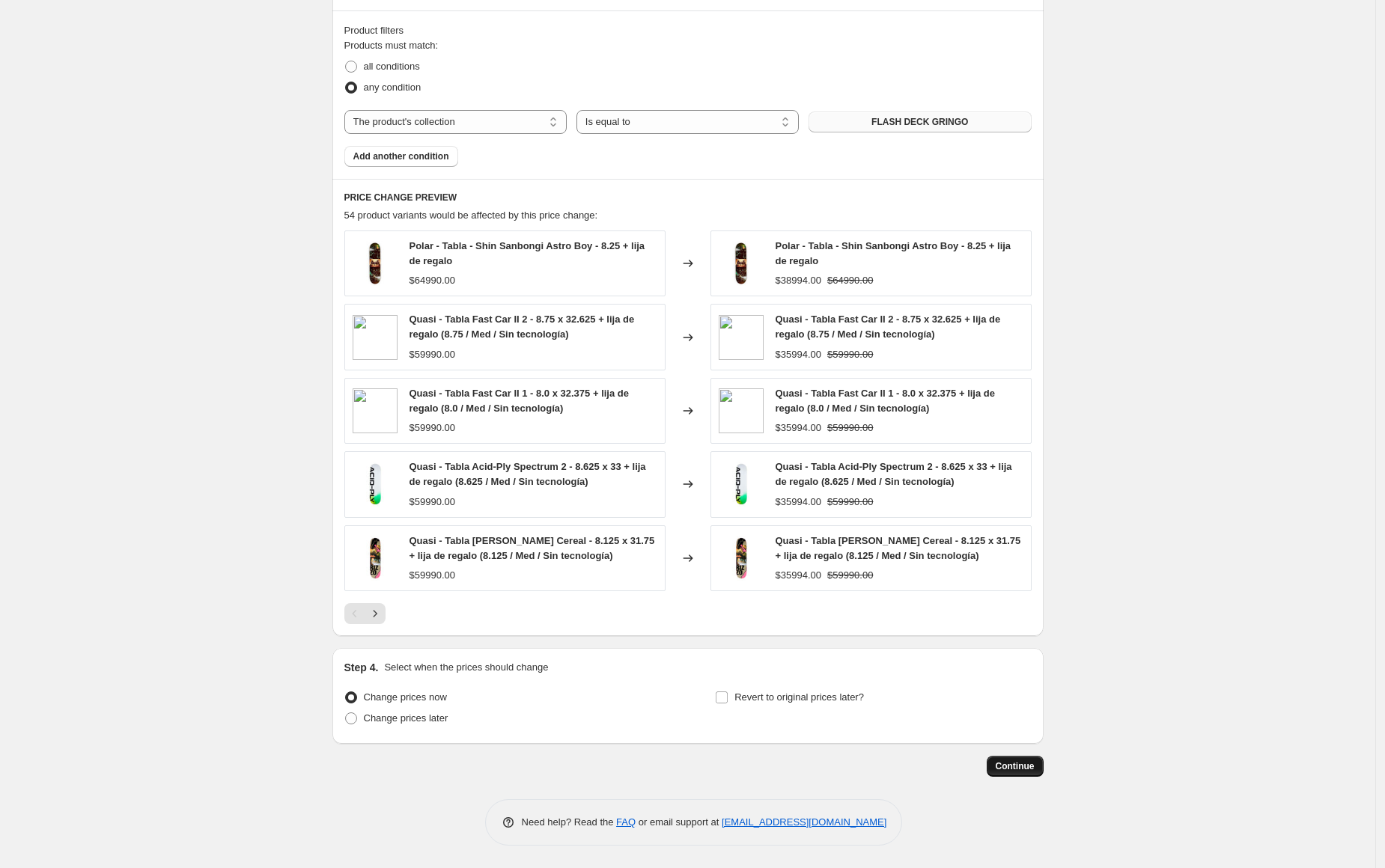
click at [1024, 769] on span "Continue" at bounding box center [1014, 766] width 39 height 12
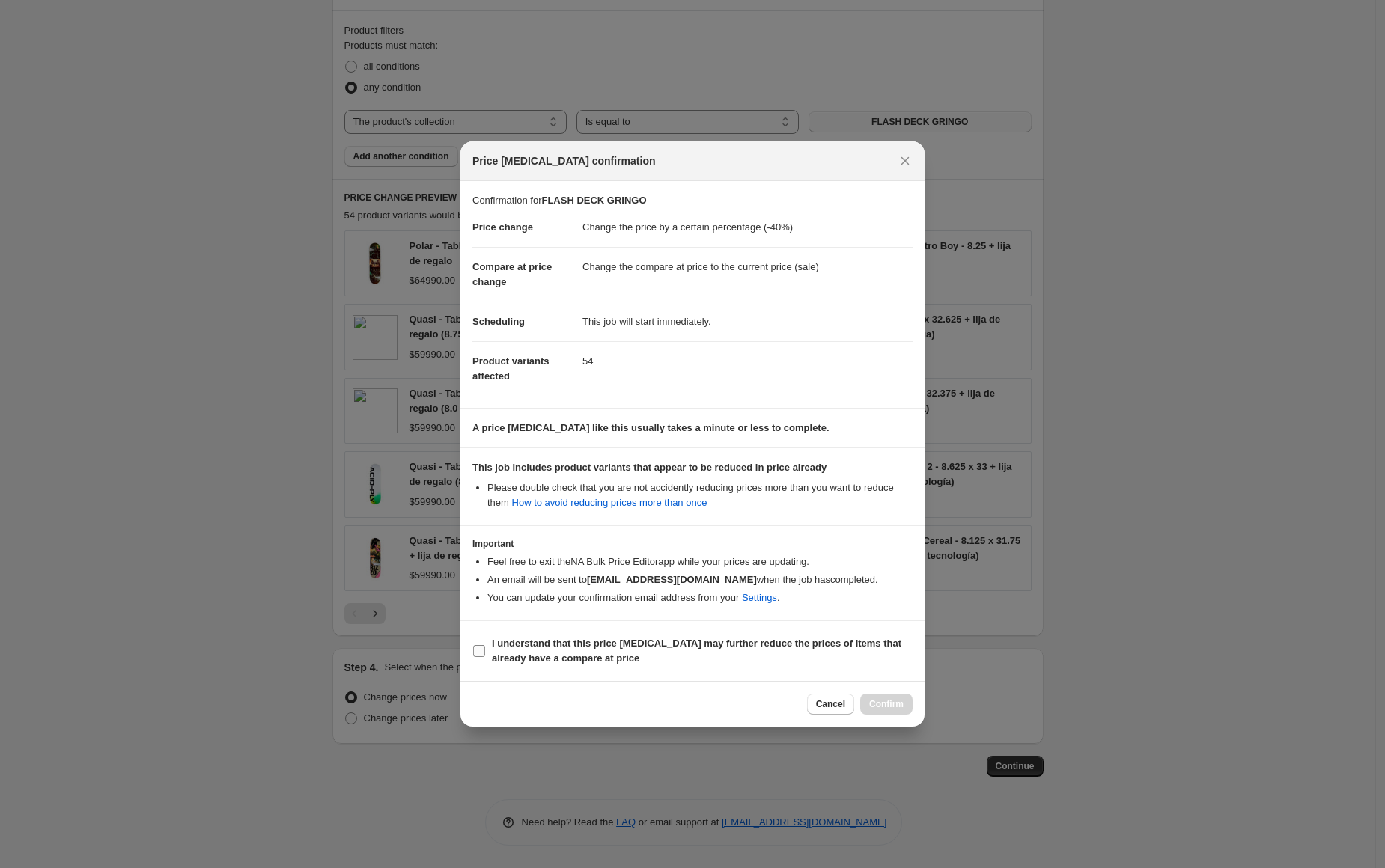
click at [541, 648] on b "I understand that this price [MEDICAL_DATA] may further reduce the prices of it…" at bounding box center [696, 651] width 409 height 26
click at [485, 648] on input "I understand that this price [MEDICAL_DATA] may further reduce the prices of it…" at bounding box center [479, 651] width 12 height 12
checkbox input "true"
click at [877, 708] on span "Confirm" at bounding box center [886, 704] width 34 height 12
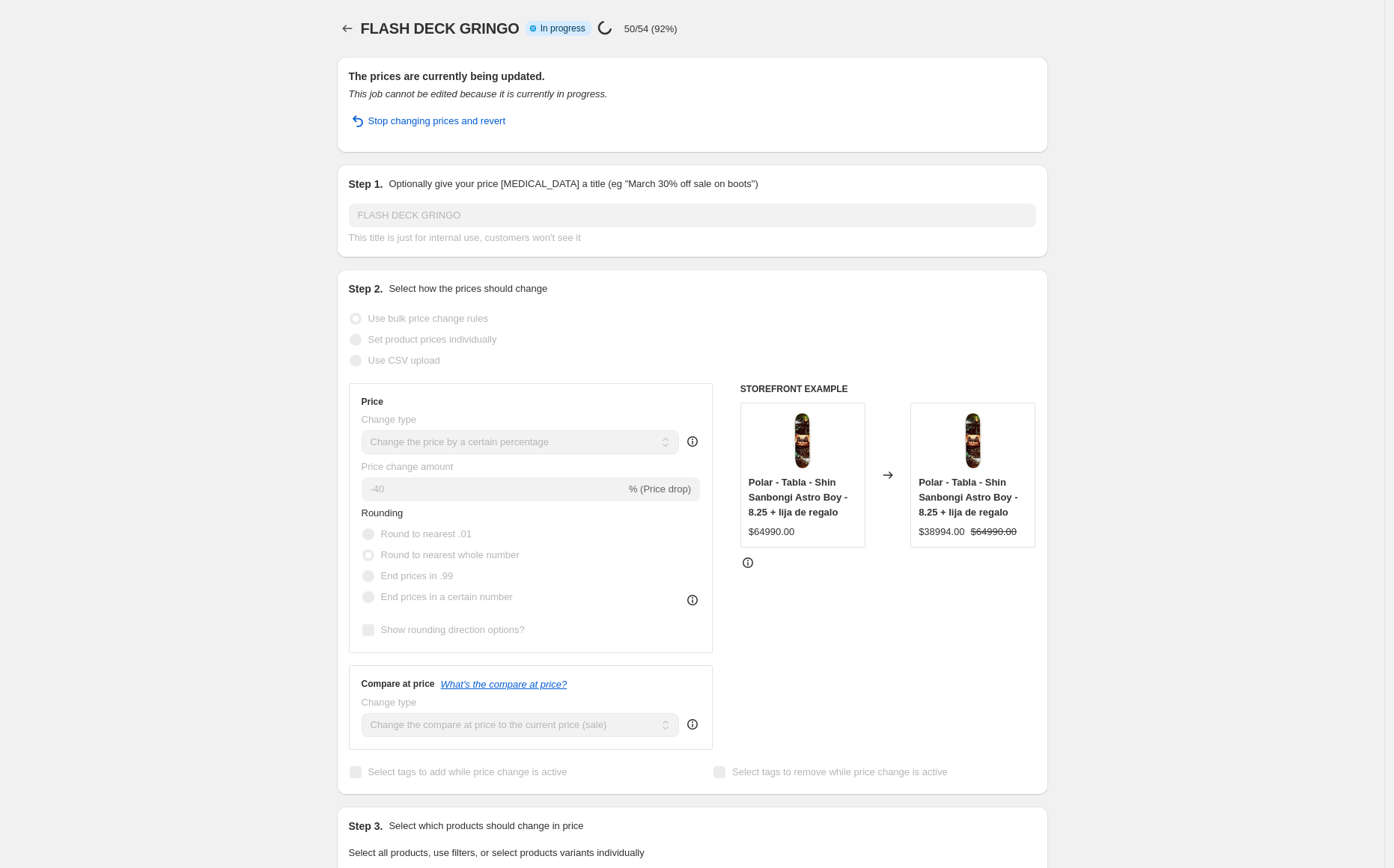
select select "percentage"
select select "collection"
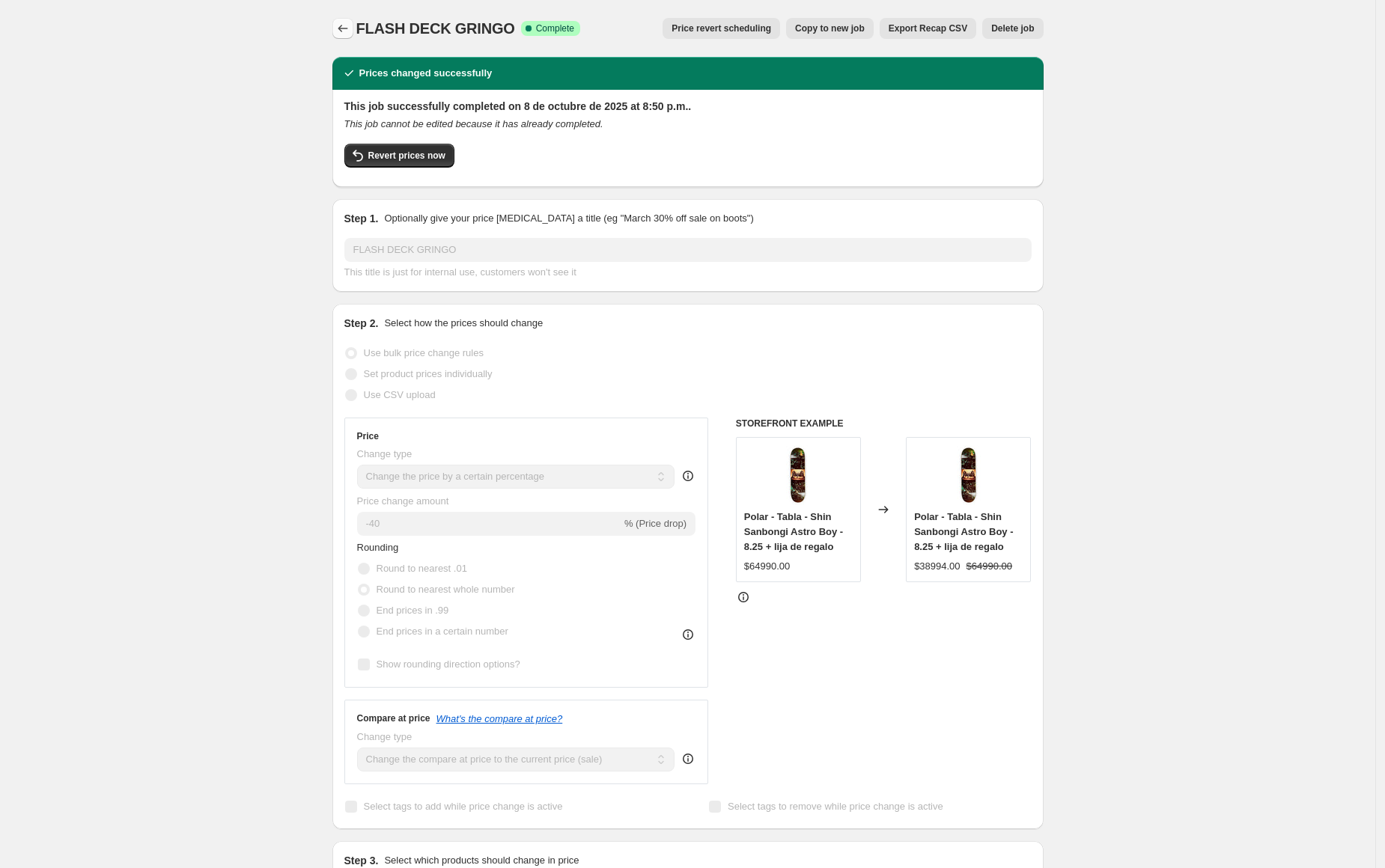
click at [348, 27] on icon "Price change jobs" at bounding box center [343, 29] width 15 height 15
